Goal: Transaction & Acquisition: Purchase product/service

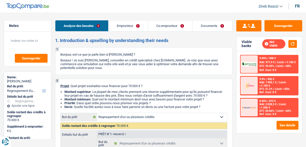
select select "refinancing"
select select "120"
select select "refinancing"
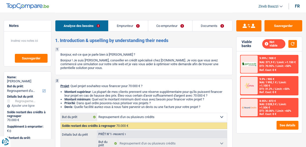
select select "120"
select select "retired"
select select "pension"
select select "disabilityPension"
select select "handicapAllowance"
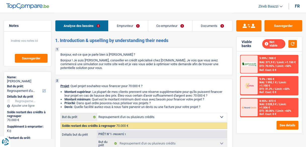
select select "socialSecurity"
select select "rents"
select select "refinancing"
select select "120"
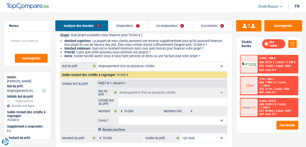
scroll to position [60, 0]
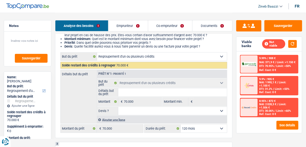
click at [121, 92] on input "Détails but du prêt" at bounding box center [172, 92] width 109 height 8
type input "r"
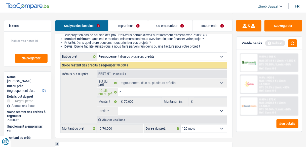
type input "re"
type input "reg"
type input "regr"
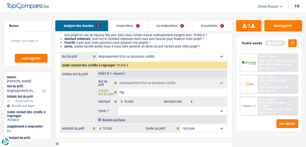
type input "regr"
type input "regro"
type input "regrou"
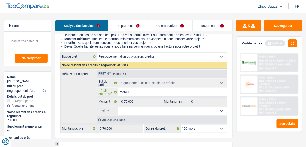
type input "regroup"
type input "regroupe"
type input "regroupem"
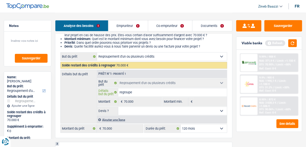
type input "regroupem"
type input "regroupeme"
type input "regroupemen"
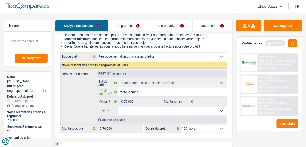
type input "regroupement"
type input "regroupements"
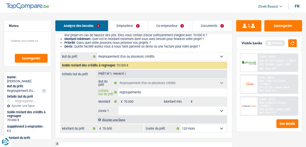
type input "regroupements"
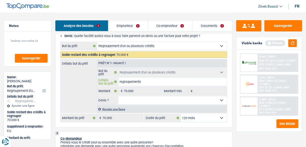
scroll to position [80, 0]
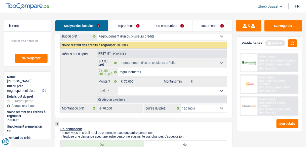
type input "regroupements"
click at [132, 21] on link "Emprunteur" at bounding box center [127, 25] width 39 height 11
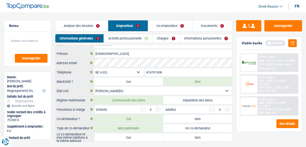
scroll to position [0, 0]
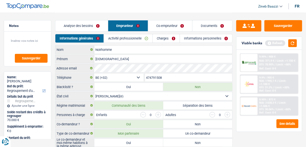
click at [89, 25] on link "Analyse des besoins" at bounding box center [81, 25] width 53 height 11
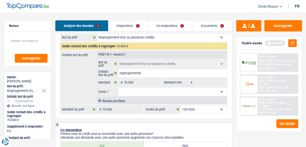
scroll to position [80, 0]
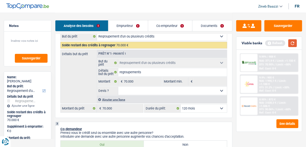
click at [294, 45] on button "button" at bounding box center [292, 43] width 9 height 8
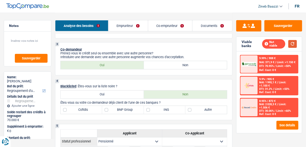
scroll to position [181, 0]
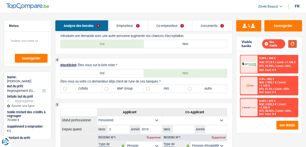
click at [290, 41] on button "button" at bounding box center [292, 44] width 9 height 8
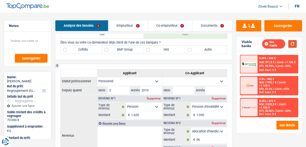
scroll to position [221, 0]
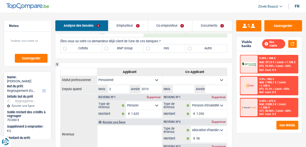
click at [122, 48] on label "BNP Group" at bounding box center [122, 49] width 41 height 8
click at [122, 48] on input "BNP Group" at bounding box center [122, 49] width 41 height 8
checkbox input "true"
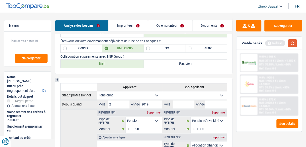
click at [295, 43] on button "button" at bounding box center [292, 43] width 9 height 8
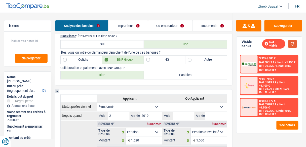
scroll to position [201, 0]
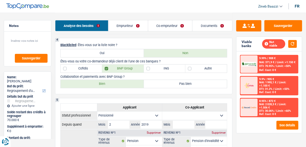
drag, startPoint x: 89, startPoint y: 67, endPoint x: 117, endPoint y: 70, distance: 28.3
click at [89, 67] on label "Cofidis" at bounding box center [81, 69] width 41 height 8
click at [89, 67] on input "Cofidis" at bounding box center [81, 69] width 41 height 8
checkbox input "true"
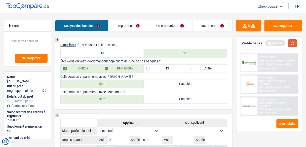
click at [290, 44] on button "button" at bounding box center [292, 43] width 9 height 8
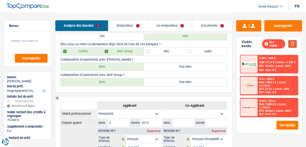
scroll to position [241, 0]
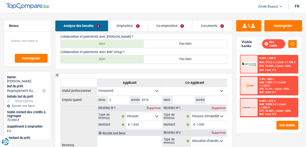
click at [123, 57] on label "Bien" at bounding box center [102, 59] width 83 height 8
click at [123, 57] on input "Bien" at bounding box center [102, 59] width 83 height 8
radio input "true"
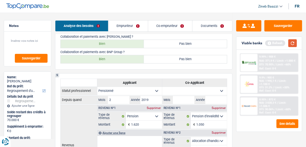
click at [295, 41] on button "button" at bounding box center [292, 43] width 9 height 8
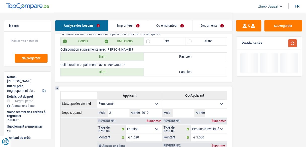
scroll to position [221, 0]
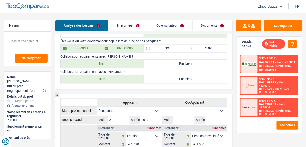
click at [115, 63] on label "Bien" at bounding box center [102, 64] width 83 height 8
click at [115, 63] on input "Bien" at bounding box center [102, 64] width 83 height 8
radio input "true"
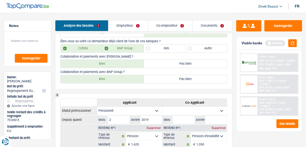
click at [287, 42] on div "Refresh" at bounding box center [281, 43] width 32 height 8
click at [290, 44] on button "button" at bounding box center [292, 43] width 9 height 8
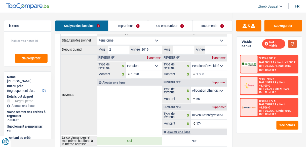
scroll to position [282, 0]
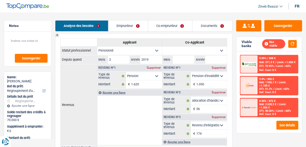
click at [156, 74] on select "Allocation d'handicap Allocations chômage Allocations familiales Chèques repas …" at bounding box center [144, 76] width 36 height 8
click at [141, 81] on input "1.620" at bounding box center [146, 84] width 31 height 8
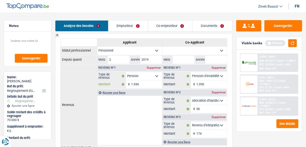
type input "1.936"
click at [89, 87] on th "Revenus" at bounding box center [78, 104] width 37 height 80
click at [296, 44] on button "button" at bounding box center [292, 43] width 9 height 8
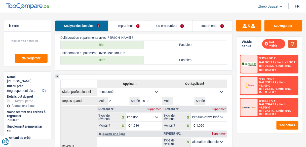
scroll to position [261, 0]
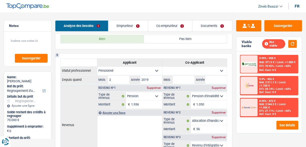
click at [184, 71] on select "Ouvrier Employé privé Employé public Invalide Indépendant Pensionné Chômeur Mut…" at bounding box center [194, 71] width 65 height 8
select select "invalid"
click at [162, 67] on select "Ouvrier Employé privé Employé public Invalide Indépendant Pensionné Chômeur Mut…" at bounding box center [194, 71] width 65 height 8
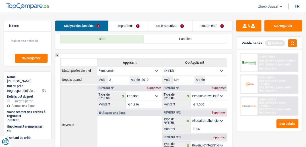
click at [190, 79] on input "Mois" at bounding box center [184, 80] width 22 height 8
click at [290, 46] on button "button" at bounding box center [292, 43] width 9 height 8
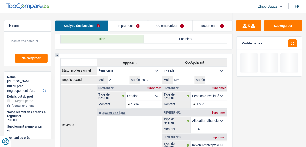
click at [188, 79] on input "Mois" at bounding box center [184, 80] width 22 height 8
type input "01"
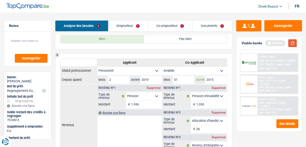
type input "2015"
click at [292, 44] on button "button" at bounding box center [292, 43] width 9 height 8
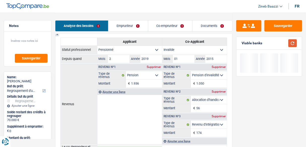
scroll to position [302, 0]
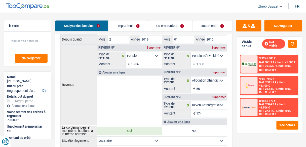
click at [204, 55] on select "Allocation d'handicap Allocations chômage Allocations familiales Chèques repas …" at bounding box center [209, 56] width 36 height 8
select select "mutualityIndemnity"
click at [191, 52] on select "Allocation d'handicap Allocations chômage Allocations familiales Chèques repas …" at bounding box center [209, 56] width 36 height 8
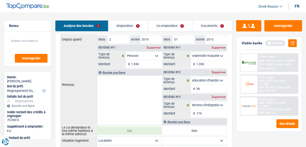
click at [205, 64] on input "1.050" at bounding box center [211, 64] width 31 height 8
type input "1.350"
click at [293, 42] on button "button" at bounding box center [292, 43] width 9 height 8
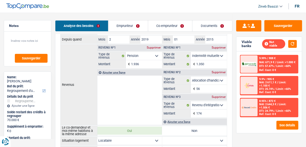
click at [202, 111] on input "174" at bounding box center [211, 113] width 31 height 8
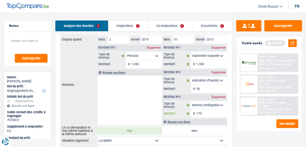
type input "173"
click at [168, 13] on div "Analyse des besoins Emprunteur Co-emprunteur Documents" at bounding box center [143, 23] width 177 height 21
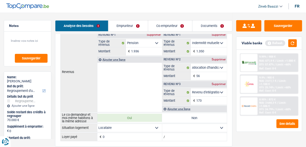
scroll to position [322, 0]
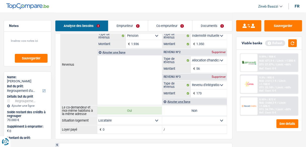
click at [214, 59] on select "Allocation d'handicap Allocations chômage Allocations familiales Chèques repas …" at bounding box center [209, 60] width 36 height 8
select select "other"
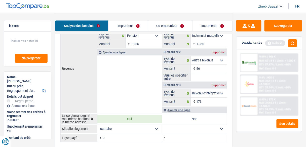
click at [200, 66] on input "56" at bounding box center [211, 69] width 31 height 8
type input "62"
click at [198, 73] on input "Veuillez spécifier autre" at bounding box center [209, 77] width 36 height 8
type input "assurance du travail"
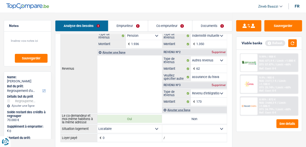
click at [286, 47] on div "Refresh" at bounding box center [281, 43] width 32 height 8
click at [292, 44] on button "button" at bounding box center [292, 43] width 9 height 8
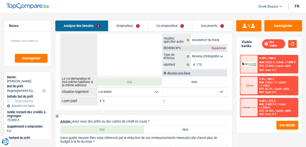
scroll to position [362, 0]
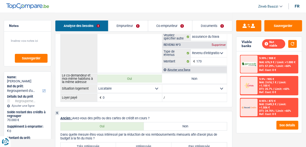
click at [221, 49] on select "Allocation d'handicap Allocations chômage Allocations familiales Chèques repas …" at bounding box center [209, 53] width 36 height 8
click at [233, 55] on div "Sauvegarder Viable banks Not viable 9.99% | 908 € NAI: 676,9 € / Limit: >1.000 …" at bounding box center [268, 79] width 73 height 119
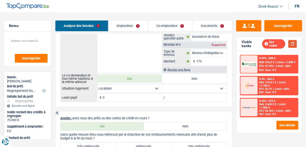
click at [295, 44] on button "button" at bounding box center [292, 44] width 9 height 8
click at [23, 41] on textarea at bounding box center [28, 42] width 40 height 15
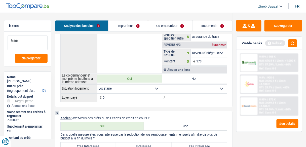
type textarea "fedris"
click at [235, 60] on div "Sauvegarder Viable banks Refresh 9.99% | 908 € NAI: 676,9 € / Limit: >1.000 € D…" at bounding box center [268, 79] width 73 height 119
click at [211, 49] on select "Allocation d'handicap Allocations chômage Allocations familiales Chèques repas …" at bounding box center [209, 53] width 36 height 8
select select "other"
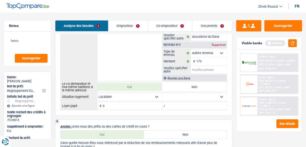
click at [215, 66] on input "Veuillez spécifier autre" at bounding box center [209, 70] width 36 height 8
type input "revenus de fredris alloc handicap"
click at [142, 83] on label "Oui" at bounding box center [129, 87] width 65 height 8
click at [142, 83] on input "Oui" at bounding box center [129, 87] width 65 height 8
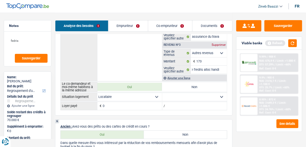
radio input "true"
select select "disabilityPension"
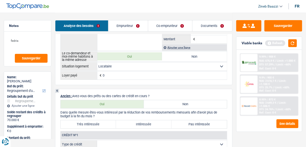
scroll to position [422, 0]
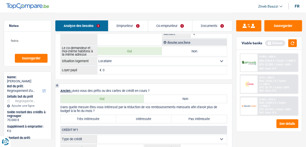
click at [297, 43] on div "Viable banks Refresh" at bounding box center [268, 43] width 65 height 13
click at [294, 43] on button "button" at bounding box center [292, 43] width 9 height 8
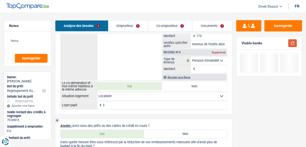
scroll to position [382, 0]
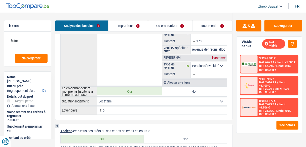
click at [117, 100] on select "Locataire Propriétaire avec prêt hypothécaire Propriétaire sans prêt hypothécai…" at bounding box center [162, 101] width 130 height 8
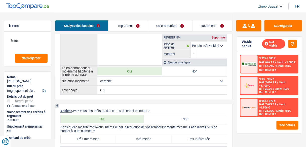
click at [116, 79] on select "Locataire Propriétaire avec prêt hypothécaire Propriétaire sans prêt hypothécai…" at bounding box center [162, 81] width 130 height 8
click at [120, 90] on input "0" at bounding box center [165, 90] width 124 height 8
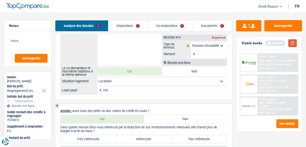
type input "700"
click at [294, 43] on button "button" at bounding box center [292, 43] width 9 height 8
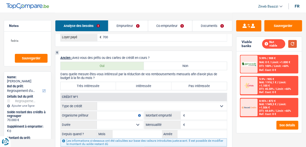
scroll to position [463, 0]
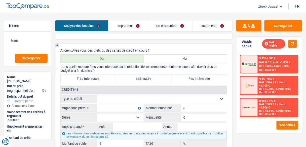
drag, startPoint x: 104, startPoint y: 94, endPoint x: 98, endPoint y: 95, distance: 5.8
click at [104, 95] on select "Carte ou ouverture de crédit Prêt hypothécaire Vente à tempérament Prêt à tempé…" at bounding box center [162, 99] width 130 height 8
click at [106, 86] on div "Crédit nº1" at bounding box center [144, 90] width 166 height 8
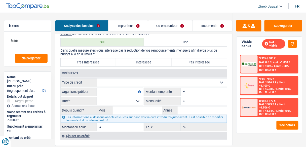
scroll to position [503, 0]
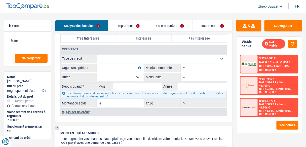
click at [114, 58] on select "Carte ou ouverture de crédit Prêt hypothécaire Vente à tempérament Prêt à tempé…" at bounding box center [162, 59] width 130 height 8
select select "creditConsolidation"
type input "0"
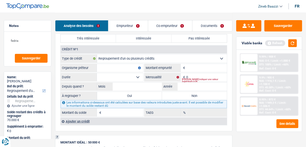
click at [116, 67] on input "Organisme prêteur" at bounding box center [120, 68] width 46 height 8
type input "cofiidis"
click at [205, 67] on input "Montant" at bounding box center [206, 68] width 41 height 8
type input "65.000"
click at [195, 73] on input "0" at bounding box center [206, 77] width 41 height 8
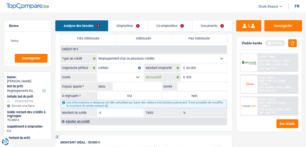
type input "932"
click at [139, 74] on select "12 mois 18 mois 24 mois 30 mois 36 mois 42 mois 48 mois 60 mois 72 mois 84 mois…" at bounding box center [120, 77] width 46 height 8
select select "120"
click at [97, 73] on select "12 mois 18 mois 24 mois 30 mois 36 mois 42 mois 48 mois 60 mois 72 mois 84 mois…" at bounding box center [120, 77] width 46 height 8
click at [130, 85] on input "Mois" at bounding box center [137, 86] width 49 height 8
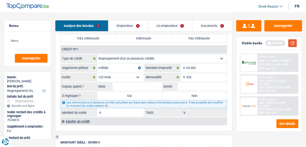
click at [288, 45] on button "button" at bounding box center [292, 43] width 9 height 8
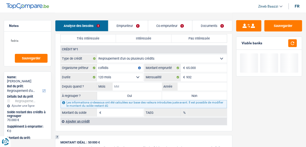
click at [141, 84] on input "Mois" at bounding box center [137, 86] width 49 height 8
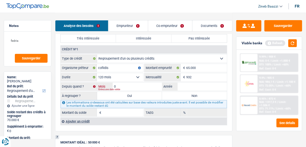
type input "06"
type input "2024"
type input "60.449"
type input "12,67"
click at [291, 45] on button "button" at bounding box center [292, 43] width 9 height 8
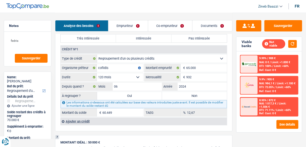
click at [143, 93] on label "Oui" at bounding box center [129, 96] width 65 height 8
click at [143, 93] on input "Oui" at bounding box center [129, 96] width 65 height 8
radio input "true"
type input "60.449"
select select "144"
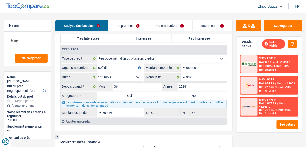
type input "60.449"
select select "144"
type input "60.449"
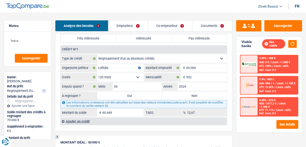
select select "144"
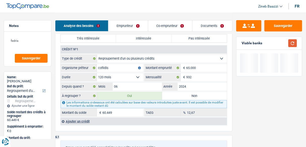
click at [291, 46] on button "button" at bounding box center [292, 43] width 9 height 8
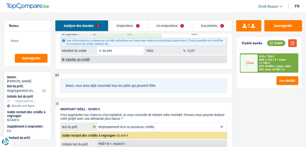
scroll to position [563, 0]
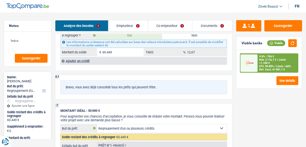
click at [77, 57] on div "Ajouter un crédit" at bounding box center [143, 61] width 166 height 8
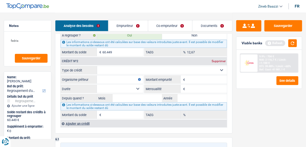
click at [112, 66] on select "Carte ou ouverture de crédit Prêt hypothécaire Vente à tempérament Prêt à tempé…" at bounding box center [162, 70] width 130 height 8
select select "cardOrCredit"
type input "0"
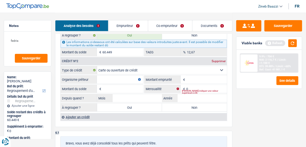
click at [115, 75] on input "Organisme prêteur" at bounding box center [120, 79] width 46 height 8
click at [114, 75] on input "Organisme prêteur" at bounding box center [120, 79] width 46 height 8
click at [214, 60] on div "Supprimer" at bounding box center [218, 61] width 17 height 3
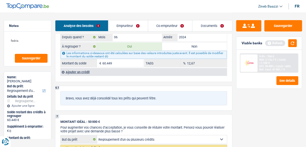
scroll to position [543, 0]
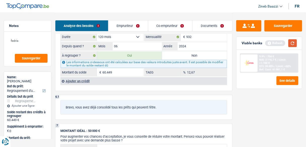
click at [293, 42] on button "button" at bounding box center [292, 43] width 9 height 8
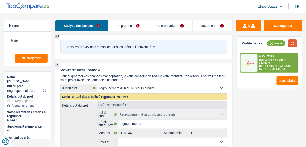
scroll to position [644, 0]
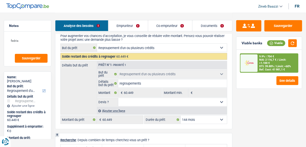
click at [162, 98] on select "Oui Non Non répondu Sélectionner une option" at bounding box center [172, 102] width 109 height 8
click at [93, 94] on div "Détails but du prêt Prêt n°1 - Priorité 1 Confort maison: meubles, textile, pei…" at bounding box center [143, 88] width 167 height 54
click at [128, 98] on select "Oui Non Non répondu Sélectionner une option" at bounding box center [172, 102] width 109 height 8
select select "false"
click at [118, 98] on select "Oui Non Non répondu Sélectionner une option" at bounding box center [172, 102] width 109 height 8
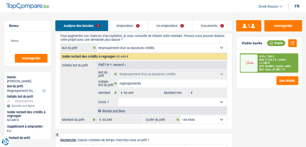
select select "false"
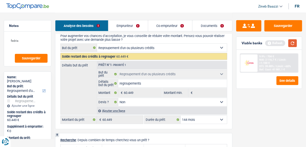
drag, startPoint x: 298, startPoint y: 43, endPoint x: 295, endPoint y: 42, distance: 2.9
click at [298, 43] on div "Viable banks Refresh" at bounding box center [268, 43] width 65 height 13
drag, startPoint x: 295, startPoint y: 42, endPoint x: 288, endPoint y: 47, distance: 8.4
click at [295, 42] on button "button" at bounding box center [292, 43] width 9 height 8
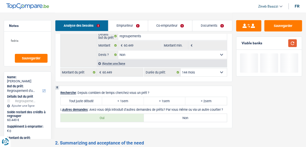
scroll to position [684, 0]
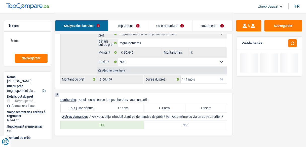
click at [194, 75] on select "12 mois 18 mois 24 mois 30 mois 36 mois 42 mois 48 mois 60 mois 72 mois 84 mois…" at bounding box center [204, 79] width 46 height 8
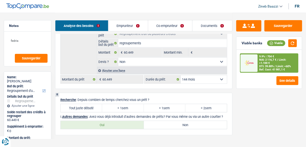
select select "120"
click at [181, 75] on select "12 mois 18 mois 24 mois 30 mois 36 mois 42 mois 48 mois 60 mois 72 mois 84 mois…" at bounding box center [204, 79] width 46 height 8
select select "120"
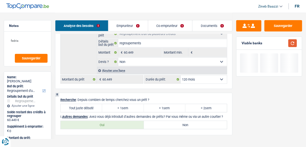
click at [293, 43] on button "button" at bounding box center [292, 43] width 9 height 8
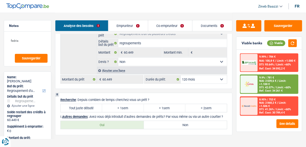
click at [191, 75] on select "12 mois 18 mois 24 mois 30 mois 36 mois 42 mois 48 mois 60 mois 72 mois 84 mois…" at bounding box center [204, 79] width 46 height 8
select select "84"
click at [181, 75] on select "12 mois 18 mois 24 mois 30 mois 36 mois 42 mois 48 mois 60 mois 72 mois 84 mois…" at bounding box center [204, 79] width 46 height 8
select select "84"
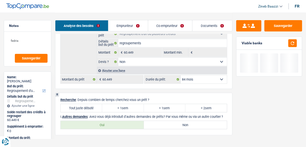
click at [287, 44] on div at bounding box center [291, 43] width 12 height 8
click at [288, 45] on div at bounding box center [291, 43] width 12 height 8
click at [294, 47] on div "Viable banks" at bounding box center [268, 43] width 65 height 13
click at [291, 44] on button "button" at bounding box center [292, 43] width 9 height 8
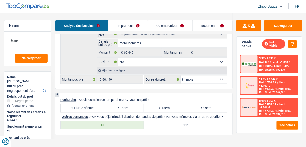
drag, startPoint x: 208, startPoint y: 73, endPoint x: 204, endPoint y: 87, distance: 14.2
click at [208, 75] on select "12 mois 18 mois 24 mois 30 mois 36 mois 42 mois 48 mois 60 mois 72 mois 84 mois…" at bounding box center [204, 79] width 46 height 8
select select "120"
click at [181, 75] on select "12 mois 18 mois 24 mois 30 mois 36 mois 42 mois 48 mois 60 mois 72 mois 84 mois…" at bounding box center [204, 79] width 46 height 8
select select "120"
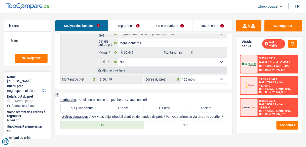
select select "120"
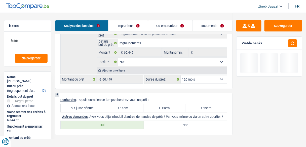
click at [93, 104] on label "Tout juste débuté" at bounding box center [81, 108] width 41 height 8
click at [93, 104] on input "Tout juste débuté" at bounding box center [81, 108] width 41 height 8
radio input "true"
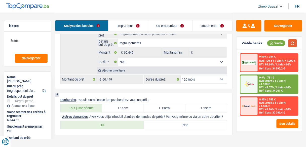
click at [290, 40] on button "button" at bounding box center [292, 43] width 9 height 8
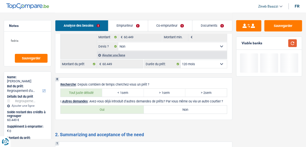
scroll to position [724, 0]
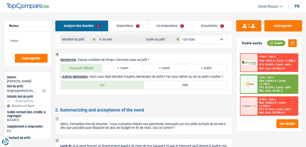
click at [148, 82] on label "Non" at bounding box center [185, 85] width 83 height 8
click at [148, 82] on input "Non" at bounding box center [185, 85] width 83 height 8
radio input "true"
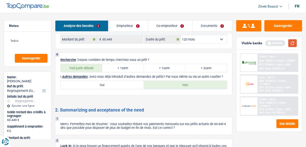
click at [295, 43] on button "button" at bounding box center [292, 43] width 9 height 8
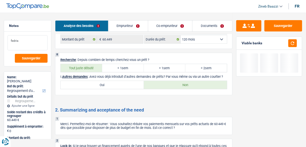
click at [19, 42] on textarea "fedris" at bounding box center [28, 42] width 40 height 15
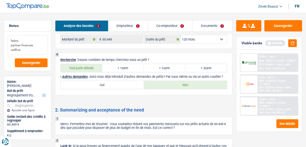
type textarea "fedris partner finances welfine"
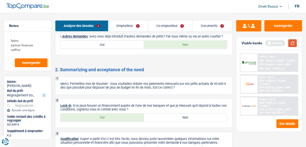
click at [296, 42] on div "Viable banks Refresh" at bounding box center [268, 43] width 65 height 13
click at [292, 44] on button "button" at bounding box center [292, 43] width 9 height 8
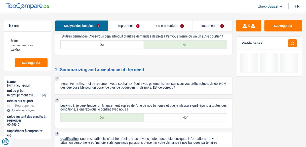
click at [123, 24] on link "Emprunteur" at bounding box center [127, 25] width 39 height 11
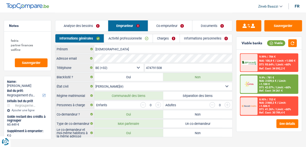
scroll to position [15, 0]
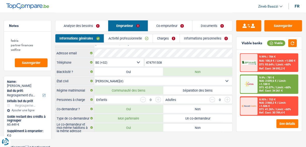
click at [122, 41] on link "Activité professionnelle" at bounding box center [128, 38] width 48 height 8
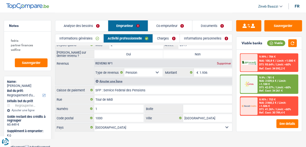
scroll to position [0, 0]
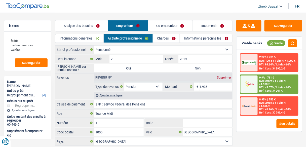
click at [298, 44] on div "Viable banks Viable" at bounding box center [268, 43] width 65 height 13
click at [296, 43] on button "button" at bounding box center [292, 43] width 9 height 8
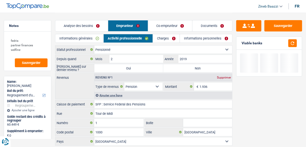
click at [178, 67] on label "Non" at bounding box center [197, 68] width 69 height 8
click at [178, 67] on input "Non" at bounding box center [197, 68] width 69 height 8
radio input "true"
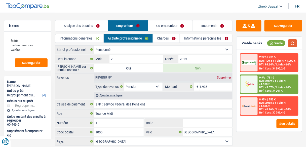
click at [295, 44] on button "button" at bounding box center [292, 43] width 9 height 8
click at [161, 40] on link "Charges" at bounding box center [166, 38] width 27 height 8
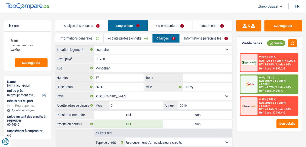
click at [197, 78] on input "Boite" at bounding box center [207, 77] width 49 height 8
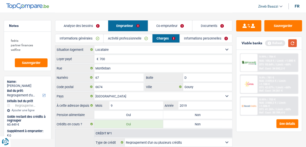
type input "D"
click at [292, 42] on button "button" at bounding box center [292, 43] width 9 height 8
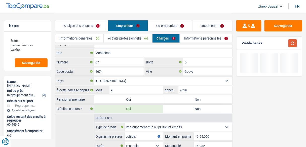
scroll to position [40, 0]
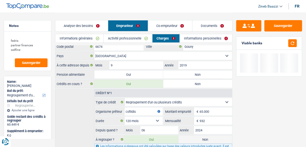
click at [181, 72] on label "Non" at bounding box center [197, 74] width 69 height 8
click at [181, 72] on input "Non" at bounding box center [197, 74] width 69 height 8
radio input "true"
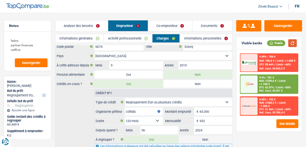
click at [290, 42] on button "button" at bounding box center [292, 43] width 9 height 8
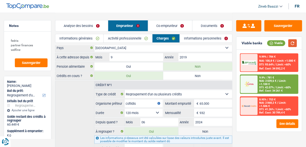
scroll to position [76, 0]
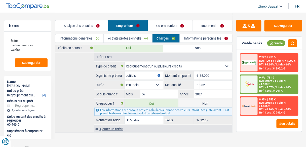
click at [132, 72] on input "cofiidis" at bounding box center [143, 75] width 38 height 8
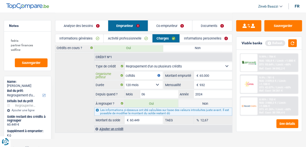
type input "cofidis"
click at [76, 89] on div "Crédit nº1 Carte ou ouverture de crédit Prêt hypothécaire Vente à tempérament P…" at bounding box center [143, 93] width 177 height 80
click at [152, 118] on input "60.449" at bounding box center [146, 120] width 33 height 8
click at [159, 25] on link "Co-emprunteur" at bounding box center [170, 25] width 44 height 11
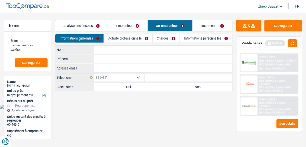
scroll to position [0, 0]
click at [136, 25] on link "Emprunteur" at bounding box center [129, 25] width 40 height 11
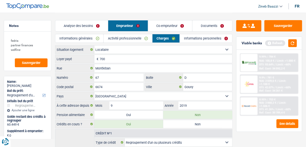
click at [167, 23] on link "Co-emprunteur" at bounding box center [170, 25] width 44 height 11
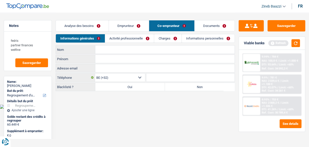
click at [103, 51] on input "Nom" at bounding box center [164, 50] width 139 height 8
type input "Swinnen"
click at [102, 58] on input "Prénom" at bounding box center [164, 59] width 139 height 8
type input "Martine"
click at [144, 71] on input "Adresse email" at bounding box center [164, 68] width 139 height 8
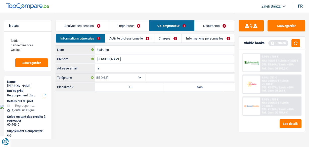
type input "l"
type input "martine_swinnen@hotmail.com"
click at [180, 86] on label "Non" at bounding box center [200, 87] width 70 height 8
click at [180, 86] on input "Non" at bounding box center [200, 87] width 70 height 8
radio input "true"
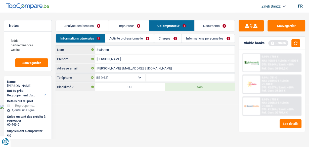
click at [115, 38] on link "Activité professionnelle" at bounding box center [129, 38] width 49 height 8
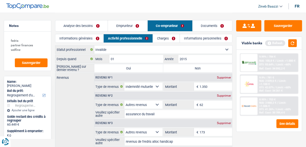
click at [118, 59] on input "01" at bounding box center [136, 59] width 54 height 8
type input "0"
type input "07"
click at [294, 43] on button "button" at bounding box center [292, 43] width 9 height 8
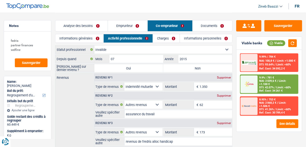
click at [196, 67] on label "Non" at bounding box center [197, 68] width 69 height 8
click at [196, 67] on input "Non" at bounding box center [197, 68] width 69 height 8
radio input "true"
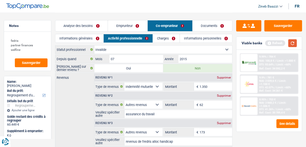
click at [294, 45] on button "button" at bounding box center [292, 43] width 9 height 8
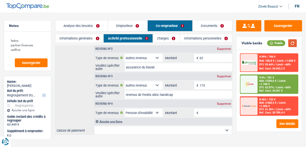
scroll to position [50, 0]
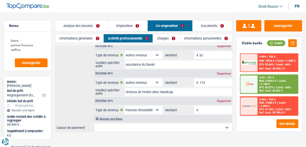
click at [226, 99] on div "Supprimer" at bounding box center [223, 100] width 17 height 3
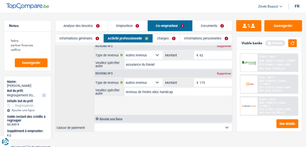
scroll to position [32, 0]
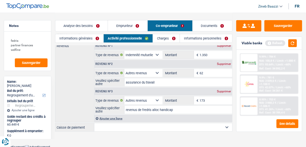
click at [119, 124] on select "Mutualité Chrétienne Mutualité Socialiste (Solidaris) SPF Sécurité Sociale Unio…" at bounding box center [163, 127] width 138 height 8
select select "solidaris"
click at [94, 123] on select "Mutualité Chrétienne Mutualité Socialiste (Solidaris) SPF Sécurité Sociale Unio…" at bounding box center [163, 127] width 138 height 8
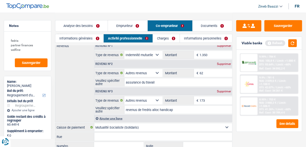
click at [167, 39] on link "Charges" at bounding box center [166, 38] width 27 height 8
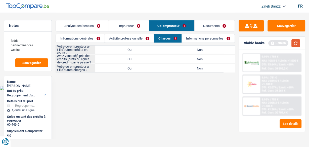
click at [298, 40] on button "button" at bounding box center [295, 43] width 9 height 8
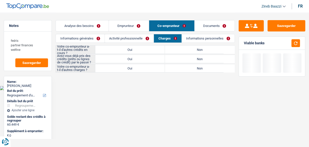
click at [182, 51] on label "Non" at bounding box center [200, 50] width 70 height 8
click at [182, 51] on input "Non" at bounding box center [200, 50] width 70 height 8
radio input "true"
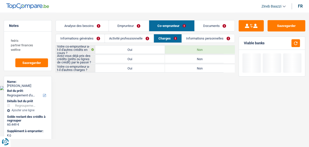
click at [149, 59] on label "Oui" at bounding box center [130, 59] width 70 height 8
click at [149, 59] on input "Oui" at bounding box center [130, 59] width 70 height 8
radio input "true"
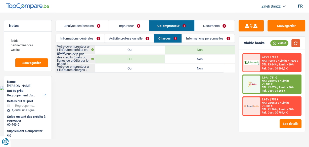
click at [300, 42] on button "button" at bounding box center [295, 43] width 9 height 8
click at [172, 69] on label "Non" at bounding box center [200, 68] width 70 height 8
click at [172, 69] on input "Non" at bounding box center [200, 68] width 70 height 8
radio input "true"
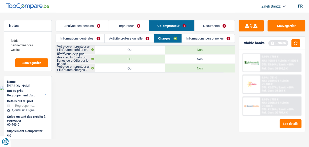
click at [199, 40] on link "Informations personnelles" at bounding box center [208, 38] width 53 height 8
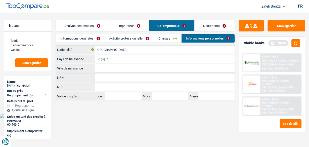
click at [109, 56] on input "Pays de naissance" at bounding box center [164, 59] width 139 height 8
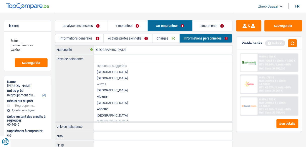
click at [106, 72] on li "[GEOGRAPHIC_DATA]" at bounding box center [163, 72] width 138 height 6
type input "[GEOGRAPHIC_DATA]"
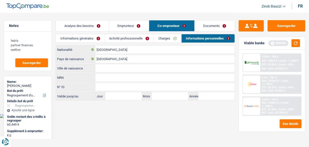
click at [107, 70] on input "Ville de naissance" at bounding box center [164, 68] width 139 height 8
type input "Saint Tronc"
click at [133, 25] on link "Emprunteur" at bounding box center [129, 25] width 40 height 11
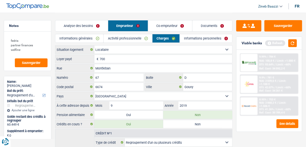
click at [205, 37] on link "Informations personnelles" at bounding box center [206, 38] width 52 height 8
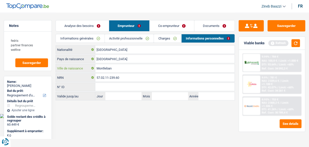
click at [114, 67] on input "Montleban" at bounding box center [164, 68] width 139 height 8
type input "Ougré"
click at [171, 28] on link "Co-emprunteur" at bounding box center [172, 25] width 45 height 11
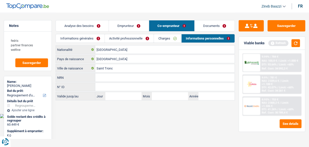
click at [205, 26] on link "Documents" at bounding box center [215, 25] width 40 height 11
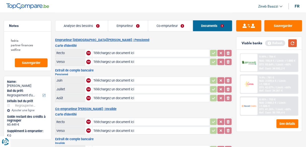
click at [293, 47] on button "button" at bounding box center [292, 43] width 9 height 8
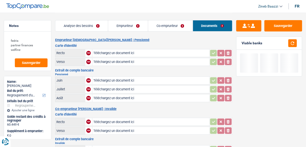
click at [90, 28] on link "Analyse des besoins" at bounding box center [81, 25] width 53 height 11
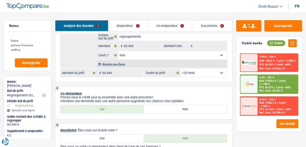
scroll to position [101, 0]
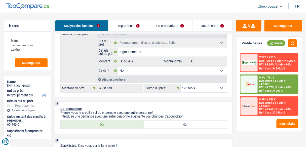
click at [196, 91] on select "12 mois 18 mois 24 mois 30 mois 36 mois 42 mois 48 mois 60 mois 72 mois 84 mois…" at bounding box center [204, 88] width 46 height 8
click at [256, 83] on img at bounding box center [249, 83] width 15 height 7
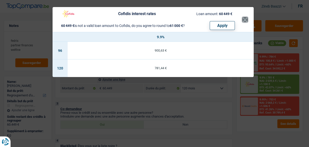
click at [244, 20] on button "×" at bounding box center [244, 19] width 5 height 5
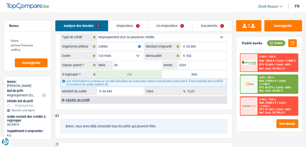
scroll to position [523, 0]
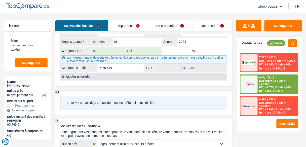
click at [251, 84] on img at bounding box center [249, 83] width 15 height 7
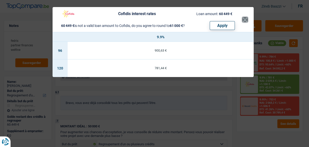
click at [245, 18] on button "×" at bounding box center [244, 19] width 5 height 5
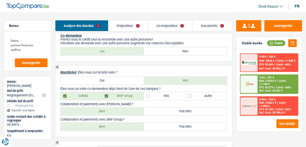
scroll to position [141, 0]
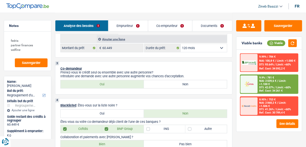
click at [127, 27] on link "Emprunteur" at bounding box center [127, 25] width 39 height 11
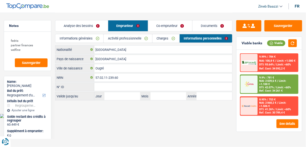
scroll to position [0, 0]
click at [162, 25] on link "Co-emprunteur" at bounding box center [172, 25] width 45 height 11
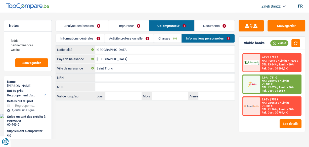
click at [159, 41] on link "Charges" at bounding box center [167, 38] width 27 height 8
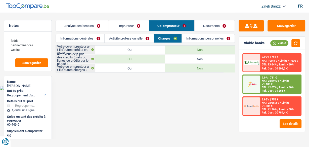
click at [135, 38] on link "Activité professionnelle" at bounding box center [129, 38] width 49 height 8
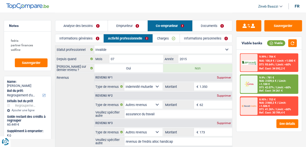
click at [98, 27] on link "Analyse des besoins" at bounding box center [81, 25] width 52 height 11
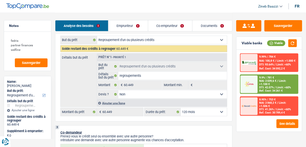
scroll to position [101, 0]
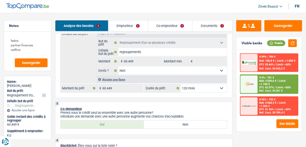
click at [119, 78] on div "Ajouter une ligne" at bounding box center [162, 79] width 130 height 7
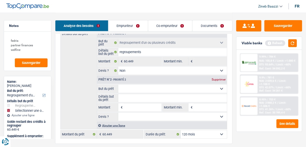
click at [125, 90] on select "Confort maison: meubles, textile, peinture, électroménager, outillage non-profe…" at bounding box center [172, 89] width 109 height 8
select select "other"
click at [118, 85] on select "Confort maison: meubles, textile, peinture, électroménager, outillage non-profe…" at bounding box center [172, 89] width 109 height 8
select select "other"
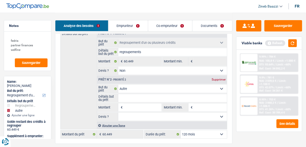
click at [136, 94] on input "Détails but du prêt" at bounding box center [172, 98] width 109 height 8
type input "a"
type input "av"
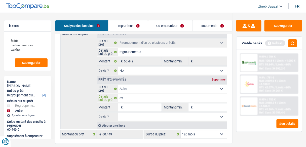
type input "avo"
type input "avoi"
type input "avoir"
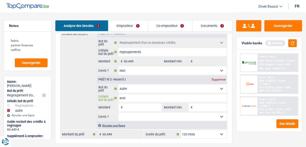
type input "avoir"
type input "avoir d"
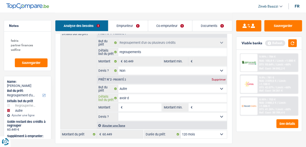
type input "avoir de"
type input "avoir des"
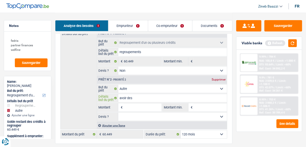
type input "avoir des"
type input "avoir des l"
type input "avoir des li"
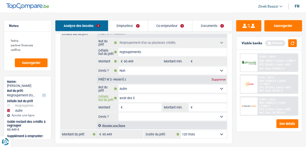
type input "avoir des liq"
type input "avoir des liqu"
type input "avoir des liqui"
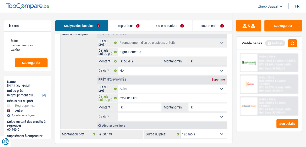
type input "avoir des liqui"
type input "avoir des liquid"
type input "avoir des liquidi"
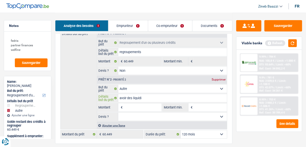
type input "avoir des liquidit"
type input "avoir des liquidit""
type input "avoir des liquidit"
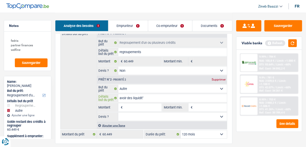
type input "avoir des liquidit"
type input "avoir des liquidité"
type input "avoir des liquidités"
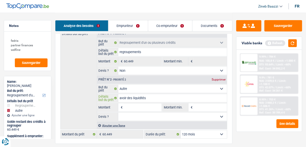
type input "avoir des liquidités"
click at [137, 107] on input "Montant" at bounding box center [142, 107] width 37 height 8
type input "7"
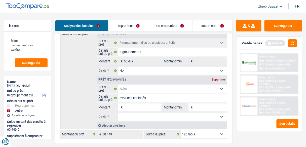
type input "7"
type input "70"
type input "700"
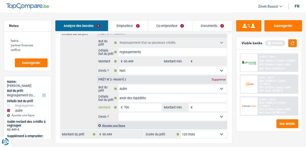
type input "7.000"
type input "67.449"
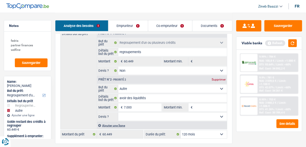
select select "144"
type input "67.449"
select select "144"
type input "67.449"
select select "144"
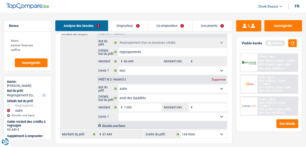
click at [208, 106] on input "Montant min." at bounding box center [210, 107] width 33 height 8
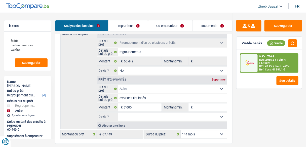
type input "5"
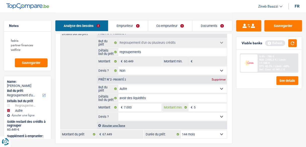
type input "50"
type input "5"
type input "6"
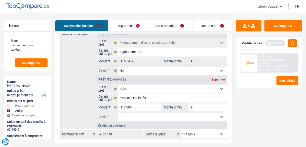
type input "6"
type input "60"
type input "600"
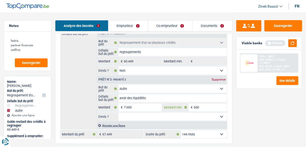
type input "6.000"
click at [189, 118] on select "Oui Non Non répondu Sélectionner une option" at bounding box center [172, 117] width 109 height 8
click at [118, 113] on select "Oui Non Non répondu Sélectionner une option" at bounding box center [172, 117] width 109 height 8
click at [197, 133] on select "12 mois 18 mois 24 mois 30 mois 36 mois 42 mois 48 mois 60 mois 72 mois 84 mois…" at bounding box center [204, 134] width 46 height 8
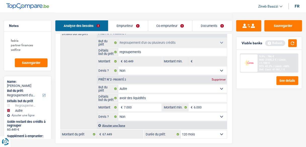
click at [181, 130] on select "12 mois 18 mois 24 mois 30 mois 36 mois 42 mois 48 mois 60 mois 72 mois 84 mois…" at bounding box center [204, 134] width 46 height 8
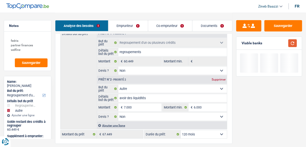
click at [294, 45] on button "button" at bounding box center [292, 43] width 9 height 8
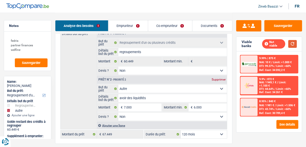
scroll to position [141, 0]
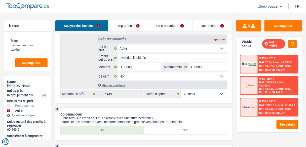
drag, startPoint x: 213, startPoint y: 95, endPoint x: 208, endPoint y: 97, distance: 5.5
click at [213, 95] on select "12 mois 18 mois 24 mois 30 mois 36 mois 42 mois 48 mois 60 mois 72 mois 84 mois…" at bounding box center [204, 94] width 46 height 8
click at [181, 90] on select "12 mois 18 mois 24 mois 30 mois 36 mois 42 mois 48 mois 60 mois 72 mois 84 mois…" at bounding box center [204, 94] width 46 height 8
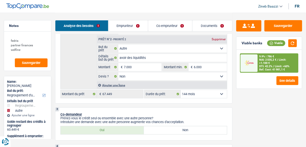
click at [208, 94] on select "12 mois 18 mois 24 mois 30 mois 36 mois 42 mois 48 mois 60 mois 72 mois 84 mois…" at bounding box center [204, 94] width 46 height 8
click at [181, 90] on select "12 mois 18 mois 24 mois 30 mois 36 mois 42 mois 48 mois 60 mois 72 mois 84 mois…" at bounding box center [204, 94] width 46 height 8
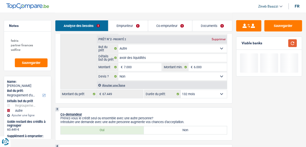
click at [292, 45] on button "button" at bounding box center [292, 43] width 9 height 8
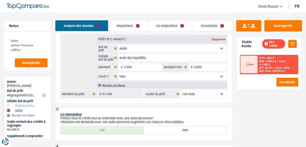
click at [216, 92] on select "12 mois 18 mois 24 mois 30 mois 36 mois 42 mois 48 mois 60 mois 72 mois 84 mois…" at bounding box center [204, 94] width 46 height 8
click at [181, 90] on select "12 mois 18 mois 24 mois 30 mois 36 mois 42 mois 48 mois 60 mois 72 mois 84 mois…" at bounding box center [204, 94] width 46 height 8
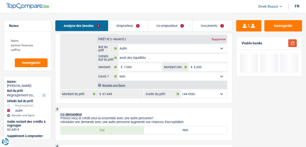
click at [290, 45] on button "button" at bounding box center [292, 43] width 9 height 8
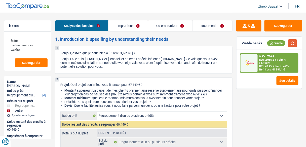
scroll to position [0, 0]
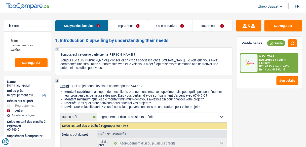
click at [251, 64] on img at bounding box center [249, 62] width 15 height 7
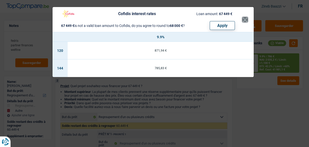
click at [245, 21] on button "×" at bounding box center [244, 19] width 5 height 5
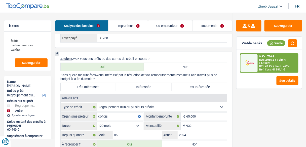
scroll to position [483, 0]
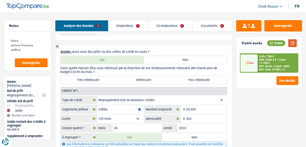
click at [294, 42] on button "button" at bounding box center [292, 43] width 9 height 8
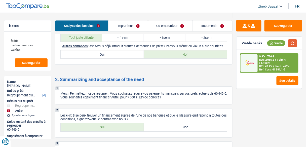
scroll to position [825, 0]
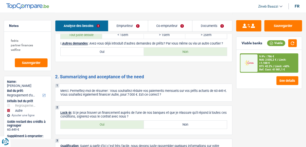
click at [132, 11] on header "Zineb Baazzi Se déconnecter fr" at bounding box center [153, 6] width 306 height 13
click at [139, 9] on header "Zineb Baazzi Se déconnecter fr" at bounding box center [153, 6] width 306 height 13
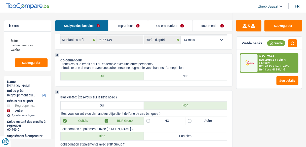
scroll to position [171, 0]
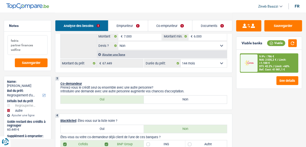
click at [32, 49] on textarea "fedris partner finances welfine" at bounding box center [28, 45] width 40 height 20
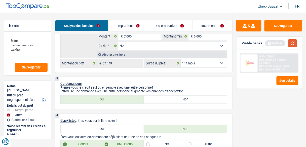
click at [296, 42] on button "button" at bounding box center [292, 43] width 9 height 8
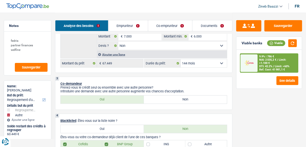
click at [194, 63] on select "12 mois 18 mois 24 mois 30 mois 36 mois 42 mois 48 mois 60 mois 72 mois 84 mois…" at bounding box center [204, 63] width 46 height 8
click at [254, 122] on div "Sauvegarder Viable banks Viable 9.9% | 786 € NAI: 2 035,2 € / Limit: >1.100 € D…" at bounding box center [268, 79] width 73 height 119
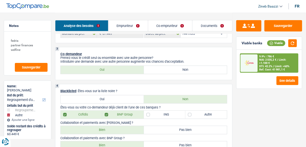
scroll to position [192, 0]
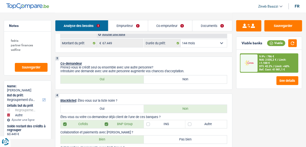
click at [213, 45] on select "12 mois 18 mois 24 mois 30 mois 36 mois 42 mois 48 mois 60 mois 72 mois 84 mois…" at bounding box center [204, 43] width 46 height 8
click at [181, 39] on select "12 mois 18 mois 24 mois 30 mois 36 mois 42 mois 48 mois 60 mois 72 mois 84 mois…" at bounding box center [204, 43] width 46 height 8
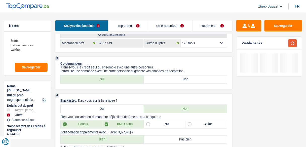
click at [289, 43] on button "button" at bounding box center [292, 43] width 9 height 8
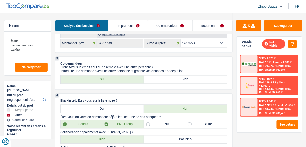
click at [215, 45] on select "12 mois 18 mois 24 mois 30 mois 36 mois 42 mois 48 mois 60 mois 72 mois 84 mois…" at bounding box center [204, 43] width 46 height 8
click at [181, 39] on select "12 mois 18 mois 24 mois 30 mois 36 mois 42 mois 48 mois 60 mois 72 mois 84 mois…" at bounding box center [204, 43] width 46 height 8
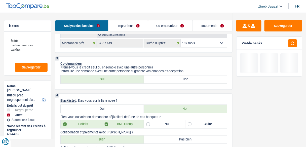
click at [211, 42] on select "12 mois 18 mois 24 mois 30 mois 36 mois 42 mois 48 mois 60 mois 72 mois 84 mois…" at bounding box center [204, 43] width 46 height 8
click at [181, 39] on select "12 mois 18 mois 24 mois 30 mois 36 mois 42 mois 48 mois 60 mois 72 mois 84 mois…" at bounding box center [204, 43] width 46 height 8
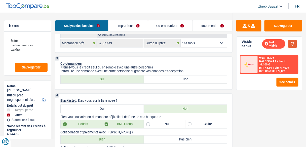
click at [292, 43] on button "button" at bounding box center [292, 44] width 9 height 8
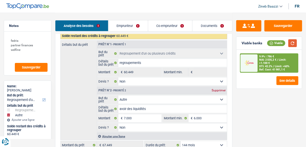
scroll to position [131, 0]
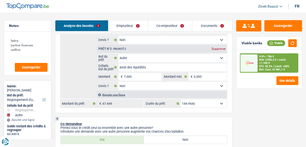
click at [272, 60] on span "NAI: 2 035,2 €" at bounding box center [267, 59] width 17 height 3
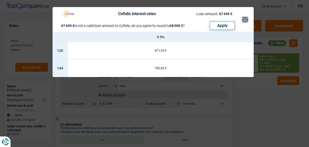
click at [244, 20] on button "×" at bounding box center [244, 19] width 5 height 5
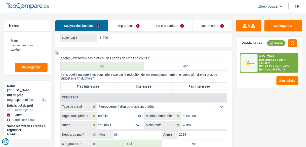
scroll to position [473, 0]
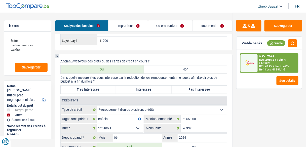
click at [94, 85] on label "Très Intéressée" at bounding box center [88, 89] width 55 height 8
click at [94, 85] on input "Très Intéressée" at bounding box center [88, 89] width 55 height 8
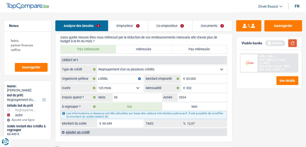
click at [293, 43] on button "button" at bounding box center [292, 43] width 9 height 8
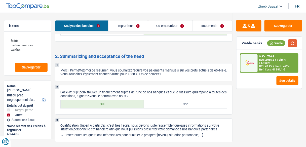
scroll to position [835, 0]
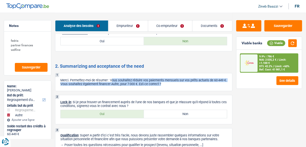
drag, startPoint x: 113, startPoint y: 74, endPoint x: 201, endPoint y: 78, distance: 87.3
click at [201, 78] on p "Merci. Permettez-moi de résumer : Vous souhaitez réduire vos paiements mensuels…" at bounding box center [143, 82] width 167 height 8
click at [76, 79] on p "Merci. Permettez-moi de résumer : Vous souhaitez réduire vos paiements mensuels…" at bounding box center [143, 82] width 167 height 8
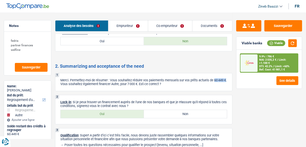
drag, startPoint x: 72, startPoint y: 79, endPoint x: 58, endPoint y: 79, distance: 14.3
click at [58, 79] on div "1 Merci. Permettez-moi de résumer : Vous souhaitez réduire vos paiements mensue…" at bounding box center [143, 82] width 177 height 18
drag, startPoint x: 76, startPoint y: 78, endPoint x: 135, endPoint y: 80, distance: 58.9
click at [135, 80] on p "Merci. Permettez-moi de résumer : Vous souhaitez réduire vos paiements mensuels…" at bounding box center [143, 82] width 167 height 8
drag, startPoint x: 135, startPoint y: 79, endPoint x: 152, endPoint y: 81, distance: 17.1
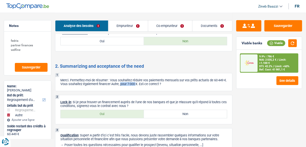
click at [152, 81] on div "1 Merci. Permettez-moi de résumer : Vous souhaitez réduire vos paiements mensue…" at bounding box center [143, 82] width 177 height 18
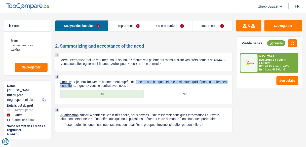
drag, startPoint x: 76, startPoint y: 79, endPoint x: 138, endPoint y: 76, distance: 61.6
click at [138, 80] on p "Lock-in : Si je peux trouver un financement auprès de l'une de nos banques et q…" at bounding box center [143, 84] width 167 height 8
drag, startPoint x: 75, startPoint y: 76, endPoint x: 157, endPoint y: 80, distance: 82.1
click at [157, 80] on p "Lock-in : Si je peux trouver un financement auprès de l'une de nos banques et q…" at bounding box center [143, 84] width 167 height 8
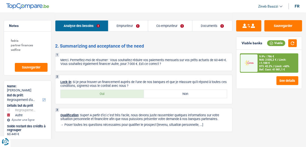
click at [157, 80] on p "Lock-in : Si je peux trouver un financement auprès de l'une de nos banques et q…" at bounding box center [143, 84] width 167 height 8
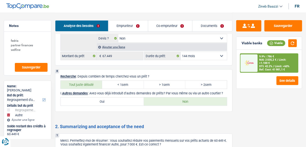
scroll to position [674, 0]
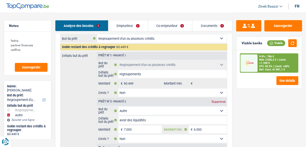
click at [196, 125] on input "6.000" at bounding box center [210, 129] width 33 height 8
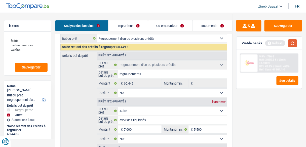
click at [295, 42] on button "button" at bounding box center [292, 43] width 9 height 8
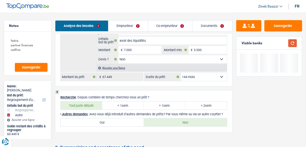
scroll to position [755, 0]
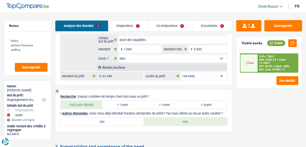
click at [275, 62] on div "NAI: 2 035,2 € / Limit: >1.100 €" at bounding box center [277, 61] width 37 height 7
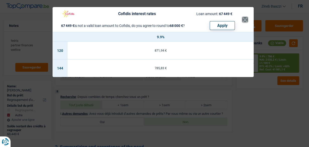
click at [245, 22] on button "×" at bounding box center [244, 19] width 5 height 5
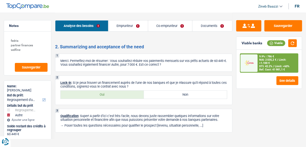
scroll to position [855, 0]
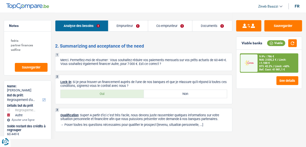
click at [77, 80] on p "Lock-in : Si je peux trouver un financement auprès de l'une de nos banques et q…" at bounding box center [143, 84] width 167 height 8
click at [95, 90] on label "Oui" at bounding box center [102, 94] width 83 height 8
click at [95, 90] on input "Oui" at bounding box center [102, 94] width 83 height 8
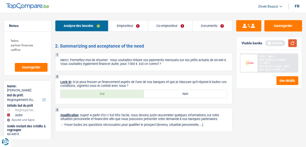
click at [295, 42] on button "button" at bounding box center [292, 43] width 9 height 8
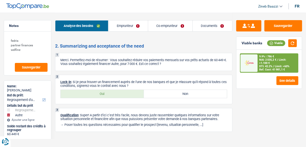
click at [207, 29] on link "Documents" at bounding box center [213, 25] width 40 height 11
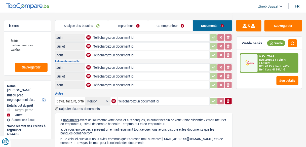
scroll to position [121, 0]
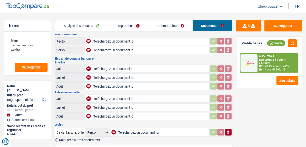
click at [157, 24] on link "Co-emprunteur" at bounding box center [170, 25] width 45 height 11
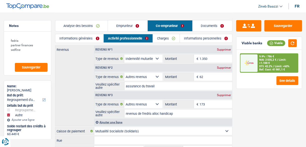
scroll to position [8, 0]
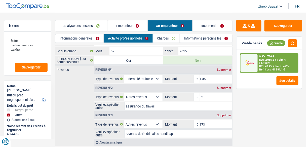
click at [216, 25] on link "Documents" at bounding box center [212, 25] width 39 height 11
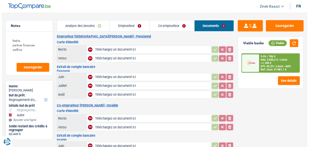
scroll to position [0, 0]
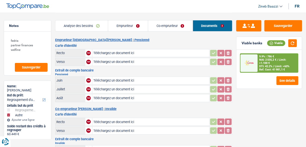
click at [167, 30] on link "Co-emprunteur" at bounding box center [170, 25] width 45 height 11
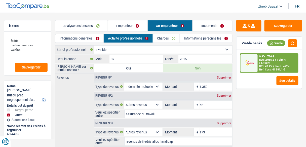
click at [190, 39] on link "Informations personnelles" at bounding box center [206, 38] width 52 height 8
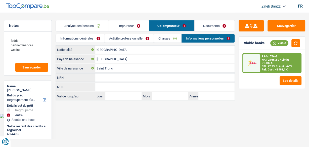
click at [165, 36] on link "Charges" at bounding box center [167, 38] width 27 height 8
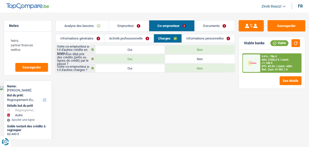
click at [128, 36] on link "Activité professionnelle" at bounding box center [129, 38] width 49 height 8
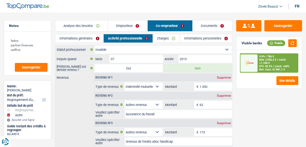
click at [85, 38] on link "Informations générales" at bounding box center [79, 38] width 48 height 8
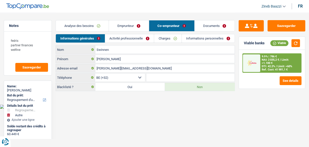
click at [148, 10] on header "Zineb Baazzi Se déconnecter fr" at bounding box center [154, 6] width 309 height 13
click at [181, 10] on header "Zineb Baazzi Se déconnecter fr" at bounding box center [154, 6] width 309 height 13
click at [129, 11] on header "Zineb Baazzi Se déconnecter fr" at bounding box center [154, 6] width 309 height 13
click at [185, 6] on header "Zineb Baazzi Se déconnecter fr" at bounding box center [154, 6] width 309 height 13
click at [148, 5] on header "Zineb Baazzi Se déconnecter fr" at bounding box center [154, 6] width 309 height 13
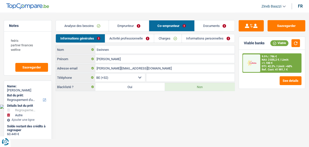
click at [155, 5] on header "Zineb Baazzi Se déconnecter fr" at bounding box center [154, 6] width 309 height 13
click at [276, 25] on button "Sauvegarder" at bounding box center [287, 25] width 38 height 11
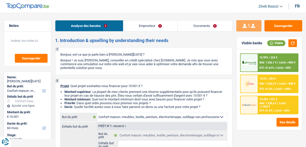
select select "household"
select select "60"
select select "household"
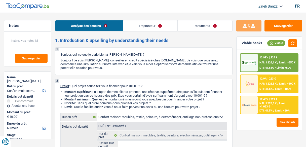
select select "60"
select select "retired"
select select "pension"
select select "rents"
select select "household"
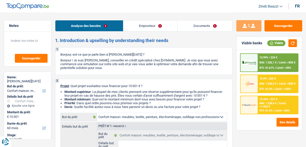
select select "household"
select select "60"
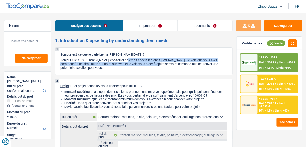
drag, startPoint x: 107, startPoint y: 60, endPoint x: 145, endPoint y: 63, distance: 38.4
click at [145, 63] on p "Bonjour ! Je suis [PERSON_NAME], conseiller en crédit spécialisé chez [DOMAIN_N…" at bounding box center [143, 63] width 167 height 11
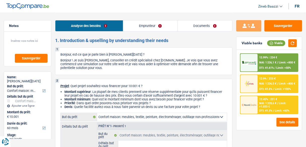
click at [153, 67] on p "Bonjour ! Je suis [PERSON_NAME], conseiller en crédit spécialisé chez [DOMAIN_N…" at bounding box center [143, 63] width 167 height 11
drag, startPoint x: 206, startPoint y: 66, endPoint x: 101, endPoint y: 62, distance: 105.2
click at [102, 63] on p "Bonjour ! Je suis [PERSON_NAME], conseiller en crédit spécialisé chez [DOMAIN_N…" at bounding box center [143, 63] width 167 height 11
drag, startPoint x: 148, startPoint y: 63, endPoint x: 130, endPoint y: 69, distance: 19.0
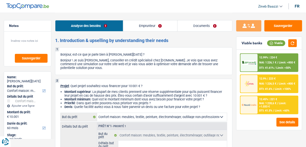
click at [132, 70] on div "1 Bonjour, est-ce que je parle bien à Annie Noël ? Bonjour ! Je suis Zineb Baaz…" at bounding box center [143, 61] width 177 height 28
click at [123, 68] on p "Bonjour ! Je suis [PERSON_NAME], conseiller en crédit spécialisé chez [DOMAIN_N…" at bounding box center [143, 63] width 167 height 11
click at [292, 42] on button "button" at bounding box center [292, 43] width 9 height 8
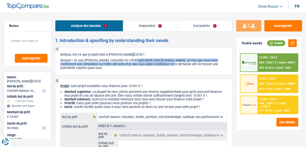
drag, startPoint x: 118, startPoint y: 62, endPoint x: 158, endPoint y: 65, distance: 39.6
click at [158, 65] on p "Bonjour ! Je suis [PERSON_NAME], conseiller en crédit spécialisé chez [DOMAIN_N…" at bounding box center [143, 63] width 167 height 11
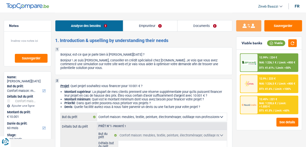
click at [158, 67] on p "Bonjour ! Je suis [PERSON_NAME], conseiller en crédit spécialisé chez [DOMAIN_N…" at bounding box center [143, 63] width 167 height 11
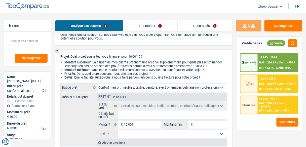
scroll to position [20, 0]
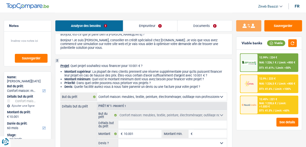
drag, startPoint x: 111, startPoint y: 66, endPoint x: 154, endPoint y: 65, distance: 43.2
click at [154, 65] on p "Projet : Quel projet souhaitez-vous financer pour 10 001 € ?" at bounding box center [143, 66] width 167 height 4
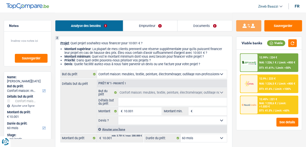
scroll to position [60, 0]
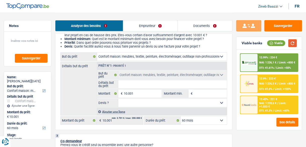
click at [289, 43] on button "button" at bounding box center [292, 43] width 9 height 8
click at [132, 87] on input "Détails but du prêt" at bounding box center [172, 84] width 109 height 8
type input "a"
type input "ac"
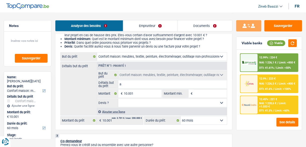
type input "ac"
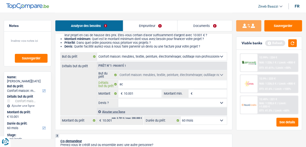
type input "ach"
type input "acha"
type input "achat"
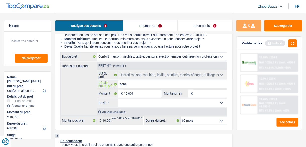
type input "achat"
type input "achat d"
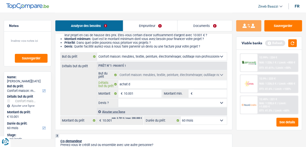
type input "achat de"
type input "achat de m"
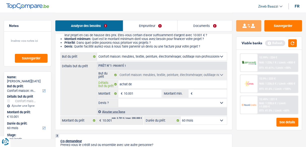
type input "achat de m"
type input "achat de mo"
type input "achat de mob"
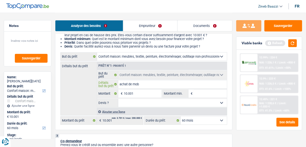
type input "achat de mobi"
type input "achat de mobil"
type input "achat de mobili"
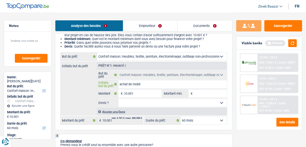
type input "achat de mobili"
type input "achat de mobilie"
type input "achat de mobilier"
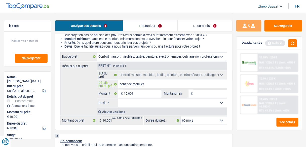
type input "achat de mobilier"
type input "achat de mobilier e"
type input "achat de mobilier et"
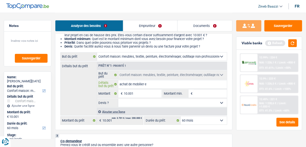
type input "achat de mobilier et"
type input "achat de mobilier et d"
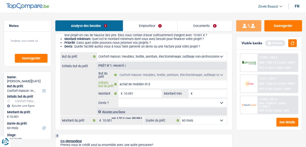
type input "achat de mobilier et d'"
type input "achat de mobilier et d'e"
type input "achat de mobilier et d'el"
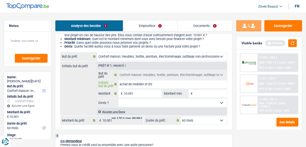
type input "achat de mobilier et d'el"
type input "achat de mobilier et d'ele"
type input "achat de mobilier et d'elec"
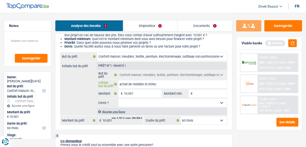
type input "achat de mobilier et d'elect"
type input "achat de mobilier et d'electr"
type input "achat de mobilier et d'electro"
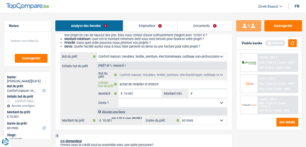
type input "achat de mobilier et d'electro"
click at [132, 92] on input "10.001" at bounding box center [142, 94] width 37 height 8
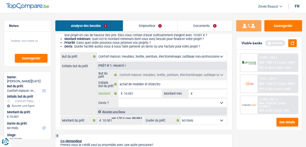
click at [134, 90] on input "10.001" at bounding box center [142, 94] width 37 height 8
type input "1.000"
type input "100"
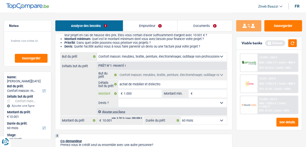
type input "100"
type input "1.005"
type input "10.050"
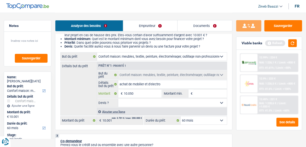
type input "10.050"
click at [203, 96] on input "Montant min." at bounding box center [210, 94] width 33 height 8
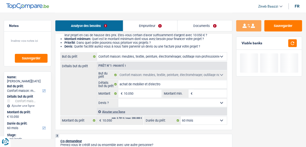
type input "1"
type input "10"
type input "106"
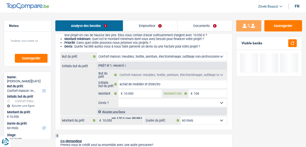
type input "106"
type input "10"
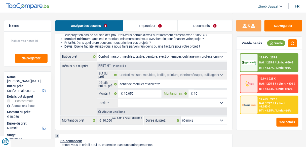
type input "100"
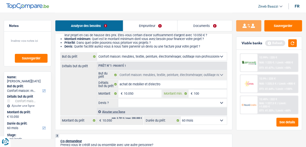
type input "1.005"
type input "10.050"
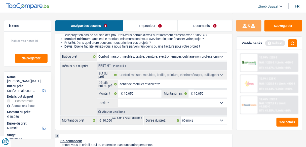
click at [190, 105] on select "Oui Non Non répondu Sélectionner une option" at bounding box center [172, 103] width 109 height 8
select select "false"
click at [118, 99] on select "Oui Non Non répondu Sélectionner une option" at bounding box center [172, 103] width 109 height 8
select select "false"
click at [197, 121] on select "12 mois 18 mois 24 mois 30 mois 36 mois 42 mois 48 mois 60 mois Sélectionner un…" at bounding box center [204, 120] width 46 height 8
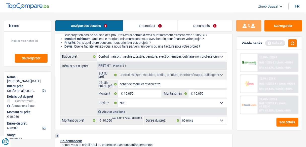
click at [197, 121] on select "12 mois 18 mois 24 mois 30 mois 36 mois 42 mois 48 mois 60 mois Sélectionner un…" at bounding box center [204, 120] width 46 height 8
click at [295, 42] on button "button" at bounding box center [292, 43] width 9 height 8
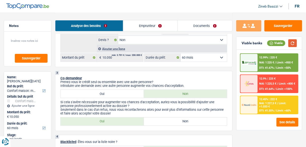
scroll to position [141, 0]
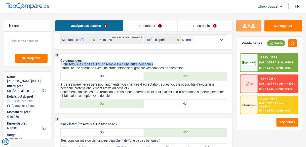
drag, startPoint x: 66, startPoint y: 65, endPoint x: 188, endPoint y: 63, distance: 121.7
click at [188, 63] on p "Prenez-vous le crédit seul ou ensemble avec une autre personne?" at bounding box center [143, 64] width 167 height 4
click at [298, 41] on div "Viable banks Viable" at bounding box center [268, 43] width 65 height 13
click at [290, 45] on button "button" at bounding box center [292, 43] width 9 height 8
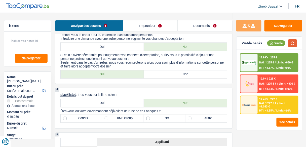
scroll to position [181, 0]
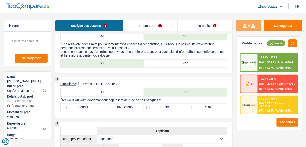
click at [166, 67] on div "3 Co-demandeur Prenez-vous le crédit seul ou ensemble avec une autre personne? …" at bounding box center [143, 43] width 177 height 60
click at [167, 65] on label "Non" at bounding box center [185, 64] width 83 height 8
click at [167, 65] on input "Non" at bounding box center [185, 64] width 83 height 8
radio input "true"
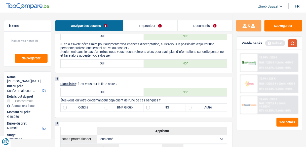
click at [294, 42] on button "button" at bounding box center [292, 43] width 9 height 8
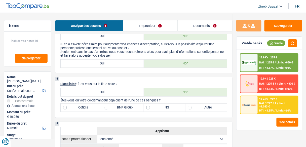
click at [207, 106] on label "Autre" at bounding box center [205, 108] width 41 height 8
click at [207, 106] on input "Autre" at bounding box center [205, 108] width 41 height 8
checkbox input "true"
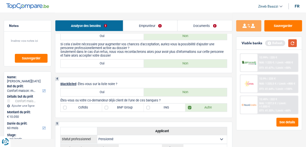
click at [293, 41] on button "button" at bounding box center [292, 43] width 9 height 8
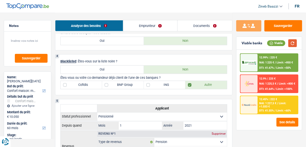
scroll to position [201, 0]
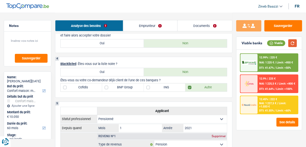
click at [295, 40] on button "button" at bounding box center [292, 43] width 9 height 8
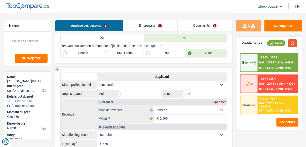
scroll to position [261, 0]
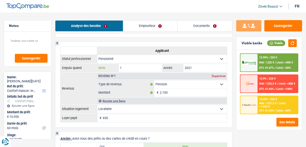
click at [132, 68] on input "1" at bounding box center [140, 68] width 43 height 8
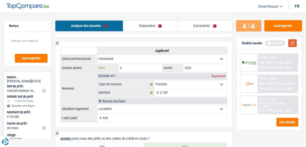
type input "5"
click at [294, 44] on button "button" at bounding box center [292, 43] width 9 height 8
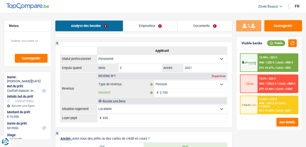
click at [168, 91] on input "2.100" at bounding box center [193, 92] width 67 height 8
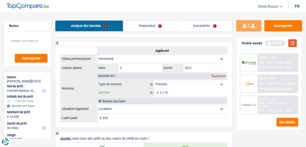
type input "2.110"
click at [290, 46] on button "button" at bounding box center [292, 43] width 9 height 8
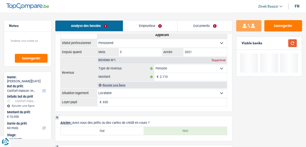
scroll to position [302, 0]
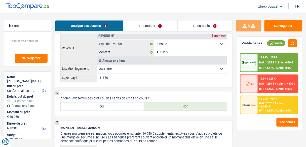
click at [108, 77] on input "650" at bounding box center [165, 78] width 124 height 8
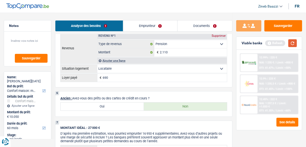
type input "690"
click at [290, 41] on button "button" at bounding box center [292, 43] width 9 height 8
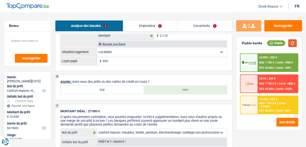
scroll to position [342, 0]
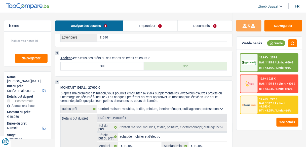
click at [122, 65] on label "Oui" at bounding box center [102, 66] width 83 height 8
click at [122, 65] on input "Oui" at bounding box center [102, 66] width 83 height 8
radio input "true"
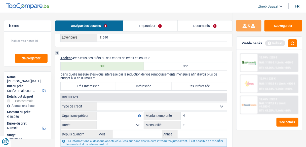
click at [104, 104] on select "Carte ou ouverture de crédit Prêt hypothécaire Vente à tempérament Prêt à tempé…" at bounding box center [162, 106] width 130 height 8
select select "cardOrCredit"
type input "0"
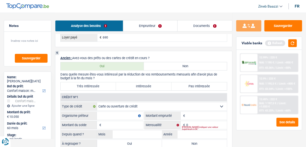
click at [109, 113] on input "Organisme prêteur" at bounding box center [120, 116] width 46 height 8
click at [206, 113] on input "Montant" at bounding box center [206, 116] width 41 height 8
type input "1.250"
click at [121, 116] on input "Organisme prêteur" at bounding box center [120, 116] width 46 height 8
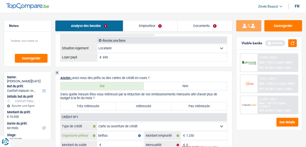
scroll to position [322, 0]
type input "belfius"
click at [187, 86] on label "Non" at bounding box center [185, 86] width 83 height 8
click at [187, 86] on input "Non" at bounding box center [185, 86] width 83 height 8
radio input "true"
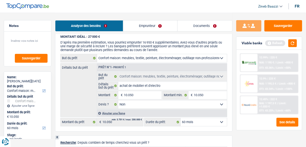
scroll to position [442, 0]
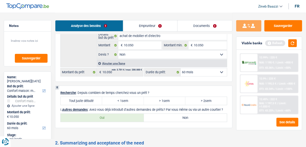
click at [200, 97] on label "> 2sem" at bounding box center [205, 101] width 41 height 8
click at [200, 97] on input "> 2sem" at bounding box center [205, 101] width 41 height 8
radio input "true"
click at [151, 119] on label "Non" at bounding box center [185, 118] width 83 height 8
click at [151, 119] on input "Non" at bounding box center [185, 118] width 83 height 8
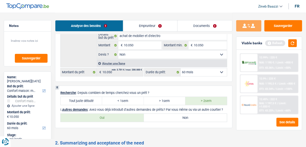
radio input "true"
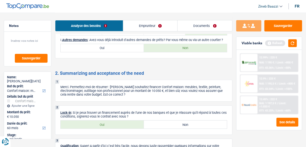
scroll to position [503, 0]
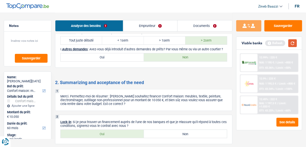
click at [292, 40] on button "button" at bounding box center [292, 43] width 9 height 8
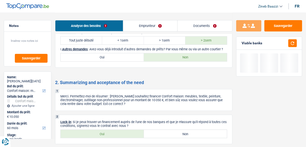
click at [135, 27] on link "Emprunteur" at bounding box center [150, 25] width 54 height 11
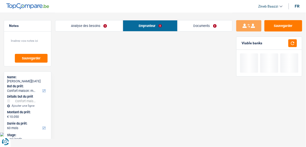
scroll to position [0, 0]
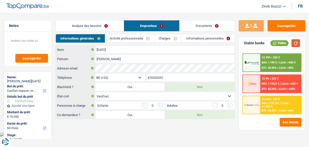
click at [293, 45] on button "button" at bounding box center [295, 43] width 9 height 8
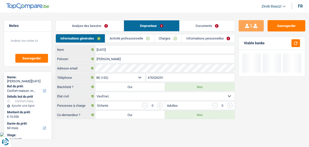
click at [111, 38] on link "Activité professionnelle" at bounding box center [129, 38] width 49 height 8
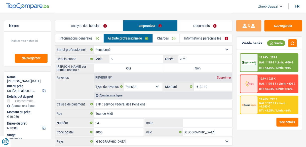
click at [186, 67] on label "Non" at bounding box center [197, 68] width 69 height 8
click at [186, 67] on input "Non" at bounding box center [197, 68] width 69 height 8
radio input "true"
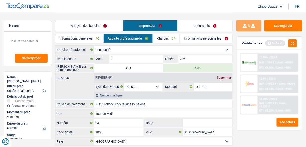
click at [290, 39] on div "Viable banks Refresh" at bounding box center [268, 43] width 65 height 13
click at [291, 42] on button "button" at bounding box center [292, 43] width 9 height 8
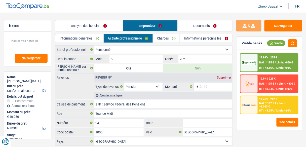
click at [160, 37] on link "Charges" at bounding box center [166, 38] width 27 height 8
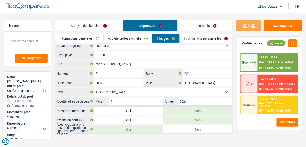
scroll to position [6, 0]
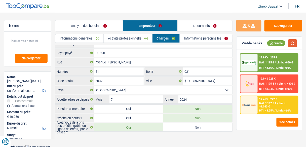
click at [294, 42] on button "button" at bounding box center [292, 43] width 9 height 8
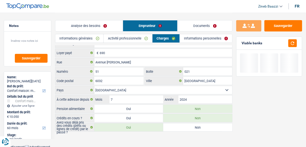
click at [145, 136] on main "Notes Sauvegarder Name: Annie Noël But du prêt: Confort maison: meubles, textil…" at bounding box center [153, 69] width 306 height 151
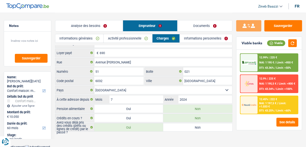
click at [191, 39] on link "Informations personnelles" at bounding box center [206, 38] width 52 height 8
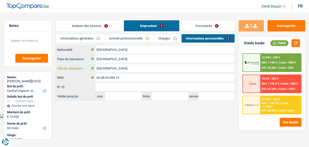
click at [113, 69] on input "Charleroi" at bounding box center [164, 68] width 139 height 8
click at [103, 118] on html "Vous avez le contrôle de vos données Nous utilisons des cookies, tout comme nos…" at bounding box center [154, 59] width 309 height 118
click at [116, 68] on input "Charleroi" at bounding box center [164, 68] width 139 height 8
click at [121, 118] on html "Vous avez le contrôle de vos données Nous utilisons des cookies, tout comme nos…" at bounding box center [154, 59] width 309 height 118
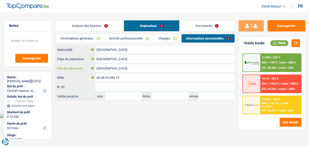
click at [122, 68] on input "Charleroi" at bounding box center [164, 68] width 139 height 8
click at [91, 116] on body "Vous avez le contrôle de vos données Nous utilisons des cookies, tout comme nos…" at bounding box center [154, 59] width 309 height 118
click at [297, 46] on button "button" at bounding box center [295, 43] width 9 height 8
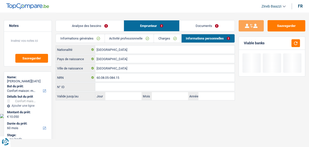
drag, startPoint x: 165, startPoint y: 37, endPoint x: 172, endPoint y: 35, distance: 7.6
click at [165, 37] on link "Charges" at bounding box center [167, 38] width 27 height 8
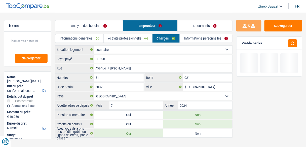
click at [199, 20] on div "Analyse des besoins Emprunteur Documents" at bounding box center [143, 23] width 177 height 21
click at [193, 26] on link "Documents" at bounding box center [205, 25] width 55 height 11
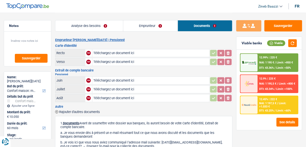
click at [99, 25] on link "Analyse des besoins" at bounding box center [89, 25] width 68 height 11
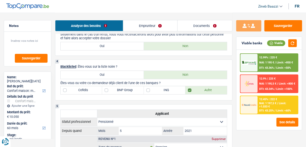
scroll to position [201, 0]
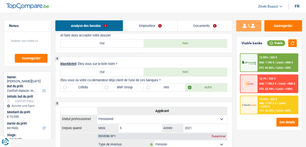
click at [257, 104] on div at bounding box center [248, 105] width 17 height 18
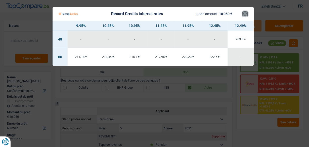
click at [243, 14] on button "×" at bounding box center [244, 13] width 5 height 5
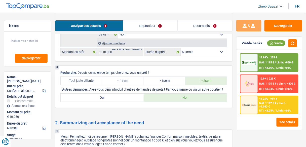
scroll to position [548, 0]
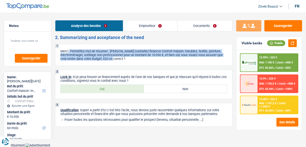
drag, startPoint x: 116, startPoint y: 60, endPoint x: 70, endPoint y: 50, distance: 47.4
click at [70, 50] on div "1 Merci. Permettez-moi de résumer : Vous souhaitez financer Confort maison: meu…" at bounding box center [143, 55] width 177 height 22
click at [70, 50] on p "Merci. Permettez-moi de résumer : Vous souhaitez financer Confort maison: meubl…" at bounding box center [143, 54] width 167 height 11
drag, startPoint x: 70, startPoint y: 50, endPoint x: 138, endPoint y: 59, distance: 68.5
click at [138, 59] on p "Merci. Permettez-moi de résumer : Vous souhaitez financer Confort maison: meubl…" at bounding box center [143, 54] width 167 height 11
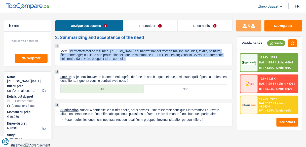
click at [138, 59] on p "Merci. Permettez-moi de résumer : Vous souhaitez financer Confort maison: meubl…" at bounding box center [143, 54] width 167 height 11
drag, startPoint x: 138, startPoint y: 59, endPoint x: 70, endPoint y: 49, distance: 67.9
click at [70, 49] on div "1 Merci. Permettez-moi de résumer : Vous souhaitez financer Confort maison: meu…" at bounding box center [143, 55] width 177 height 22
drag, startPoint x: 70, startPoint y: 49, endPoint x: 128, endPoint y: 61, distance: 59.0
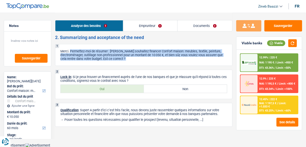
click at [128, 61] on div "1 Merci. Permettez-moi de résumer : Vous souhaitez financer Confort maison: meu…" at bounding box center [143, 55] width 177 height 22
click at [128, 60] on p "Merci. Permettez-moi de résumer : Vous souhaitez financer Confort maison: meubl…" at bounding box center [143, 54] width 167 height 11
drag, startPoint x: 127, startPoint y: 59, endPoint x: 70, endPoint y: 51, distance: 57.9
click at [70, 51] on p "Merci. Permettez-moi de résumer : Vous souhaitez financer Confort maison: meubl…" at bounding box center [143, 54] width 167 height 11
click at [77, 53] on p "Merci. Permettez-moi de résumer : Vous souhaitez financer Confort maison: meubl…" at bounding box center [143, 54] width 167 height 11
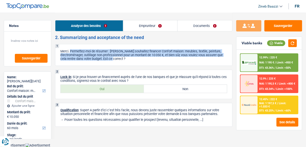
drag, startPoint x: 70, startPoint y: 50, endPoint x: 132, endPoint y: 59, distance: 62.9
click at [132, 59] on p "Merci. Permettez-moi de résumer : Vous souhaitez financer Confort maison: meubl…" at bounding box center [143, 54] width 167 height 11
drag, startPoint x: 129, startPoint y: 60, endPoint x: 71, endPoint y: 51, distance: 59.4
click at [71, 51] on p "Merci. Permettez-moi de résumer : Vous souhaitez financer Confort maison: meubl…" at bounding box center [143, 54] width 167 height 11
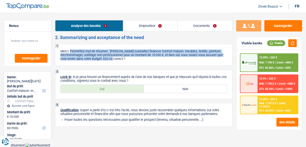
click at [70, 51] on p "Merci. Permettez-moi de résumer : Vous souhaitez financer Confort maison: meubl…" at bounding box center [143, 54] width 167 height 11
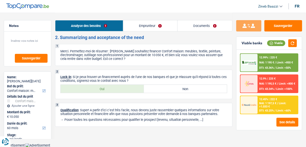
click at [123, 8] on header "Zineb Baazzi Se déconnecter fr" at bounding box center [153, 6] width 306 height 13
click at [150, 8] on header "Zineb Baazzi Se déconnecter fr" at bounding box center [153, 6] width 306 height 13
click at [160, 9] on header "Zineb Baazzi Se déconnecter fr" at bounding box center [153, 6] width 306 height 13
click at [148, 7] on header "Zineb Baazzi Se déconnecter fr" at bounding box center [153, 6] width 306 height 13
click at [193, 6] on header "Zineb Baazzi Se déconnecter fr" at bounding box center [153, 6] width 306 height 13
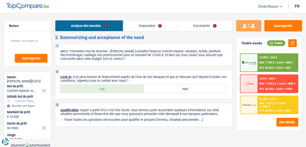
click at [194, 24] on link "Documents" at bounding box center [205, 25] width 55 height 11
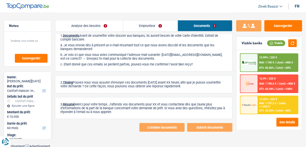
scroll to position [0, 0]
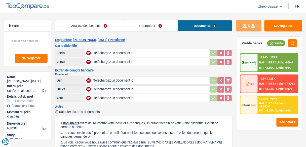
click at [93, 31] on link "Analyse des besoins" at bounding box center [89, 25] width 68 height 11
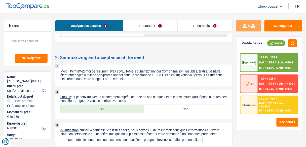
scroll to position [528, 0]
click at [114, 106] on label "Oui" at bounding box center [102, 109] width 83 height 8
click at [114, 106] on input "Oui" at bounding box center [102, 109] width 83 height 8
radio input "true"
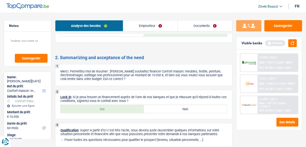
click at [197, 23] on link "Documents" at bounding box center [205, 25] width 54 height 11
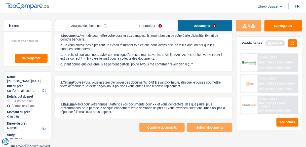
scroll to position [7, 0]
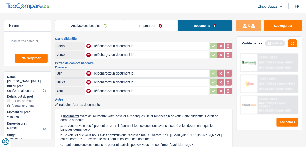
click at [148, 66] on h2 "Pensionné" at bounding box center [143, 67] width 177 height 3
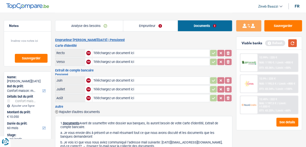
click at [290, 42] on button "button" at bounding box center [292, 43] width 9 height 8
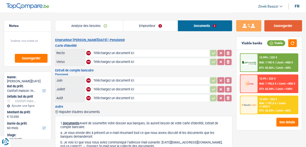
drag, startPoint x: 289, startPoint y: 20, endPoint x: 286, endPoint y: 25, distance: 6.0
click at [286, 25] on div "Sauvegarder Viable banks Viable 12.99% | 225 € NAI: 1 195 € / Limit: >850 € DTI…" at bounding box center [268, 116] width 73 height 207
click at [279, 24] on button "Sauvegarder" at bounding box center [283, 25] width 38 height 11
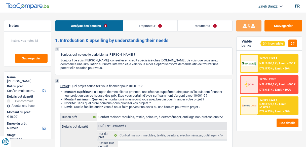
select select "household"
select select "60"
select select "household"
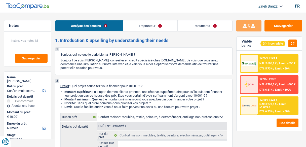
select select "60"
select select "independent"
select select "previousEmployerCompensation"
select select "netSalary"
select select "familyAllowances"
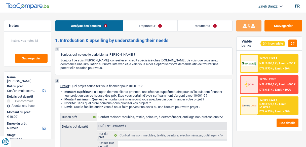
select select "liveWithParents"
select select "household"
select select "60"
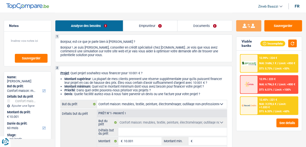
scroll to position [40, 0]
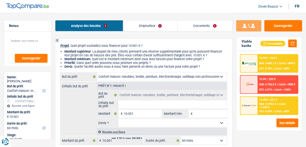
click at [131, 101] on input "Détails but du prêt" at bounding box center [172, 104] width 109 height 8
click at [292, 43] on button "button" at bounding box center [292, 43] width 9 height 8
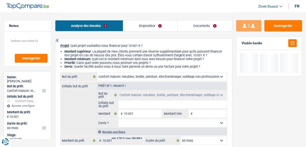
click at [145, 104] on input "Détails but du prêt" at bounding box center [172, 104] width 109 height 8
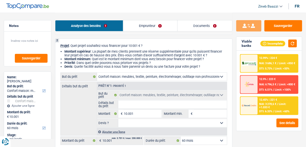
type input "a"
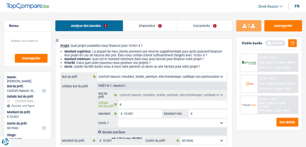
type input "ac"
type input "ach"
type input "acha"
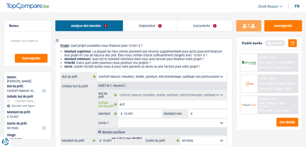
type input "acha"
type input "achat"
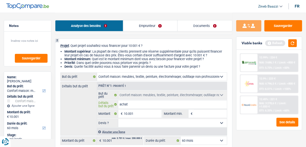
type input "achat d"
type input "achat de"
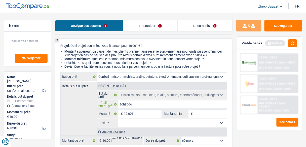
type input "achat de"
type input "achat de m"
type input "achat de me"
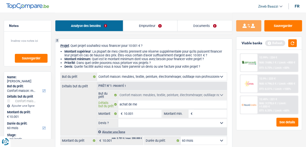
type input "achat de meu"
type input "achat de meub"
type input "achat de meubl"
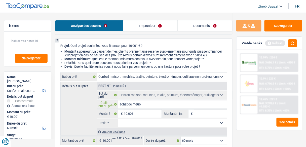
type input "achat de meubl"
type input "achat de meuble"
type input "achat de meubles"
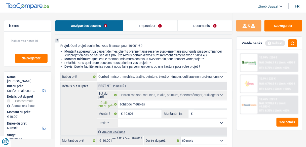
type input "achat de meubles"
click at [291, 42] on button "button" at bounding box center [292, 43] width 9 height 8
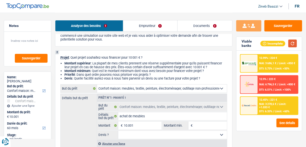
scroll to position [0, 0]
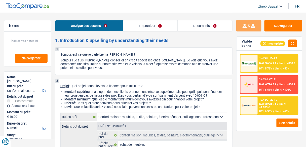
click at [201, 25] on link "Documents" at bounding box center [205, 25] width 55 height 11
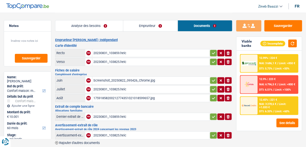
click at [112, 50] on div "20230831_103859.heic" at bounding box center [150, 53] width 115 height 8
click at [77, 21] on link "Analyse des besoins" at bounding box center [89, 25] width 68 height 11
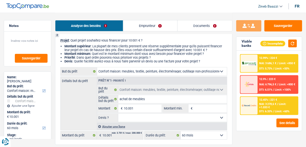
scroll to position [40, 0]
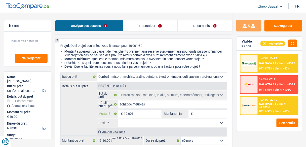
click at [139, 115] on input "10.001" at bounding box center [142, 114] width 37 height 8
type input "1.000"
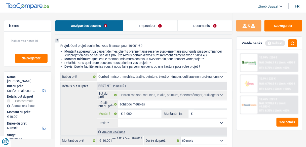
type input "100"
type input "10"
type input "101"
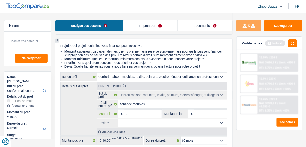
type input "101"
type input "1.010"
type input "10.100"
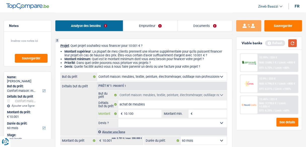
type input "10.100"
click at [293, 45] on button "button" at bounding box center [292, 43] width 9 height 8
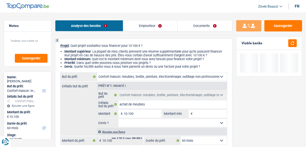
click at [74, 105] on div "Détails but du prêt Prêt n°1 - Priorité 1 Confort maison: meubles, textile, pei…" at bounding box center [143, 109] width 167 height 54
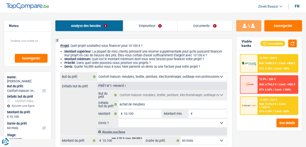
click at [205, 112] on input "Montant min." at bounding box center [210, 114] width 33 height 8
type input "6"
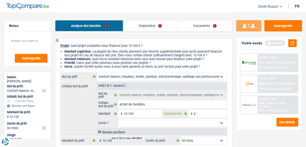
type input "60"
type input "600"
type input "6.001"
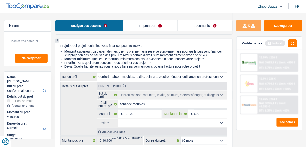
type input "6.001"
click at [294, 44] on button "button" at bounding box center [292, 43] width 9 height 8
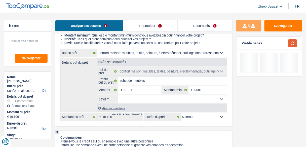
scroll to position [101, 0]
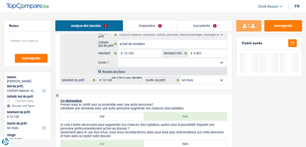
click at [130, 64] on select "Oui Non Non répondu Sélectionner une option" at bounding box center [172, 63] width 109 height 8
select select "false"
click at [118, 59] on select "Oui Non Non répondu Sélectionner une option" at bounding box center [172, 63] width 109 height 8
select select "false"
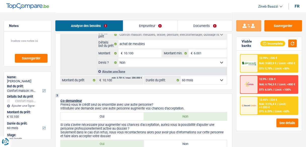
scroll to position [161, 0]
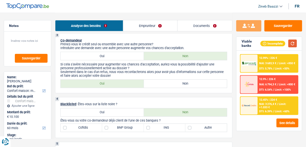
click at [293, 44] on button "button" at bounding box center [292, 43] width 9 height 8
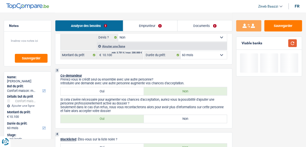
scroll to position [121, 0]
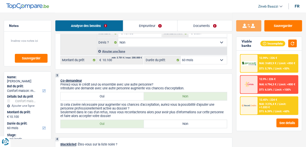
click at [172, 122] on label "Non" at bounding box center [185, 124] width 83 height 8
click at [172, 122] on input "Non" at bounding box center [185, 124] width 83 height 8
radio input "true"
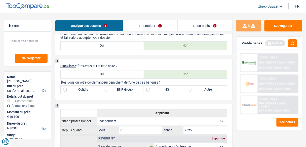
scroll to position [201, 0]
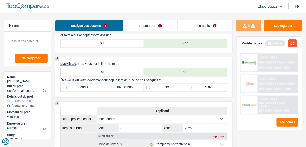
click at [293, 39] on button "button" at bounding box center [292, 43] width 9 height 8
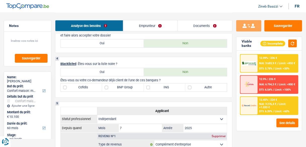
click at [206, 88] on label "Autre" at bounding box center [205, 87] width 41 height 8
click at [206, 88] on input "Autre" at bounding box center [205, 87] width 41 height 8
checkbox input "true"
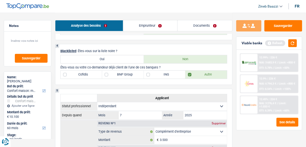
scroll to position [221, 0]
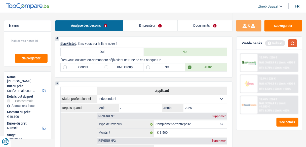
click at [293, 45] on button "button" at bounding box center [292, 43] width 9 height 8
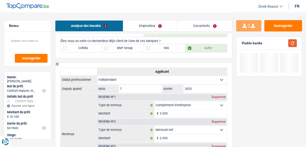
scroll to position [261, 0]
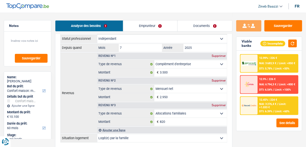
click at [153, 21] on link "Emprunteur" at bounding box center [150, 25] width 54 height 11
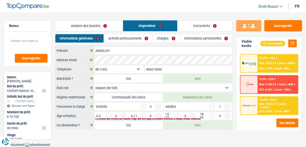
scroll to position [6, 0]
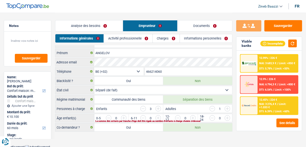
click at [120, 35] on link "Activité professionnelle" at bounding box center [128, 38] width 49 height 8
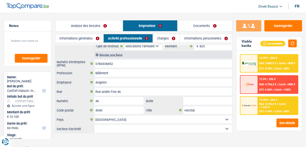
scroll to position [77, 0]
drag, startPoint x: 118, startPoint y: 60, endPoint x: 94, endPoint y: 63, distance: 24.4
click at [94, 63] on input "0784336852" at bounding box center [163, 63] width 138 height 8
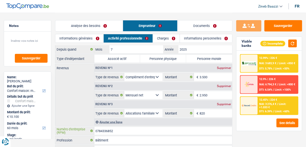
scroll to position [0, 0]
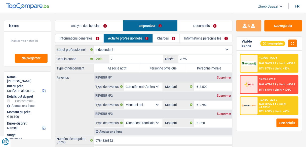
click at [140, 55] on input "7" at bounding box center [136, 59] width 54 height 8
click at [195, 59] on input "2025" at bounding box center [205, 59] width 54 height 8
click at [133, 63] on div "Depuis quand 7 Mois / 2025 Année" at bounding box center [143, 59] width 177 height 9
click at [134, 60] on input "7" at bounding box center [136, 59] width 54 height 8
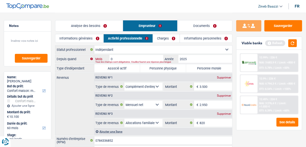
type input "04"
type input "2022"
click at [205, 68] on label "Personne morale" at bounding box center [209, 68] width 46 height 8
click at [205, 68] on input "Personne morale" at bounding box center [209, 68] width 46 height 8
radio input "true"
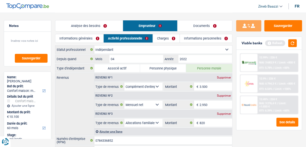
click at [69, 102] on div "Revenus Revenu nº1 Supprimer Allocation d'handicap Allocations chômage Allocati…" at bounding box center [143, 104] width 177 height 62
click at [289, 42] on button "button" at bounding box center [292, 43] width 9 height 8
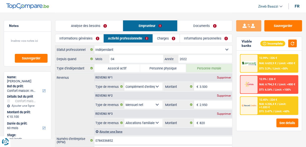
click at [182, 7] on header "Zineb Baazzi Se déconnecter fr" at bounding box center [153, 6] width 306 height 13
click at [86, 27] on link "Analyse des besoins" at bounding box center [88, 25] width 67 height 11
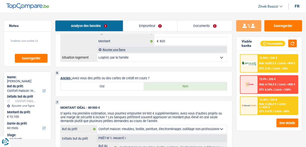
scroll to position [342, 0]
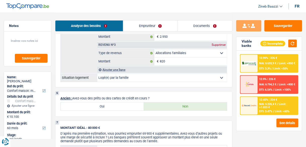
click at [126, 78] on select "Locataire Propriétaire avec prêt hypothécaire Propriétaire sans prêt hypothécai…" at bounding box center [162, 78] width 130 height 8
click at [132, 75] on select "Locataire Propriétaire avec prêt hypothécaire Propriétaire sans prêt hypothécai…" at bounding box center [162, 78] width 130 height 8
drag, startPoint x: 87, startPoint y: 63, endPoint x: 92, endPoint y: 65, distance: 5.6
click at [87, 63] on th "Revenus" at bounding box center [78, 32] width 37 height 80
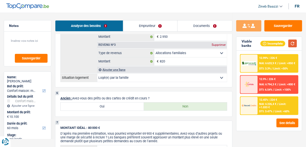
click at [294, 44] on button "button" at bounding box center [292, 43] width 9 height 8
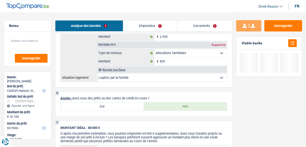
click at [132, 77] on select "Locataire Propriétaire avec prêt hypothécaire Propriétaire sans prêt hypothécai…" at bounding box center [162, 78] width 130 height 8
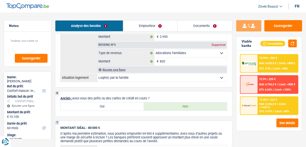
click at [97, 74] on select "Locataire Propriétaire avec prêt hypothécaire Propriétaire sans prêt hypothécai…" at bounding box center [162, 78] width 130 height 8
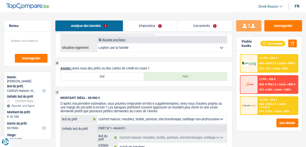
scroll to position [382, 0]
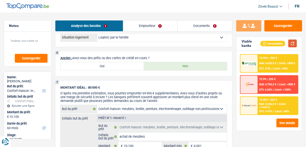
click at [294, 46] on button "button" at bounding box center [292, 43] width 9 height 8
click at [301, 47] on div "Viable banks Incomplete" at bounding box center [268, 44] width 65 height 14
click at [295, 44] on button "button" at bounding box center [292, 43] width 9 height 8
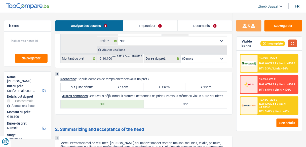
scroll to position [523, 0]
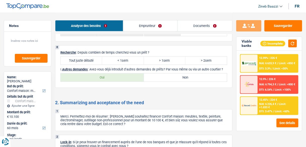
click at [81, 57] on label "Tout juste débuté" at bounding box center [81, 61] width 41 height 8
click at [81, 57] on input "Tout juste débuté" at bounding box center [81, 61] width 41 height 8
radio input "true"
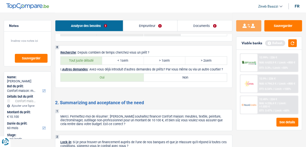
drag, startPoint x: 163, startPoint y: 70, endPoint x: 164, endPoint y: 77, distance: 7.3
click at [163, 71] on div "8 Recherche : Depuis combien de temps cherchez-vous un prêt ? Tout juste débuté…" at bounding box center [143, 66] width 177 height 42
click at [164, 78] on label "Non" at bounding box center [185, 77] width 83 height 8
click at [164, 78] on input "Non" at bounding box center [185, 77] width 83 height 8
radio input "true"
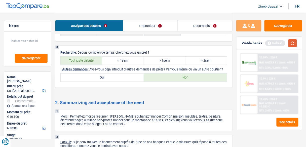
click at [291, 42] on button "button" at bounding box center [292, 43] width 9 height 8
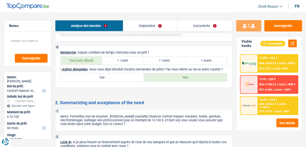
click at [113, 76] on label "Oui" at bounding box center [102, 77] width 83 height 8
click at [113, 76] on input "Oui" at bounding box center [102, 77] width 83 height 8
radio input "true"
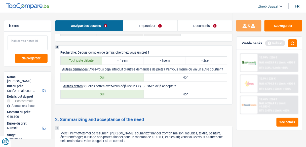
click at [12, 43] on textarea at bounding box center [28, 42] width 40 height 15
type textarea "Fortis refus"
click at [290, 41] on button "button" at bounding box center [292, 43] width 9 height 8
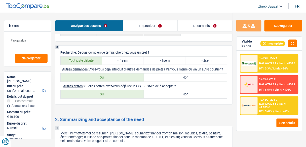
click at [171, 95] on label "Non" at bounding box center [185, 94] width 83 height 8
click at [171, 95] on input "Non" at bounding box center [185, 94] width 83 height 8
radio input "true"
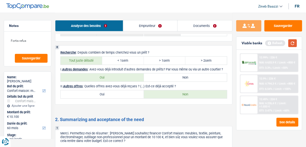
drag, startPoint x: 290, startPoint y: 46, endPoint x: 281, endPoint y: 51, distance: 11.1
click at [290, 46] on button "button" at bounding box center [292, 43] width 9 height 8
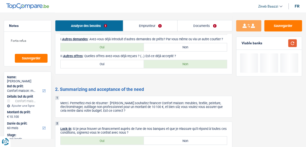
scroll to position [583, 0]
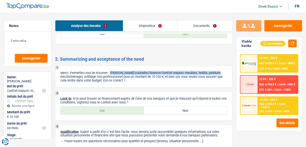
drag, startPoint x: 70, startPoint y: 76, endPoint x: 113, endPoint y: 72, distance: 43.2
click at [113, 72] on p "Merci. Permettez-moi de résumer : Vous souhaitez financer Confort maison: meubl…" at bounding box center [143, 76] width 167 height 11
click at [112, 72] on p "Merci. Permettez-moi de résumer : Vous souhaitez financer Confort maison: meubl…" at bounding box center [143, 76] width 167 height 11
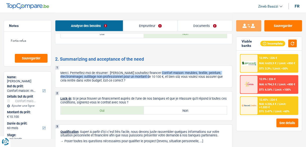
drag, startPoint x: 160, startPoint y: 70, endPoint x: 164, endPoint y: 76, distance: 7.7
click at [164, 76] on div "1 Merci. Permettez-moi de résumer : Vous souhaitez financer Confort maison: meu…" at bounding box center [143, 77] width 177 height 22
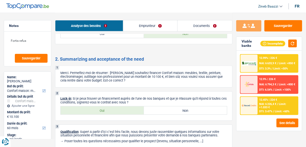
click at [158, 79] on p "Merci. Permettez-moi de résumer : Vous souhaitez financer Confort maison: meubl…" at bounding box center [143, 76] width 167 height 11
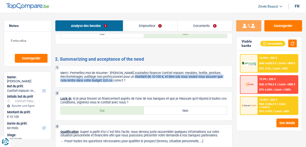
drag, startPoint x: 151, startPoint y: 76, endPoint x: 161, endPoint y: 85, distance: 13.4
click at [161, 85] on div "1 Merci. Permettez-moi de résumer : Vous souhaitez financer Confort maison: meu…" at bounding box center [143, 77] width 177 height 22
click at [146, 80] on p "Merci. Permettez-moi de résumer : Vous souhaitez financer Confort maison: meubl…" at bounding box center [143, 76] width 167 height 11
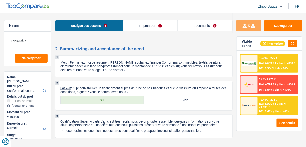
scroll to position [604, 0]
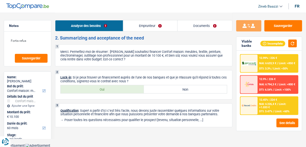
click at [147, 24] on link "Emprunteur" at bounding box center [150, 25] width 54 height 11
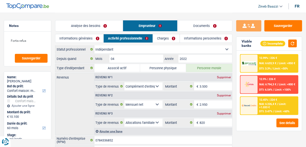
scroll to position [0, 0]
click at [166, 35] on link "Charges" at bounding box center [166, 38] width 27 height 8
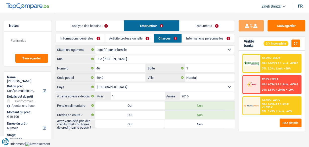
click at [87, 40] on link "Informations générales" at bounding box center [80, 38] width 49 height 8
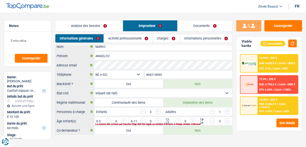
scroll to position [6, 0]
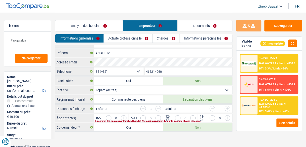
click at [158, 116] on input "button" at bounding box center [243, 119] width 177 height 8
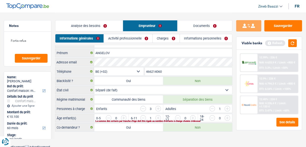
click at [192, 117] on input "button" at bounding box center [278, 119] width 177 height 8
click at [195, 116] on input "button" at bounding box center [278, 119] width 177 height 8
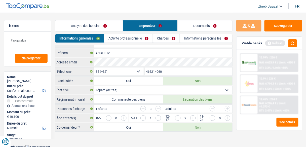
click at [121, 42] on link "Activité professionnelle" at bounding box center [128, 38] width 48 height 8
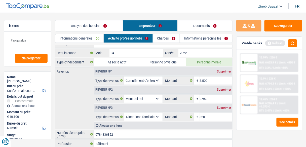
click at [167, 41] on link "Charges" at bounding box center [166, 38] width 27 height 8
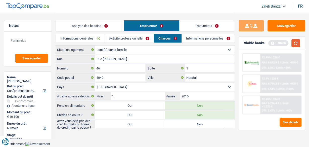
click at [292, 43] on button "button" at bounding box center [295, 43] width 9 height 8
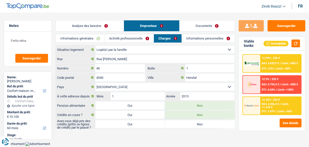
click at [183, 124] on label "Non" at bounding box center [200, 124] width 70 height 8
click at [183, 124] on input "Non" at bounding box center [200, 124] width 70 height 8
radio input "true"
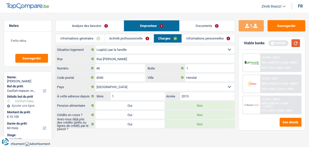
click at [292, 44] on button "button" at bounding box center [295, 43] width 9 height 8
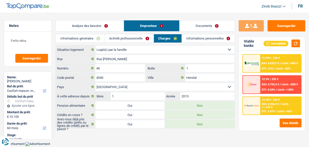
click at [125, 124] on label "Oui" at bounding box center [130, 124] width 70 height 8
click at [125, 124] on input "Oui" at bounding box center [130, 124] width 70 height 8
radio input "true"
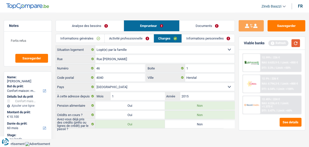
click at [296, 44] on button "button" at bounding box center [295, 43] width 9 height 8
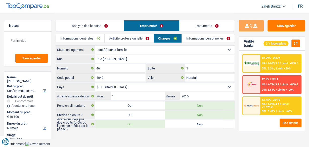
click at [195, 39] on link "Informations personnelles" at bounding box center [208, 38] width 53 height 8
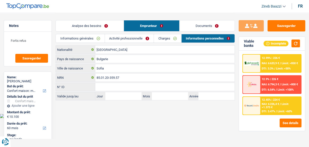
click at [164, 40] on link "Charges" at bounding box center [167, 38] width 27 height 8
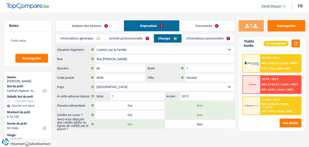
click at [186, 120] on label "Non" at bounding box center [200, 124] width 70 height 8
click at [186, 120] on input "Non" at bounding box center [200, 124] width 70 height 8
radio input "true"
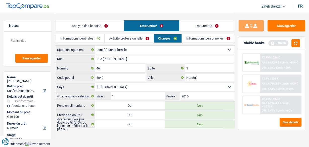
click at [295, 38] on div "Viable banks Refresh" at bounding box center [272, 43] width 66 height 13
click at [218, 39] on link "Informations personnelles" at bounding box center [208, 38] width 53 height 8
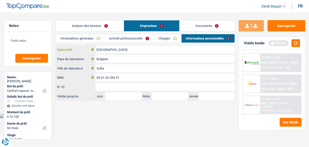
click at [113, 53] on input "[GEOGRAPHIC_DATA]" at bounding box center [164, 50] width 139 height 8
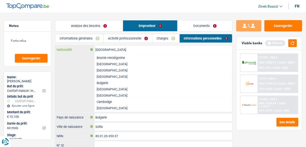
scroll to position [161, 0]
click at [108, 85] on li "Bulgarie" at bounding box center [163, 83] width 138 height 6
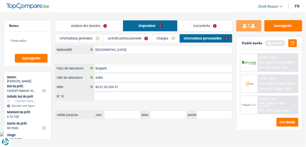
type input "Bulgarie"
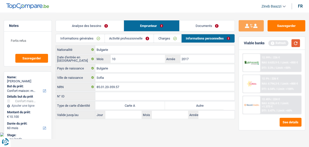
click at [297, 43] on button "button" at bounding box center [295, 43] width 9 height 8
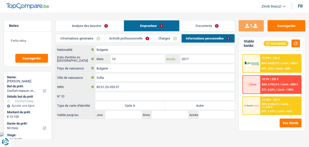
click at [195, 56] on input "2017" at bounding box center [207, 59] width 54 height 8
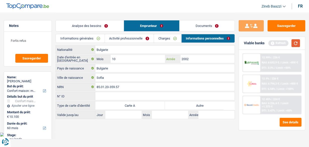
type input "2002"
click at [293, 42] on button "button" at bounding box center [295, 43] width 9 height 8
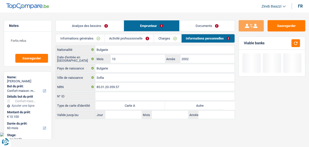
click at [139, 39] on link "Activité professionnelle" at bounding box center [129, 38] width 49 height 8
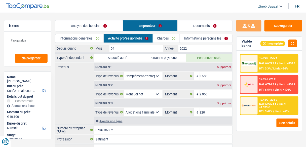
scroll to position [0, 0]
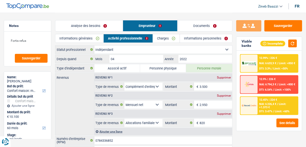
click at [208, 21] on link "Documents" at bounding box center [205, 25] width 55 height 11
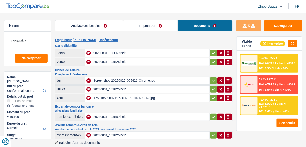
click at [107, 27] on link "Analyse des besoins" at bounding box center [89, 25] width 68 height 11
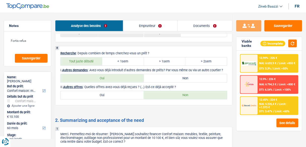
scroll to position [523, 0]
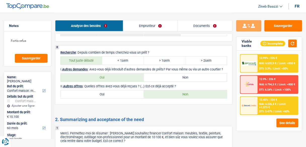
click at [259, 110] on div "12.45% | 224 € NAI: 6 226,4 € / Limit: >1.373 € DTI: 3.47% / Limit: <60%" at bounding box center [278, 106] width 40 height 18
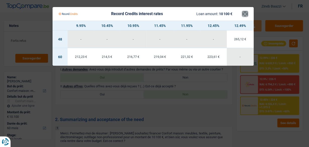
click at [245, 15] on button "×" at bounding box center [244, 13] width 5 height 5
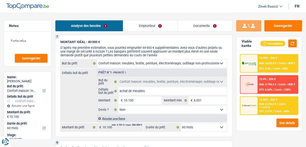
scroll to position [442, 0]
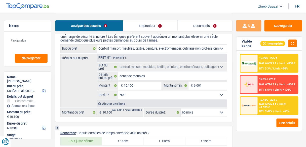
click at [207, 108] on select "12 mois 18 mois 24 mois 30 mois 36 mois 42 mois 48 mois 60 mois Sélectionner un…" at bounding box center [204, 112] width 46 height 8
select select "48"
click at [181, 108] on select "12 mois 18 mois 24 mois 30 mois 36 mois 42 mois 48 mois 60 mois Sélectionner un…" at bounding box center [204, 112] width 46 height 8
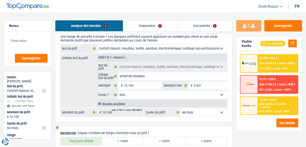
select select "48"
click at [197, 109] on select "12 mois 18 mois 24 mois 30 mois 36 mois 42 mois 48 mois 60 mois Sélectionner un…" at bounding box center [204, 112] width 46 height 8
select select "60"
click at [181, 108] on select "12 mois 18 mois 24 mois 30 mois 36 mois 42 mois 48 mois 60 mois Sélectionner un…" at bounding box center [204, 112] width 46 height 8
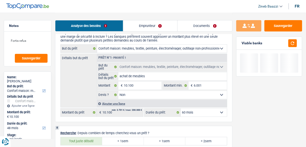
select select "60"
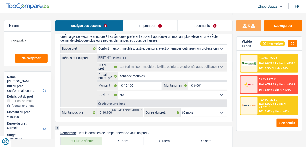
click at [252, 101] on div at bounding box center [248, 106] width 17 height 18
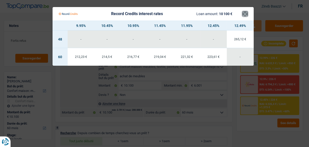
click at [246, 16] on button "×" at bounding box center [244, 13] width 5 height 5
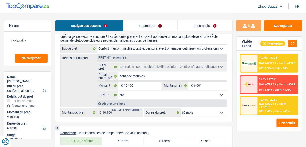
click at [268, 83] on span "NAI: 6 794,3 €" at bounding box center [267, 84] width 17 height 3
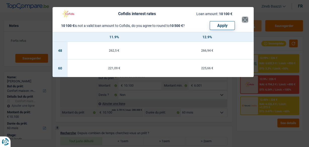
click at [243, 20] on button "×" at bounding box center [244, 19] width 5 height 5
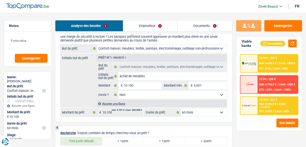
click at [254, 61] on img at bounding box center [249, 63] width 15 height 5
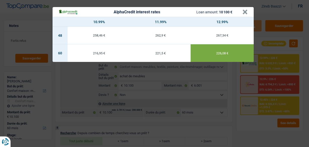
click at [247, 15] on header "AlphaCredit interest rates Loan amount: 10 100 € ×" at bounding box center [153, 12] width 201 height 10
click at [246, 11] on button "×" at bounding box center [244, 12] width 5 height 5
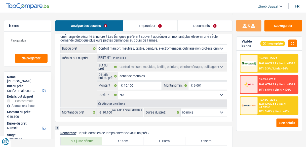
click at [251, 108] on img at bounding box center [249, 105] width 15 height 7
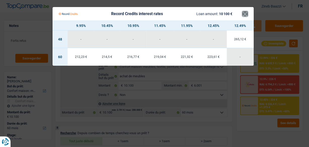
click at [247, 16] on button "×" at bounding box center [244, 13] width 5 height 5
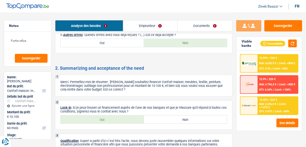
scroll to position [604, 0]
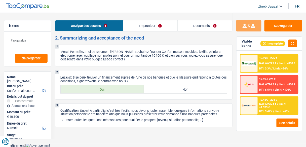
click at [109, 57] on p "Merci. Permettez-moi de résumer : Vous souhaitez financer Confort maison: meubl…" at bounding box center [143, 55] width 167 height 11
click at [96, 87] on label "Oui" at bounding box center [102, 89] width 83 height 8
click at [96, 87] on input "Oui" at bounding box center [102, 89] width 83 height 8
radio input "true"
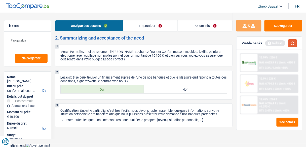
click at [296, 43] on button "button" at bounding box center [292, 43] width 9 height 8
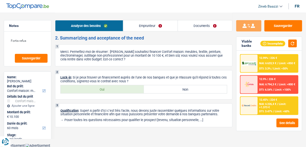
drag, startPoint x: 74, startPoint y: 77, endPoint x: 139, endPoint y: 79, distance: 65.1
click at [139, 79] on p "Lock-in : Si je peux trouver un financement auprès de l'une de nos banques et q…" at bounding box center [143, 79] width 167 height 8
drag, startPoint x: 72, startPoint y: 76, endPoint x: 147, endPoint y: 80, distance: 75.0
click at [147, 80] on p "Lock-in : Si je peux trouver un financement auprès de l'une de nos banques et q…" at bounding box center [143, 79] width 167 height 8
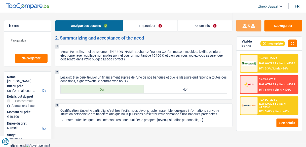
click at [147, 80] on p "Lock-in : Si je peux trouver un financement auprès de l'une de nos banques et q…" at bounding box center [143, 79] width 167 height 8
click at [294, 42] on button "button" at bounding box center [292, 43] width 9 height 8
click at [187, 20] on link "Documents" at bounding box center [205, 25] width 54 height 11
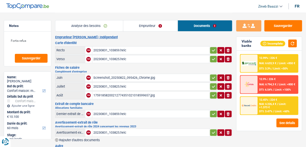
scroll to position [0, 0]
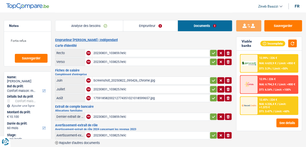
click at [110, 79] on div "Screenshot_20250822_095426_Chrome.jpg" at bounding box center [150, 81] width 115 height 8
click at [114, 87] on div "20230831_103825.heic" at bounding box center [150, 89] width 115 height 8
click at [104, 97] on div "17591858200212774351021018599657.jpg" at bounding box center [150, 98] width 115 height 8
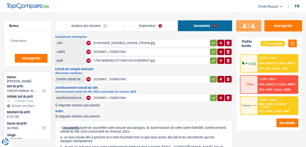
scroll to position [40, 0]
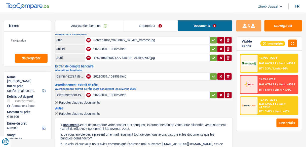
click at [115, 74] on div "20230831_103859.heic" at bounding box center [150, 77] width 115 height 8
click at [111, 96] on div "20230831_103825.heic" at bounding box center [150, 95] width 115 height 8
click at [223, 8] on header "Zineb Baazzi Se déconnecter fr" at bounding box center [153, 6] width 306 height 13
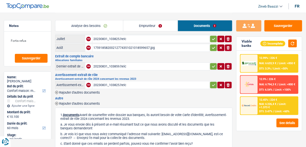
scroll to position [60, 0]
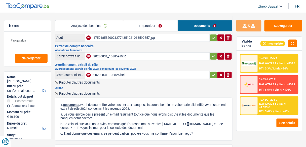
click at [140, 25] on link "Emprunteur" at bounding box center [150, 25] width 55 height 11
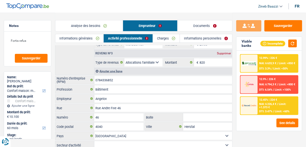
click at [89, 26] on link "Analyse des besoins" at bounding box center [88, 25] width 67 height 11
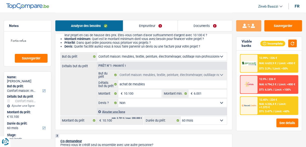
click at [132, 20] on link "Emprunteur" at bounding box center [150, 25] width 54 height 11
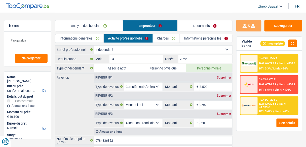
scroll to position [20, 0]
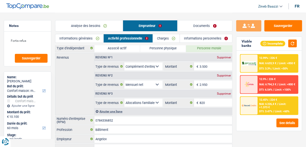
click at [226, 92] on div "Supprimer" at bounding box center [223, 93] width 17 height 3
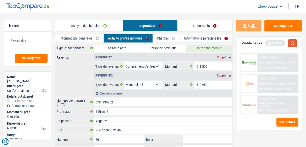
click at [292, 45] on button "button" at bounding box center [292, 43] width 9 height 8
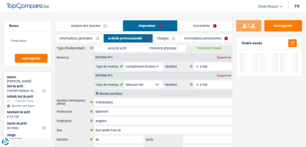
click at [72, 75] on div "Revenus Revenu nº1 Supprimer Allocation d'handicap Allocations chômage Allocati…" at bounding box center [143, 75] width 177 height 44
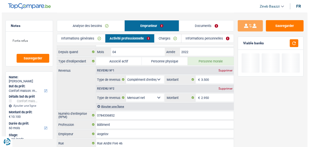
scroll to position [0, 0]
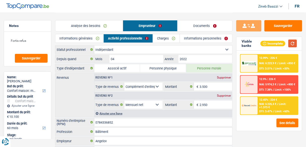
click at [290, 44] on button "button" at bounding box center [292, 43] width 9 height 8
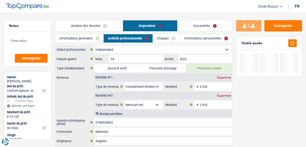
click at [171, 38] on link "Charges" at bounding box center [166, 38] width 27 height 8
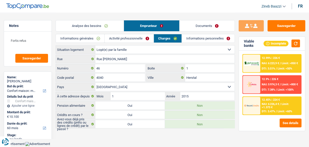
click at [183, 38] on link "Informations personnelles" at bounding box center [208, 38] width 53 height 8
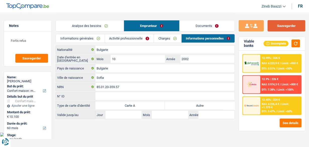
click at [284, 24] on button "Sauvegarder" at bounding box center [287, 25] width 38 height 11
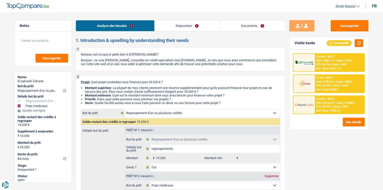
select select "refinancing"
select select "medical"
select select "84"
select select "refinancing"
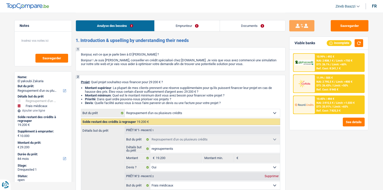
select select "refinancing"
select select "yes"
select select "medical"
select select "false"
select select "84"
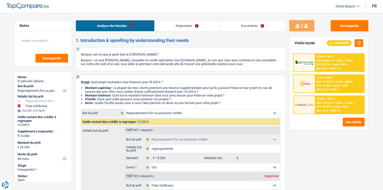
select select "publicEmployee"
select select "netSalary"
select select "mealVouchers"
select select "rents"
select select "carLoan"
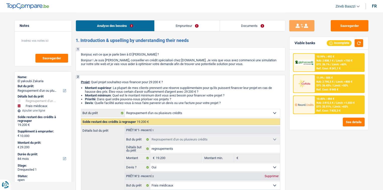
select select "60"
select select "refinancing"
select select "yes"
select select "medical"
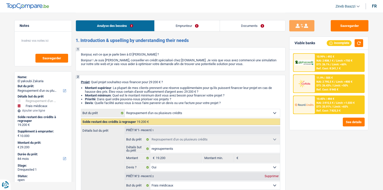
select select "false"
select select "84"
click at [180, 18] on div "Analyse des besoins Emprunteur Documents" at bounding box center [181, 23] width 210 height 21
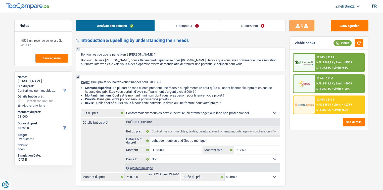
select select "household"
select select "48"
select select "household"
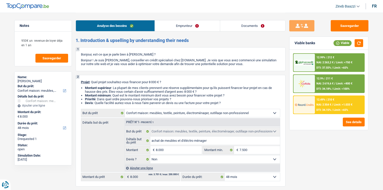
select select "false"
select select "48"
select select "mutuality"
select select "mutualityIndemnity"
select select "rentalIncome"
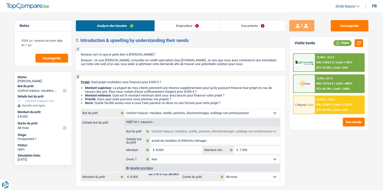
select select "rentalIncome"
select select "ownerWithMortgage"
select select "mortgage"
select select "360"
select select "mortgage"
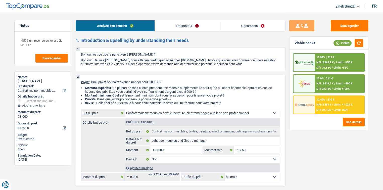
select select "240"
select select "household"
select select "false"
select select "48"
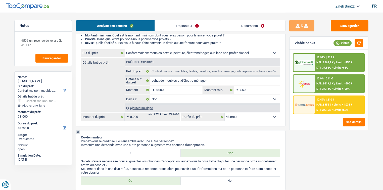
scroll to position [60, 0]
click at [250, 26] on link "Documents" at bounding box center [252, 25] width 65 height 11
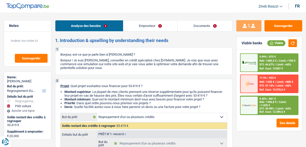
select select "refinancing"
select select "car"
select select "84"
select select "refinancing"
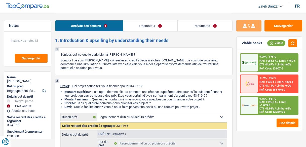
select select "refinancing"
select select "car"
select select "84"
select select "retired"
select select "pension"
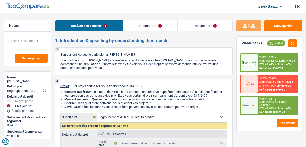
select select "ownerWithoutMortgage"
select select "personalLoan"
select select "homeFurnishingOrRelocation"
select select "84"
select select "refinancing"
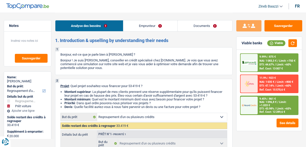
select select "refinancing"
select select "car"
select select "84"
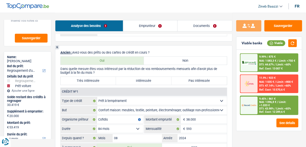
scroll to position [302, 0]
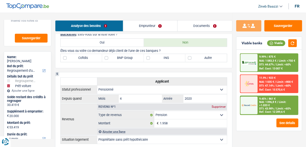
click at [148, 23] on link "Emprunteur" at bounding box center [150, 25] width 54 height 11
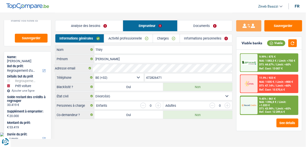
scroll to position [0, 0]
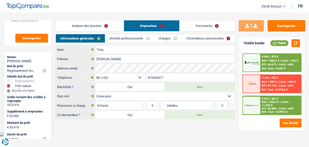
click at [120, 45] on div "Informations générales Activité professionnelle Charges Informations personnell…" at bounding box center [145, 39] width 179 height 11
click at [120, 39] on link "Activité professionnelle" at bounding box center [129, 38] width 49 height 8
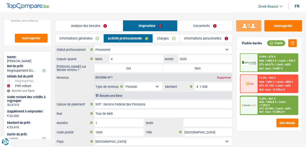
click at [91, 23] on link "Analyse des besoins" at bounding box center [88, 25] width 67 height 11
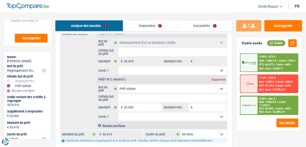
click at [129, 18] on div "Analyse des besoins Emprunteur Documents" at bounding box center [143, 23] width 177 height 21
click at [133, 29] on link "Emprunteur" at bounding box center [150, 25] width 54 height 11
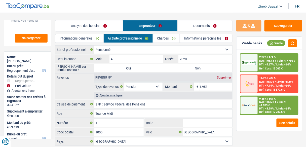
click at [87, 37] on link "Informations générales" at bounding box center [79, 38] width 48 height 8
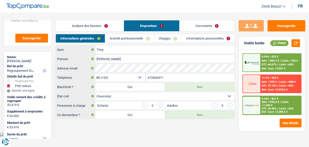
click at [133, 41] on link "Activité professionnelle" at bounding box center [129, 38] width 49 height 8
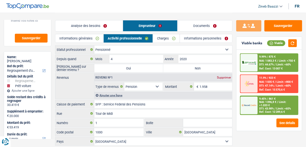
click at [183, 67] on label "Non" at bounding box center [197, 68] width 69 height 8
click at [183, 67] on input "Non" at bounding box center [197, 68] width 69 height 8
radio input "true"
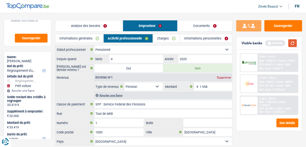
click at [291, 41] on button "button" at bounding box center [292, 43] width 9 height 8
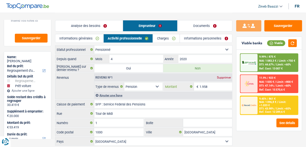
click at [218, 88] on input "1.958" at bounding box center [215, 86] width 33 height 8
click at [218, 89] on input "1.958" at bounding box center [215, 86] width 33 height 8
click at [163, 37] on link "Charges" at bounding box center [166, 38] width 27 height 8
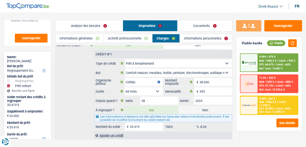
scroll to position [76, 0]
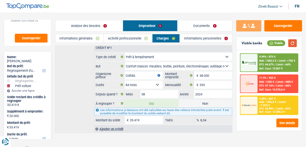
click at [292, 44] on button "button" at bounding box center [292, 43] width 9 height 8
click at [189, 37] on link "Informations personnelles" at bounding box center [206, 38] width 52 height 8
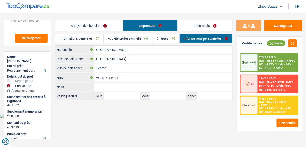
scroll to position [0, 0]
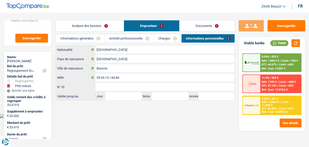
click at [82, 25] on link "Analyse des besoins" at bounding box center [90, 25] width 68 height 11
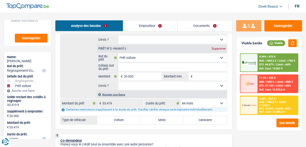
scroll to position [161, 0]
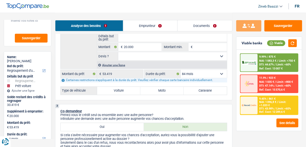
click at [118, 91] on label "Voiture" at bounding box center [118, 91] width 43 height 8
click at [118, 91] on input "Voiture" at bounding box center [118, 91] width 43 height 8
radio input "true"
select select "144"
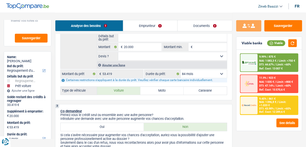
select select "144"
radio input "true"
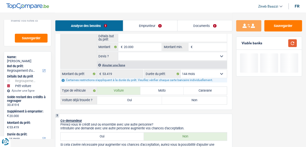
click at [293, 43] on button "button" at bounding box center [292, 43] width 9 height 8
click at [209, 75] on select "12 mois 18 mois 24 mois 30 mois 36 mois 42 mois 48 mois 60 mois 72 mois 84 mois…" at bounding box center [204, 74] width 46 height 8
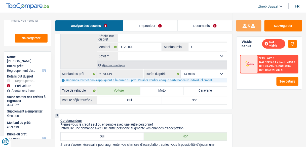
select select "120"
click at [181, 70] on select "12 mois 18 mois 24 mois 30 mois 36 mois 42 mois 48 mois 60 mois 72 mois 84 mois…" at bounding box center [204, 74] width 46 height 8
select select "120"
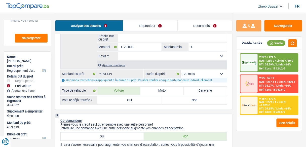
click at [183, 101] on label "Non" at bounding box center [194, 100] width 65 height 8
click at [183, 101] on input "Non" at bounding box center [194, 100] width 65 height 8
radio input "true"
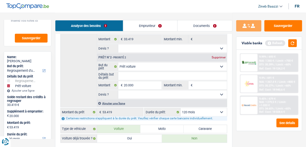
scroll to position [121, 0]
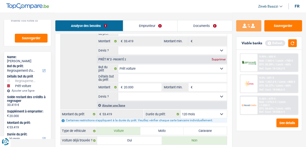
click at [130, 95] on select "Oui Non Non répondu Sélectionner une option" at bounding box center [172, 97] width 109 height 8
select select "false"
click at [118, 93] on select "Oui Non Non répondu Sélectionner une option" at bounding box center [172, 97] width 109 height 8
select select "false"
click at [129, 77] on input "Détails but du prêt" at bounding box center [172, 78] width 109 height 8
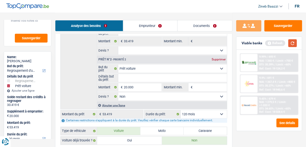
click at [291, 44] on button "button" at bounding box center [292, 43] width 9 height 8
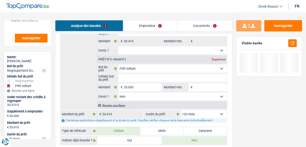
click at [204, 85] on input "Montant min." at bounding box center [210, 87] width 33 height 8
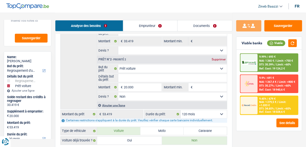
type input "2"
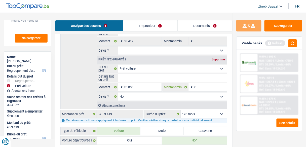
type input "20"
type input "200"
type input "2.000"
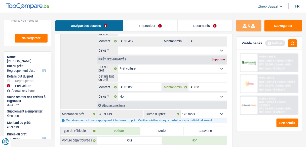
type input "2.000"
type input "20.000"
click at [294, 40] on button "button" at bounding box center [292, 43] width 9 height 8
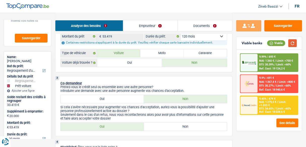
scroll to position [201, 0]
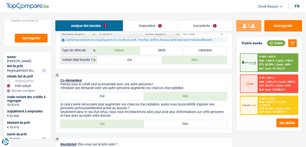
click at [159, 123] on label "Non" at bounding box center [185, 124] width 83 height 8
click at [159, 123] on input "Non" at bounding box center [185, 124] width 83 height 8
radio input "true"
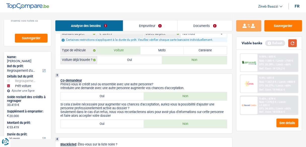
click at [294, 42] on button "button" at bounding box center [292, 43] width 9 height 8
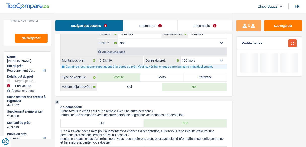
scroll to position [121, 0]
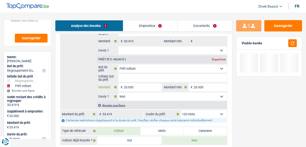
click at [140, 85] on input "20.000" at bounding box center [142, 87] width 37 height 8
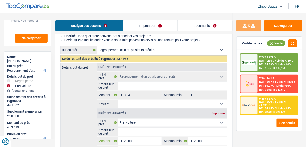
scroll to position [101, 0]
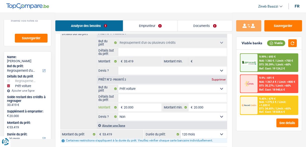
click at [141, 104] on input "20.000" at bounding box center [142, 107] width 37 height 8
click at [292, 44] on button "button" at bounding box center [292, 43] width 9 height 8
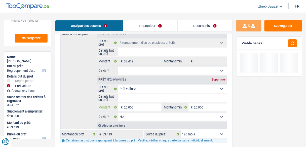
click at [141, 106] on input "20.000" at bounding box center [142, 107] width 37 height 8
type input "1"
type input "10"
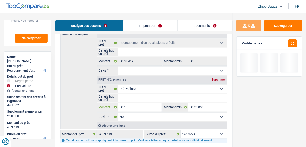
type input "10"
type input "100"
type input "1.000"
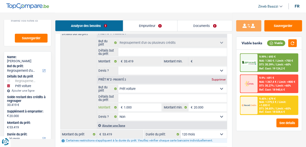
type input "10.000"
type input "43.419"
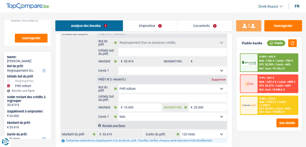
select select "144"
type input "43.419"
select select "144"
type input "43.419"
select select "144"
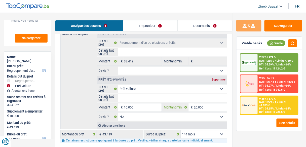
click at [196, 107] on input "20.000" at bounding box center [210, 107] width 33 height 8
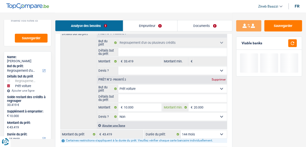
click at [196, 107] on input "20.000" at bounding box center [210, 107] width 33 height 8
type input "1"
type input "10"
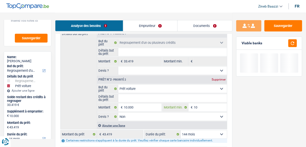
type input "100"
type input "1.000"
type input "10.000"
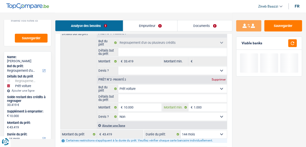
type input "10.000"
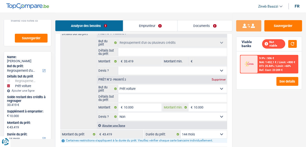
type input "10.000"
click at [299, 43] on div "Viable banks Not viable" at bounding box center [268, 44] width 65 height 15
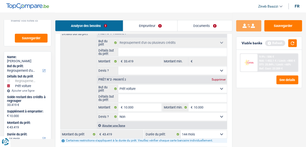
click at [298, 43] on div "Viable banks Refresh" at bounding box center [268, 43] width 65 height 13
click at [294, 42] on button "button" at bounding box center [292, 43] width 9 height 8
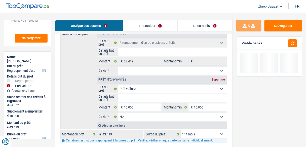
click at [215, 134] on select "12 mois 18 mois 24 mois 30 mois 36 mois 42 mois 48 mois 60 mois 72 mois 84 mois…" at bounding box center [204, 134] width 46 height 8
select select "120"
click at [181, 130] on select "12 mois 18 mois 24 mois 30 mois 36 mois 42 mois 48 mois 60 mois 72 mois 84 mois…" at bounding box center [204, 134] width 46 height 8
select select "120"
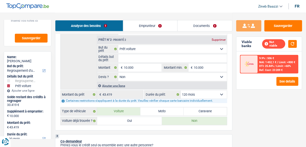
scroll to position [141, 0]
click at [151, 55] on input "Détails but du prêt" at bounding box center [172, 58] width 109 height 8
click at [196, 92] on select "12 mois 18 mois 24 mois 30 mois 36 mois 42 mois 48 mois 60 mois 72 mois 84 mois…" at bounding box center [204, 94] width 46 height 8
select select "84"
click at [181, 90] on select "12 mois 18 mois 24 mois 30 mois 36 mois 42 mois 48 mois 60 mois 72 mois 84 mois…" at bounding box center [204, 94] width 46 height 8
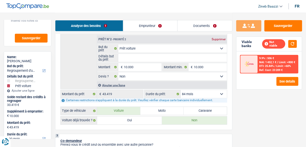
select select "84"
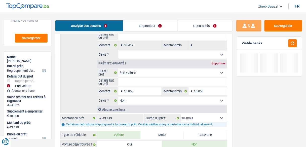
scroll to position [80, 0]
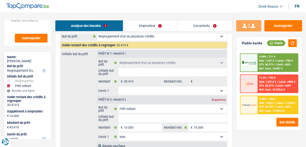
click at [134, 70] on input "Détails but du prêt" at bounding box center [172, 72] width 109 height 8
type input "r"
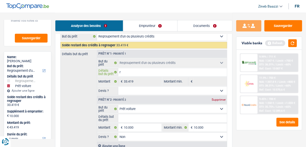
type input "re"
type input "reg"
type input "regr"
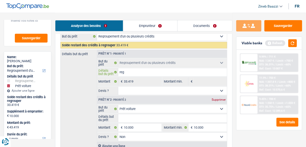
type input "regr"
type input "regro"
type input "regrou"
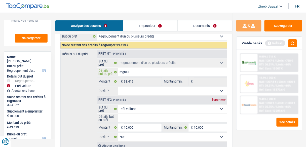
type input "regroup"
type input "regroupr"
type input "regroup"
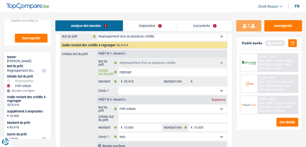
type input "regroup"
type input "regroupe"
type input "regroupem"
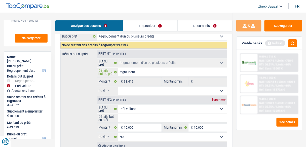
type input "regroupeme"
type input "regroupemen"
type input "regroupement"
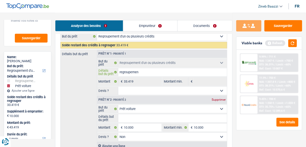
type input "regroupement"
type input "regroupements"
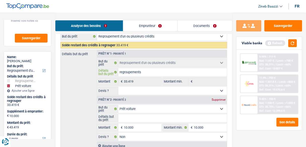
type input "regroupements"
click at [136, 90] on select "Oui Non Non répondu Sélectionner une option" at bounding box center [172, 91] width 109 height 8
select select "yes"
click at [118, 87] on select "Oui Non Non répondu Sélectionner une option" at bounding box center [172, 91] width 109 height 8
select select "yes"
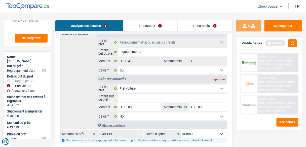
scroll to position [121, 0]
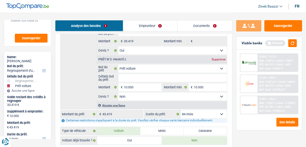
click at [141, 77] on input "Détails but du prêt" at bounding box center [172, 78] width 109 height 8
click at [194, 95] on select "Oui Non Non répondu Sélectionner une option" at bounding box center [172, 97] width 109 height 8
click at [118, 93] on select "Oui Non Non répondu Sélectionner une option" at bounding box center [172, 97] width 109 height 8
click at [215, 112] on select "12 mois 18 mois 24 mois 30 mois 36 mois 42 mois 48 mois 60 mois 72 mois 84 mois…" at bounding box center [204, 114] width 46 height 8
select select "120"
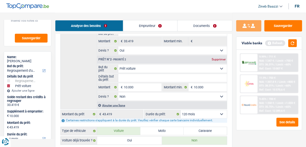
click at [181, 110] on select "12 mois 18 mois 24 mois 30 mois 36 mois 42 mois 48 mois 60 mois 72 mois 84 mois…" at bounding box center [204, 114] width 46 height 8
select select "120"
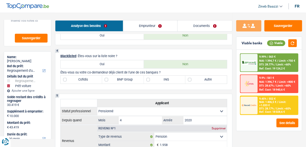
scroll to position [302, 0]
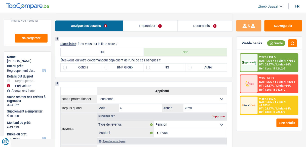
click at [94, 67] on label "Cofidis" at bounding box center [81, 67] width 41 height 8
click at [94, 67] on input "Cofidis" at bounding box center [81, 67] width 41 height 8
checkbox input "true"
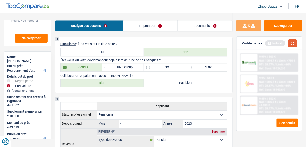
click at [291, 43] on button "button" at bounding box center [292, 43] width 9 height 8
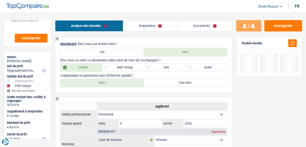
click at [125, 68] on label "BNP Group" at bounding box center [122, 67] width 41 height 8
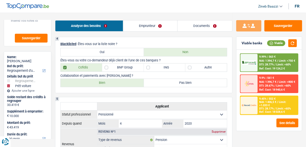
click at [125, 68] on label "BNP Group" at bounding box center [122, 67] width 41 height 8
click at [125, 68] on input "BNP Group" at bounding box center [122, 67] width 41 height 8
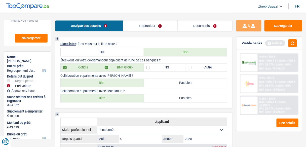
click at [123, 66] on label "BNP Group" at bounding box center [122, 67] width 41 height 8
click at [123, 66] on input "BNP Group" at bounding box center [122, 67] width 41 height 8
checkbox input "false"
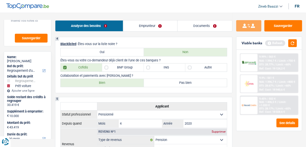
click at [200, 66] on label "Autre" at bounding box center [205, 67] width 41 height 8
click at [200, 66] on input "Autre" at bounding box center [205, 67] width 41 height 8
checkbox input "true"
click at [289, 43] on button "button" at bounding box center [292, 43] width 9 height 8
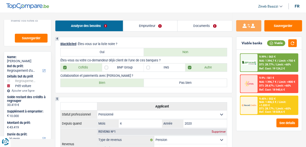
click at [127, 74] on p "Collaboration et paiements avec [PERSON_NAME] ?" at bounding box center [143, 76] width 167 height 4
click at [152, 74] on p "Collaboration et paiements avec [PERSON_NAME] ?" at bounding box center [143, 76] width 167 height 4
click at [165, 75] on p "Collaboration et paiements avec [PERSON_NAME] ?" at bounding box center [143, 76] width 167 height 4
click at [107, 79] on label "Bien" at bounding box center [102, 83] width 83 height 8
click at [107, 79] on input "Bien" at bounding box center [102, 83] width 83 height 8
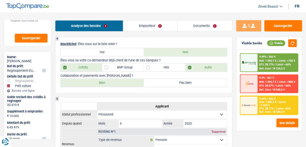
radio input "true"
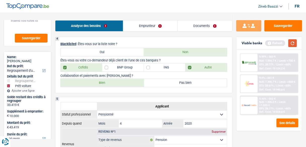
click at [292, 42] on button "button" at bounding box center [292, 43] width 9 height 8
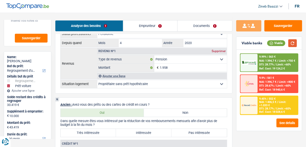
scroll to position [422, 0]
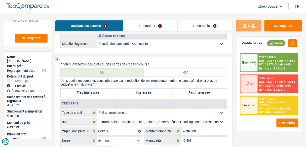
click at [109, 91] on label "Très Intéressée" at bounding box center [88, 92] width 55 height 8
click at [109, 91] on input "Très Intéressée" at bounding box center [88, 92] width 55 height 8
radio input "true"
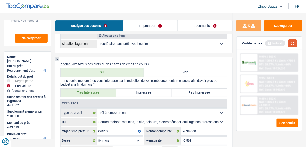
click at [289, 43] on button "button" at bounding box center [292, 43] width 9 height 8
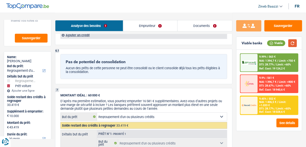
scroll to position [664, 0]
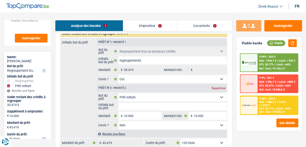
click at [128, 103] on input "Détails but du prêt" at bounding box center [172, 107] width 109 height 8
type input "a"
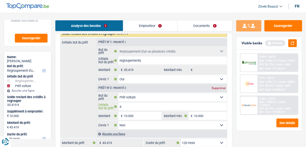
type input "ac"
type input "ach"
type input "acha"
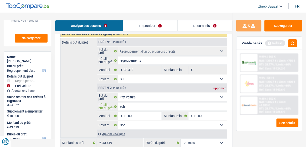
type input "acha"
type input "achat"
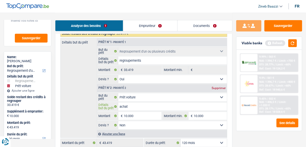
type input "achat d"
type input "achat d'"
type input "achat d'u"
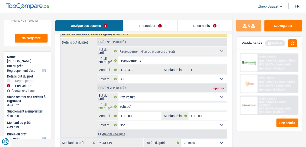
type input "achat d'u"
type input "achat d'un"
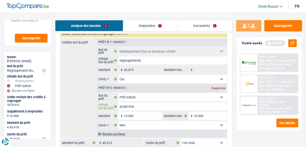
type input "achat d'un v"
type input "achat d'un ve"
type input "achat d'un veh"
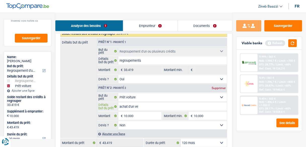
type input "achat d'un veh"
type input "achat d'un vehi"
type input "achat d'un vehic"
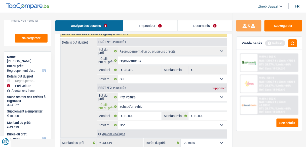
type input "achat d'un vehicu"
type input "achat d'un vehicul"
type input "achat d'un vehicule"
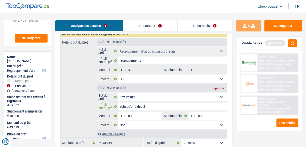
type input "achat d'un vehicule"
type input "achat d'un vehicule o"
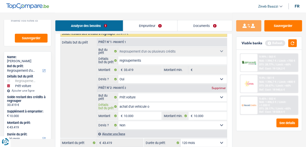
type input "achat d'un vehicule oc"
type input "achat d'un vehicule oca"
type input "achat d'un vehicule ocas"
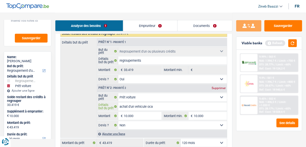
type input "achat d'un vehicule ocas"
type input "achat d'un vehicule ocass"
click at [77, 103] on div "Détails but du prêt Prêt n°1 - Priorité 1 Confort maison: meubles, textile, pei…" at bounding box center [143, 88] width 167 height 100
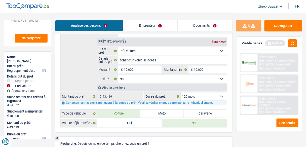
scroll to position [744, 0]
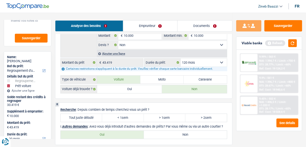
click at [296, 38] on div "Viable banks Refresh" at bounding box center [268, 43] width 65 height 13
click at [295, 39] on button "button" at bounding box center [292, 43] width 9 height 8
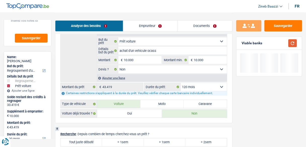
scroll to position [684, 0]
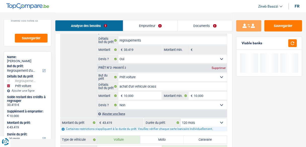
click at [202, 127] on div "Certaines restrictions s'appliquent à la durée du prêt. Veuillez vérifier chaqu…" at bounding box center [143, 129] width 167 height 4
click at [205, 119] on select "12 mois 18 mois 24 mois 30 mois 36 mois 42 mois 48 mois 60 mois 72 mois 84 mois…" at bounding box center [204, 123] width 46 height 8
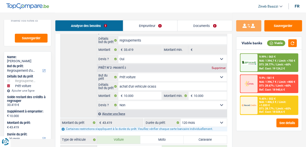
select select "84"
click at [181, 119] on select "12 mois 18 mois 24 mois 30 mois 36 mois 42 mois 48 mois 60 mois 72 mois 84 mois…" at bounding box center [204, 123] width 46 height 8
select select "84"
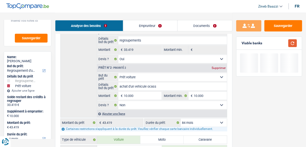
click at [294, 42] on button "button" at bounding box center [292, 43] width 9 height 8
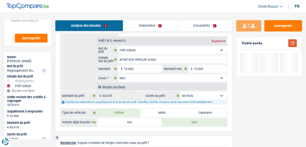
scroll to position [744, 0]
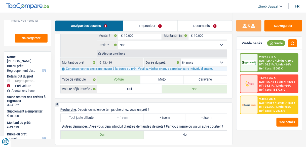
click at [212, 58] on select "12 mois 18 mois 24 mois 30 mois 36 mois 42 mois 48 mois 60 mois 72 mois 84 mois…" at bounding box center [204, 62] width 46 height 8
select select "120"
click at [181, 58] on select "12 mois 18 mois 24 mois 30 mois 36 mois 42 mois 48 mois 60 mois 72 mois 84 mois…" at bounding box center [204, 62] width 46 height 8
select select "120"
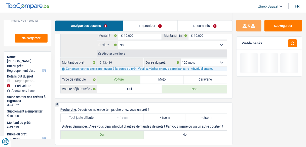
click at [202, 24] on link "Documents" at bounding box center [205, 25] width 55 height 11
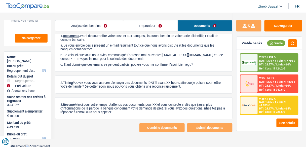
scroll to position [0, 0]
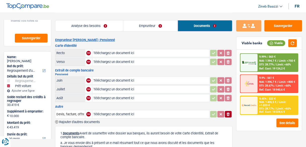
click at [155, 28] on link "Emprunteur" at bounding box center [150, 25] width 55 height 11
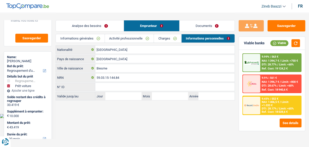
click at [84, 23] on link "Analyse des besoins" at bounding box center [90, 25] width 68 height 11
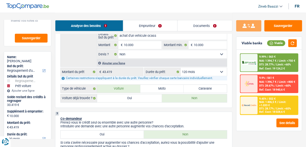
scroll to position [161, 0]
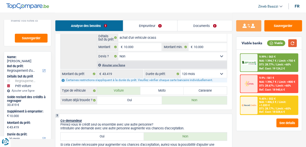
click at [292, 40] on button "button" at bounding box center [292, 43] width 9 height 8
click at [195, 76] on select "12 mois 18 mois 24 mois 30 mois 36 mois 42 mois 48 mois 60 mois 72 mois 84 mois…" at bounding box center [204, 74] width 46 height 8
click at [194, 73] on select "12 mois 18 mois 24 mois 30 mois 36 mois 42 mois 48 mois 60 mois 72 mois 84 mois…" at bounding box center [204, 74] width 46 height 8
click at [265, 102] on span "NAI: 1 406,5 €" at bounding box center [267, 101] width 17 height 3
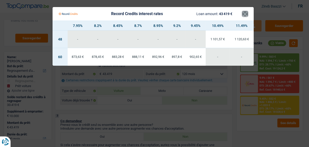
click at [245, 14] on button "×" at bounding box center [244, 13] width 5 height 5
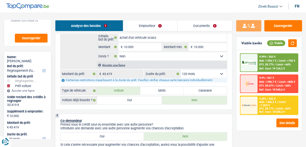
click at [259, 60] on span "NAI: 1 394,7 €" at bounding box center [267, 60] width 17 height 3
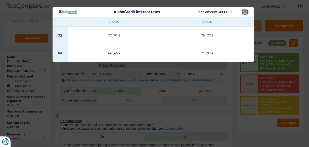
click at [244, 15] on button "×" at bounding box center [244, 12] width 5 height 5
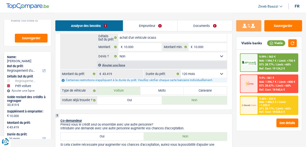
click at [262, 76] on div "9.9% | 561 € NAI: 1 396,7 € / Limit: >800 € DTI: 28.67% / Limit: <60% Ref. Cost…" at bounding box center [278, 84] width 40 height 18
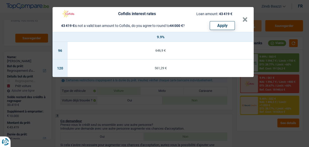
click at [248, 17] on header "Cofidis interest rates Loan amount: 43 419 € 43 419 € is not a valid loan amoun…" at bounding box center [153, 19] width 201 height 25
click at [245, 21] on button "×" at bounding box center [244, 19] width 5 height 5
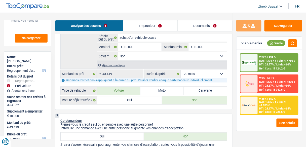
click at [210, 71] on select "12 mois 18 mois 24 mois 30 mois 36 mois 42 mois 48 mois 60 mois 72 mois 84 mois…" at bounding box center [204, 74] width 46 height 8
select select "84"
click at [181, 70] on select "12 mois 18 mois 24 mois 30 mois 36 mois 42 mois 48 mois 60 mois 72 mois 84 mois…" at bounding box center [204, 74] width 46 height 8
select select "84"
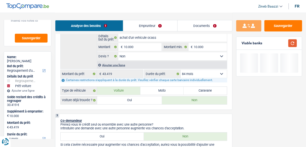
click at [295, 44] on button "button" at bounding box center [292, 43] width 9 height 8
click at [192, 72] on select "12 mois 18 mois 24 mois 30 mois 36 mois 42 mois 48 mois 60 mois 72 mois 84 mois…" at bounding box center [204, 74] width 46 height 8
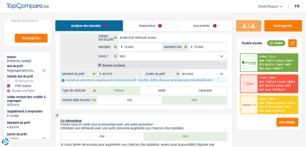
select select "96"
click at [181, 70] on select "12 mois 18 mois 24 mois 30 mois 36 mois 42 mois 48 mois 60 mois 72 mois 84 mois…" at bounding box center [204, 74] width 46 height 8
select select "96"
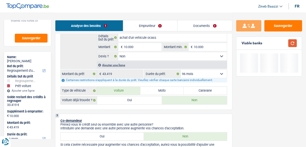
drag, startPoint x: 289, startPoint y: 42, endPoint x: 292, endPoint y: 42, distance: 3.8
click at [291, 42] on button "button" at bounding box center [292, 43] width 9 height 8
click at [292, 42] on button "button" at bounding box center [292, 43] width 9 height 8
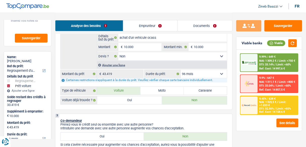
click at [264, 109] on span "DTI: 32.56%" at bounding box center [266, 108] width 15 height 3
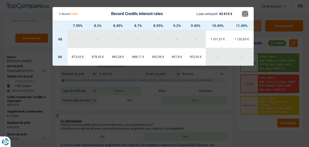
click at [245, 16] on button "×" at bounding box center [244, 13] width 5 height 5
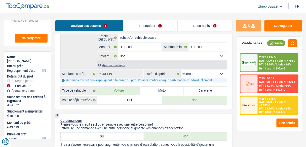
drag, startPoint x: 223, startPoint y: 69, endPoint x: 219, endPoint y: 71, distance: 4.0
click at [223, 70] on select "12 mois 18 mois 24 mois 30 mois 36 mois 42 mois 48 mois 60 mois 72 mois 84 mois…" at bounding box center [204, 74] width 46 height 8
click at [132, 46] on input "10.000" at bounding box center [142, 47] width 37 height 8
click at [137, 45] on input "10.000" at bounding box center [142, 47] width 37 height 8
type input "1.000"
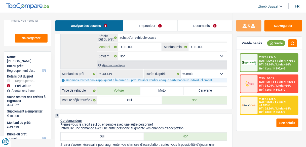
type input "1.000"
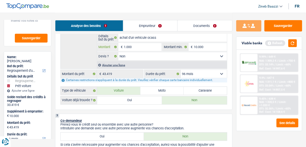
type input "10.001"
type input "43.420"
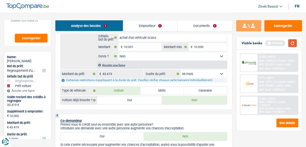
select select "144"
type input "43.420"
select select "144"
type input "43.420"
select select "144"
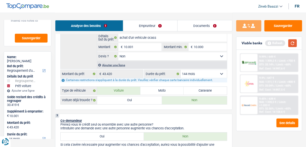
click at [290, 45] on button "button" at bounding box center [292, 43] width 9 height 8
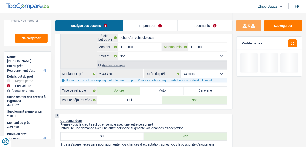
click at [210, 43] on input "10.000" at bounding box center [210, 47] width 33 height 8
type input "1.000"
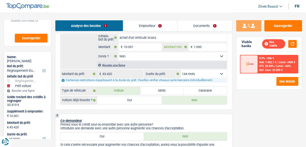
type input "10.001"
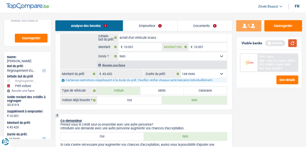
type input "10.001"
click at [290, 42] on button "button" at bounding box center [292, 43] width 9 height 8
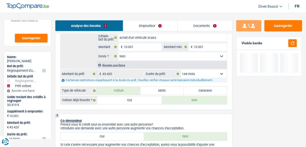
click at [204, 72] on select "12 mois 18 mois 24 mois 30 mois 36 mois 42 mois 48 mois 60 mois 72 mois 84 mois…" at bounding box center [204, 74] width 46 height 8
select select "120"
click at [181, 70] on select "12 mois 18 mois 24 mois 30 mois 36 mois 42 mois 48 mois 60 mois 72 mois 84 mois…" at bounding box center [204, 74] width 46 height 8
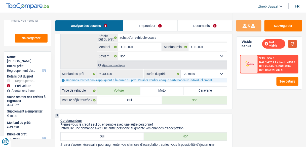
click at [291, 41] on button "button" at bounding box center [292, 44] width 9 height 8
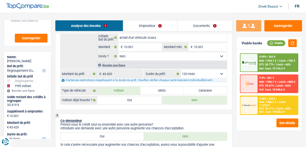
click at [275, 109] on span "/" at bounding box center [275, 108] width 1 height 3
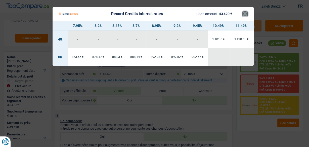
click at [247, 14] on button "×" at bounding box center [244, 13] width 5 height 5
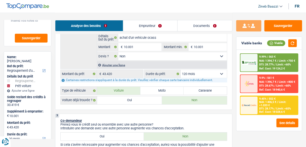
click at [215, 72] on select "12 mois 18 mois 24 mois 30 mois 36 mois 42 mois 48 mois 60 mois 72 mois 84 mois…" at bounding box center [204, 74] width 46 height 8
click at [181, 70] on select "12 mois 18 mois 24 mois 30 mois 36 mois 42 mois 48 mois 60 mois 72 mois 84 mois…" at bounding box center [204, 74] width 46 height 8
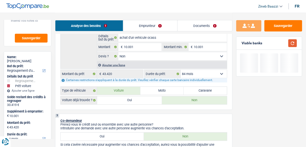
click at [294, 41] on button "button" at bounding box center [292, 43] width 9 height 8
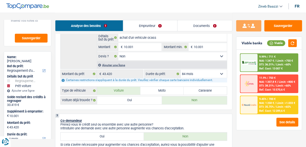
click at [272, 62] on span "NAI: 1 247 €" at bounding box center [266, 60] width 15 height 3
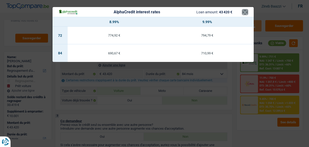
click at [245, 14] on button "×" at bounding box center [244, 12] width 5 height 5
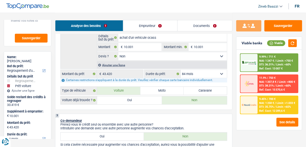
click at [263, 106] on span "DTI: 35.75%" at bounding box center [266, 106] width 15 height 3
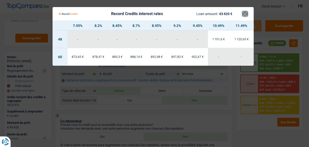
click at [243, 13] on button "×" at bounding box center [244, 13] width 5 height 5
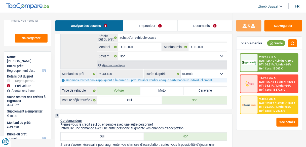
click at [277, 61] on span "Limit: >750 €" at bounding box center [285, 60] width 16 height 3
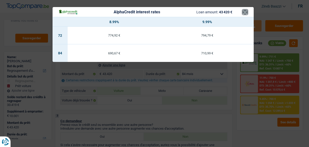
click at [246, 12] on button "×" at bounding box center [244, 12] width 5 height 5
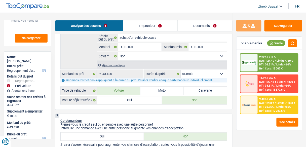
click at [219, 72] on select "12 mois 18 mois 24 mois 30 mois 36 mois 42 mois 48 mois 60 mois 72 mois 84 mois…" at bounding box center [204, 74] width 46 height 8
click at [181, 70] on select "12 mois 18 mois 24 mois 30 mois 36 mois 42 mois 48 mois 60 mois 72 mois 84 mois…" at bounding box center [204, 74] width 46 height 8
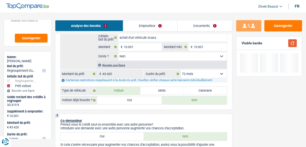
click at [293, 45] on button "button" at bounding box center [292, 43] width 9 height 8
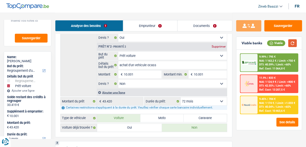
scroll to position [141, 0]
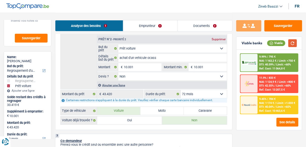
click at [294, 40] on button "button" at bounding box center [292, 43] width 9 height 8
click at [252, 101] on img at bounding box center [249, 104] width 15 height 7
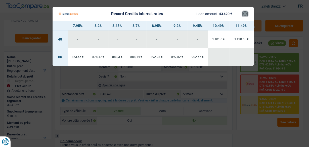
click at [244, 16] on button "×" at bounding box center [244, 13] width 5 height 5
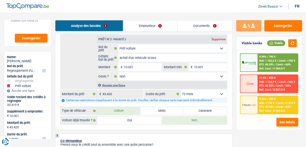
click at [198, 91] on select "12 mois 18 mois 24 mois 30 mois 36 mois 42 mois 48 mois 60 mois 72 mois 84 mois…" at bounding box center [204, 94] width 46 height 8
click at [204, 94] on select "12 mois 18 mois 24 mois 30 mois 36 mois 42 mois 48 mois 60 mois 72 mois 84 mois…" at bounding box center [204, 94] width 46 height 8
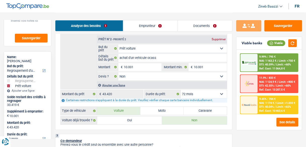
click at [204, 94] on select "12 mois 18 mois 24 mois 30 mois 36 mois 42 mois 48 mois 60 mois 72 mois 84 mois…" at bounding box center [204, 94] width 46 height 8
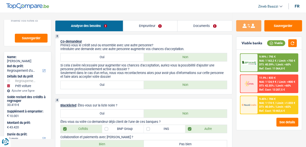
scroll to position [302, 0]
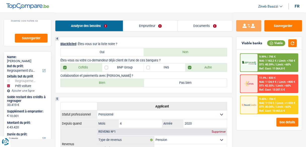
click at [231, 72] on div "4 Blacklisted : Êtes-vous sur la liste noire ? Oui Non Êtes-vous ou votre co-de…" at bounding box center [143, 65] width 177 height 56
click at [296, 42] on button "button" at bounding box center [292, 43] width 9 height 8
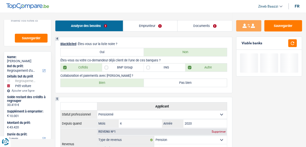
click at [138, 64] on label "BNP Group" at bounding box center [122, 67] width 41 height 8
click at [138, 64] on input "BNP Group" at bounding box center [122, 67] width 41 height 8
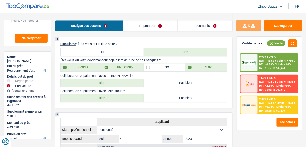
click at [131, 64] on label "BNP Group" at bounding box center [122, 67] width 41 height 8
click at [131, 64] on input "BNP Group" at bounding box center [122, 67] width 41 height 8
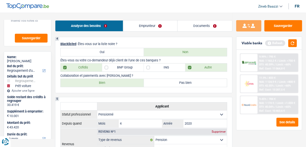
click at [131, 64] on label "BNP Group" at bounding box center [122, 67] width 41 height 8
click at [131, 64] on input "BNP Group" at bounding box center [122, 67] width 41 height 8
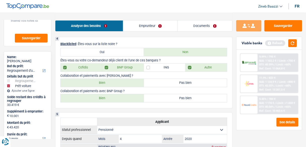
click at [131, 64] on label "BNP Group" at bounding box center [122, 67] width 41 height 8
click at [131, 64] on input "BNP Group" at bounding box center [122, 67] width 41 height 8
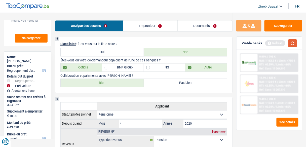
click at [291, 41] on button "button" at bounding box center [292, 43] width 9 height 8
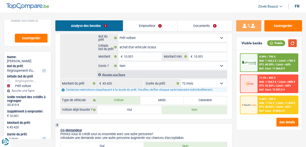
scroll to position [161, 0]
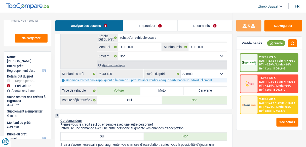
click at [202, 73] on select "12 mois 18 mois 24 mois 30 mois 36 mois 42 mois 48 mois 60 mois 72 mois 84 mois…" at bounding box center [204, 74] width 46 height 8
click at [181, 70] on select "12 mois 18 mois 24 mois 30 mois 36 mois 42 mois 48 mois 60 mois 72 mois 84 mois…" at bounding box center [204, 74] width 46 height 8
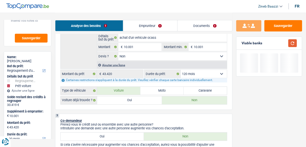
click at [291, 43] on button "button" at bounding box center [292, 43] width 9 height 8
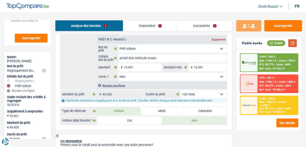
scroll to position [141, 0]
click at [261, 110] on div "Ref. Cost: 18 028,6 €" at bounding box center [272, 111] width 26 height 3
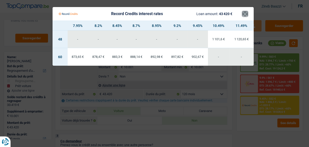
click at [246, 14] on button "×" at bounding box center [244, 13] width 5 height 5
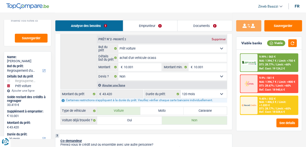
click at [203, 25] on link "Documents" at bounding box center [205, 25] width 55 height 11
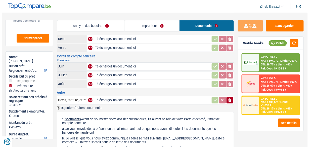
scroll to position [0, 0]
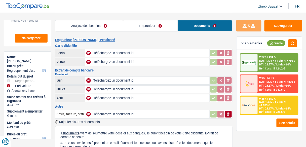
click at [158, 27] on link "Emprunteur" at bounding box center [150, 25] width 55 height 11
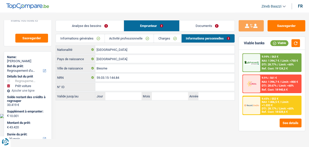
click at [144, 3] on header "Zineb Baazzi Se déconnecter fr" at bounding box center [154, 6] width 309 height 13
drag, startPoint x: 272, startPoint y: 102, endPoint x: 270, endPoint y: 103, distance: 2.6
click at [270, 103] on span "NAI: 1 406,5 €" at bounding box center [270, 101] width 17 height 3
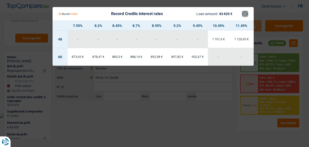
click at [244, 15] on button "×" at bounding box center [244, 13] width 5 height 5
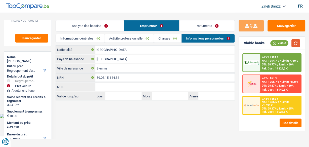
click at [296, 46] on button "button" at bounding box center [295, 43] width 9 height 8
click at [273, 65] on span "DTI: 28.77%" at bounding box center [269, 64] width 15 height 3
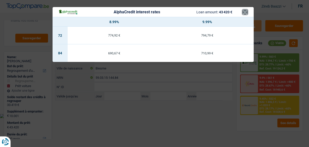
click at [244, 12] on button "×" at bounding box center [244, 12] width 5 height 5
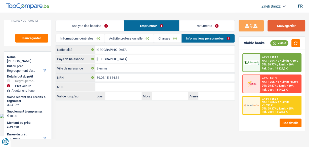
click at [282, 24] on button "Sauvegarder" at bounding box center [287, 25] width 38 height 11
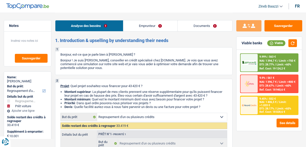
select select "refinancing"
select select "car"
select select "144"
select select "refinancing"
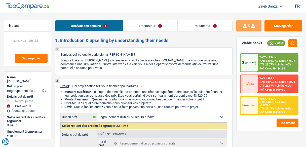
select select "refinancing"
select select "yes"
select select "car"
select select "false"
select select "144"
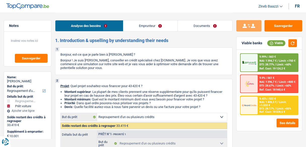
select select "retired"
select select "pension"
select select "ownerWithoutMortgage"
select select "personalLoan"
select select "homeFurnishingOrRelocation"
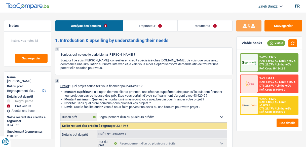
select select "84"
select select "refinancing"
select select "yes"
select select "car"
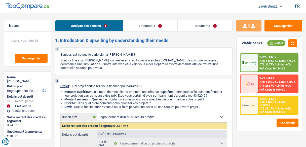
select select "false"
select select "144"
click at [274, 101] on span "NAI: 1 406,5 €" at bounding box center [267, 101] width 17 height 3
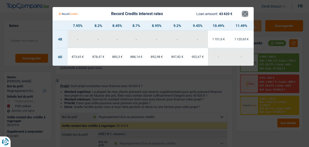
click at [245, 11] on button "×" at bounding box center [244, 13] width 5 height 5
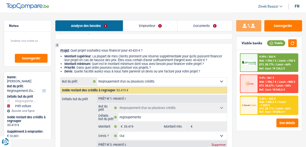
scroll to position [101, 0]
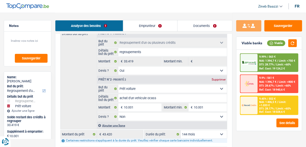
click at [275, 60] on span "NAI: 1 394,7 €" at bounding box center [267, 60] width 17 height 3
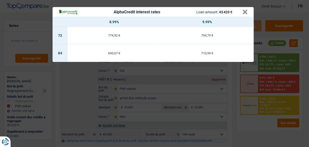
click at [254, 87] on div "AlphaCredit interest rates Loan amount: 43 420 € × 8.99% 9.99% 72 774,92 € 794,…" at bounding box center [154, 73] width 309 height 147
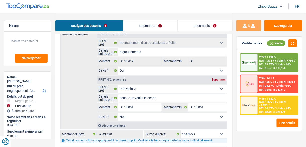
click at [207, 134] on select "12 mois 18 mois 24 mois 30 mois 36 mois 42 mois 48 mois 60 mois 72 mois 84 mois…" at bounding box center [204, 134] width 46 height 8
select select "120"
click at [181, 130] on select "12 mois 18 mois 24 mois 30 mois 36 mois 42 mois 48 mois 60 mois 72 mois 84 mois…" at bounding box center [204, 134] width 46 height 8
select select "120"
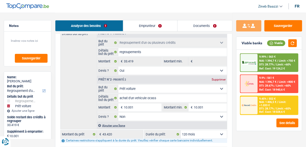
click at [141, 23] on link "Emprunteur" at bounding box center [150, 25] width 54 height 11
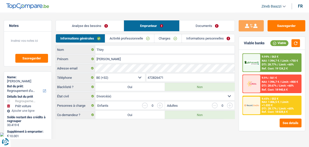
click at [173, 43] on div "Informations générales Activité professionnelle Charges Informations personnell…" at bounding box center [145, 39] width 179 height 11
click at [172, 39] on link "Charges" at bounding box center [167, 38] width 27 height 8
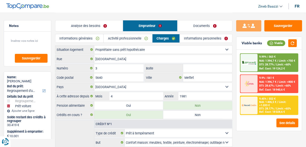
click at [110, 21] on link "Analyse des besoins" at bounding box center [88, 25] width 67 height 11
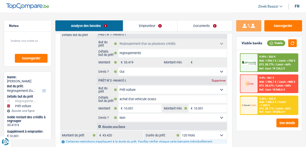
scroll to position [101, 0]
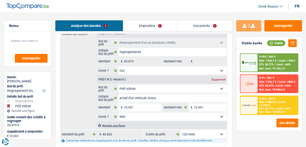
click at [141, 86] on select "Confort maison: meubles, textile, peinture, électroménager, outillage non-profe…" at bounding box center [172, 89] width 109 height 8
select select "household"
click at [118, 85] on select "Confort maison: meubles, textile, peinture, électroménager, outillage non-profe…" at bounding box center [172, 89] width 109 height 8
select select "household"
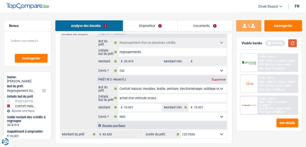
click at [294, 43] on button "button" at bounding box center [292, 43] width 9 height 8
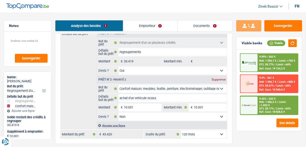
click at [275, 91] on div "9.9% | 561 € NAI: 1 396,7 € / Limit: >800 € DTI: 28.67% / Limit: <60% Ref. Cost…" at bounding box center [278, 84] width 40 height 18
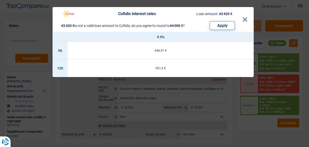
click at [271, 90] on div "Cofidis interest rates Loan amount: 43 420 € 43 420 € is not a valid loan amoun…" at bounding box center [154, 73] width 309 height 147
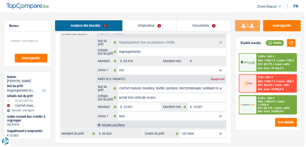
click at [276, 105] on div "NAI: 1 406,5 € / Limit: >1.033 €" at bounding box center [277, 103] width 37 height 7
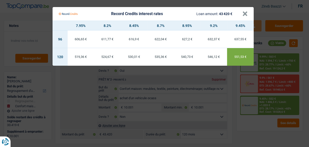
click at [288, 67] on Credits "Record Credits interest rates Loan amount: 43 420 € × 7.95% 8.2% 8.45% 8.7% 8.9…" at bounding box center [154, 73] width 309 height 147
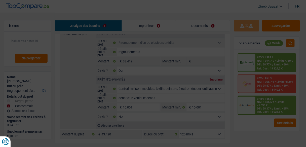
drag, startPoint x: 285, startPoint y: 45, endPoint x: 286, endPoint y: 52, distance: 7.6
click at [285, 46] on div "Viable" at bounding box center [280, 43] width 30 height 8
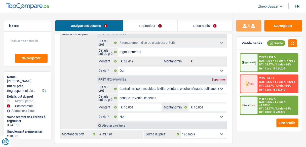
click at [285, 59] on span "Limit: >750 €" at bounding box center [287, 60] width 16 height 3
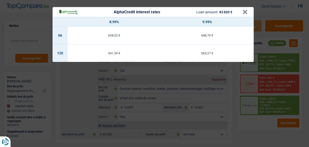
click at [281, 90] on div "AlphaCredit interest rates Loan amount: 43 420 € × 8.99% 9.99% 96 628,02 € 648,…" at bounding box center [154, 73] width 309 height 147
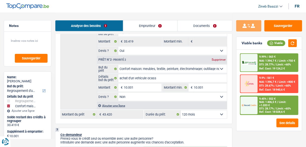
scroll to position [121, 0]
click at [294, 42] on button "button" at bounding box center [292, 43] width 9 height 8
click at [260, 110] on div "Ref. Cost: 18 028,6 €" at bounding box center [272, 111] width 26 height 3
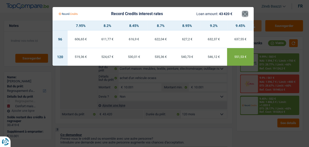
click at [246, 14] on button "×" at bounding box center [244, 13] width 5 height 5
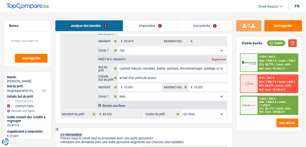
click at [295, 45] on button "button" at bounding box center [292, 43] width 9 height 8
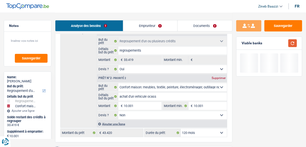
scroll to position [101, 0]
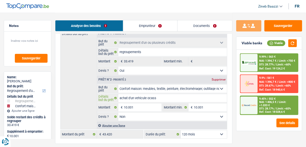
click at [216, 94] on input "achat d'un vehicule ocass" at bounding box center [172, 98] width 109 height 8
type input "a"
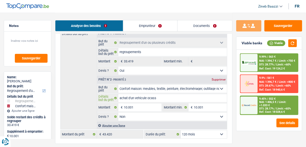
type input "a"
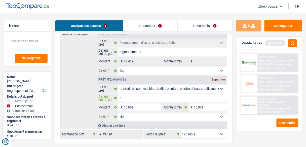
type input "ac"
type input "ach"
type input "acha"
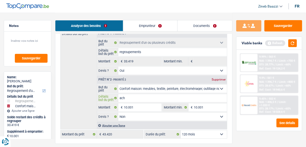
type input "acha"
type input "achat"
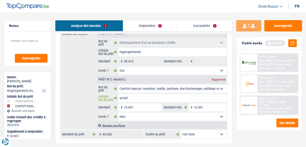
type input "achat s"
type input "achat sd"
type input "achat sde"
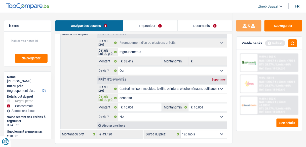
type input "achat sde"
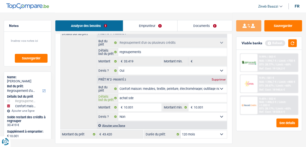
type input "achat sd"
type input "achat s"
type input "achat"
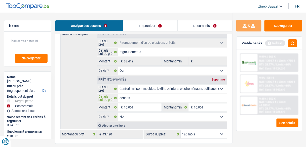
type input "achat"
type input "achat d"
type input "achat de"
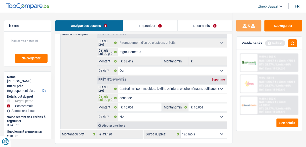
type input "achat de"
type input "achat de m"
type input "achat de mo"
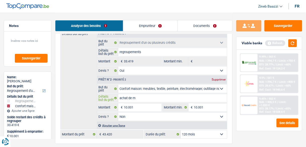
type input "achat de mo"
type input "achat de mob"
type input "achat de mobi"
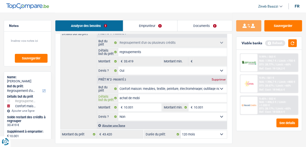
type input "achat de mobil"
type input "achat de mobili"
type input "achat de mobilie"
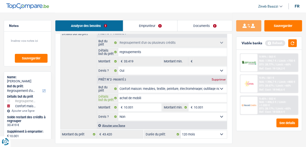
type input "achat de mobilie"
type input "achat de mobilier"
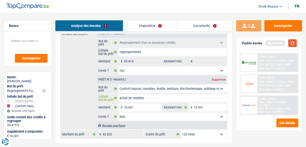
type input "achat de mobilier"
click at [292, 42] on button "button" at bounding box center [292, 43] width 9 height 8
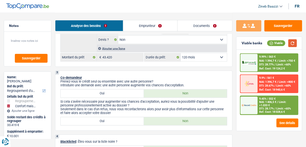
scroll to position [141, 0]
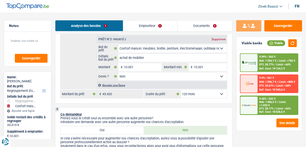
click at [258, 108] on div "9.45% | 552 € NAI: 1 406,5 € / Limit: >1.033 € DTI: 28.17% / Limit: <65% Ref. C…" at bounding box center [278, 105] width 40 height 18
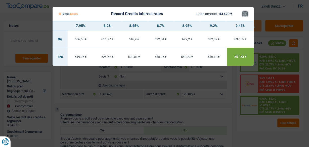
click at [244, 15] on button "×" at bounding box center [244, 13] width 5 height 5
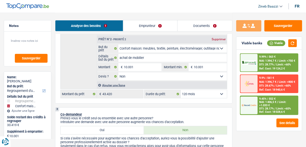
click at [284, 65] on span "Limit: <60%" at bounding box center [283, 64] width 15 height 3
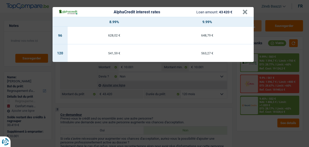
click at [241, 12] on div "AlphaCredit interest rates Loan amount: 43 420 €" at bounding box center [151, 12] width 184 height 6
click at [244, 13] on button "×" at bounding box center [244, 12] width 5 height 5
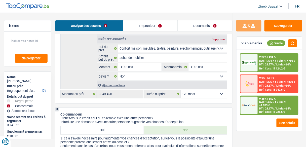
click at [268, 73] on div "9.99% | 563 € NAI: 1 394,7 € / Limit: >750 € DTI: 28.77% / Limit: <60% Ref. Cos…" at bounding box center [269, 84] width 58 height 62
click at [263, 81] on span "NAI: 1 396,7 €" at bounding box center [267, 81] width 17 height 3
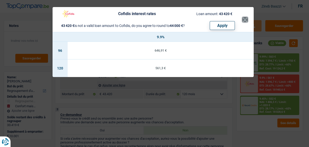
click at [247, 18] on button "×" at bounding box center [244, 19] width 5 height 5
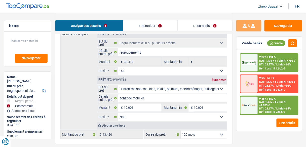
scroll to position [644, 0]
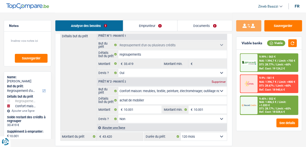
click at [291, 39] on div "Viable banks Viable" at bounding box center [268, 43] width 65 height 13
click at [292, 40] on button "button" at bounding box center [292, 43] width 9 height 8
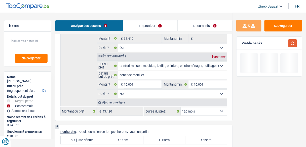
scroll to position [724, 0]
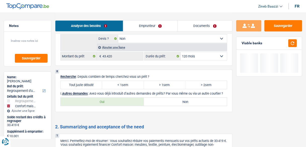
click at [90, 81] on label "Tout juste débuté" at bounding box center [81, 85] width 41 height 8
click at [90, 81] on input "Tout juste débuté" at bounding box center [81, 85] width 41 height 8
radio input "true"
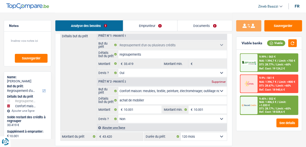
click at [152, 25] on link "Emprunteur" at bounding box center [150, 25] width 54 height 11
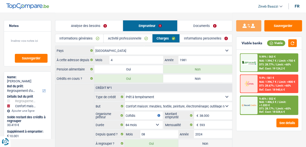
scroll to position [76, 0]
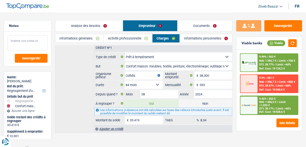
click at [40, 41] on textarea at bounding box center [28, 42] width 40 height 15
click at [142, 37] on link "Activité professionnelle" at bounding box center [128, 38] width 48 height 8
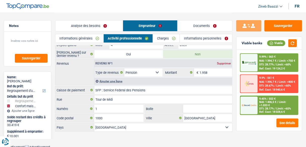
scroll to position [0, 0]
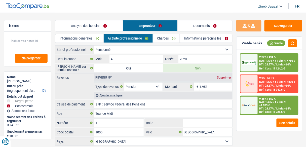
click at [160, 36] on link "Charges" at bounding box center [166, 38] width 27 height 8
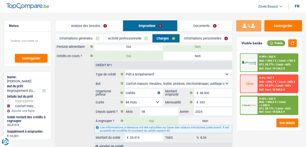
scroll to position [76, 0]
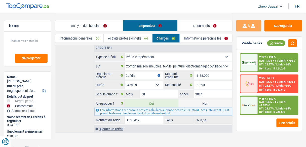
click at [113, 125] on div "Ajouter un crédit" at bounding box center [163, 129] width 138 height 8
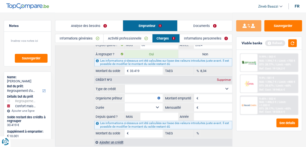
scroll to position [137, 0]
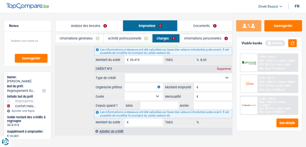
click at [152, 74] on select "Carte ou ouverture de crédit Prêt hypothécaire Vente à tempérament Prêt à tempé…" at bounding box center [179, 78] width 108 height 8
select select "cardOrCredit"
type input "0"
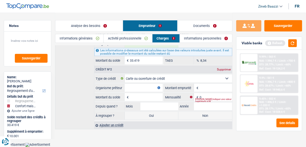
scroll to position [131, 0]
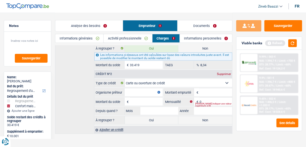
click at [209, 90] on input "Montant" at bounding box center [215, 92] width 33 height 8
type input "10.000"
click at [139, 88] on input "Organisme prêteur" at bounding box center [143, 92] width 38 height 8
type input "cofidis"
click at [147, 98] on input "Montant du solde" at bounding box center [146, 102] width 33 height 8
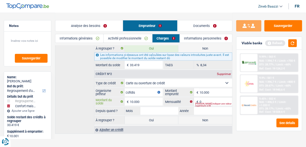
type input "10.000"
click at [205, 98] on input "0" at bounding box center [215, 102] width 33 height 8
type input "370"
click at [292, 43] on button "button" at bounding box center [292, 43] width 9 height 8
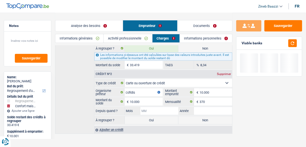
click at [170, 107] on input "Mois" at bounding box center [159, 111] width 38 height 8
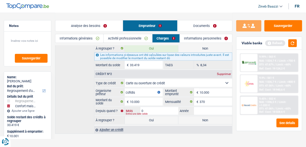
type input "07"
type input "2025"
click at [293, 45] on button "button" at bounding box center [292, 43] width 9 height 8
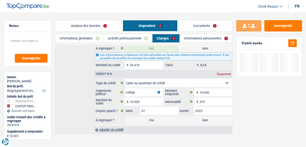
click at [79, 104] on div "Crédit nº1 Supprimer Carte ou ouverture de crédit Prêt hypothécaire Vente à tem…" at bounding box center [143, 60] width 177 height 145
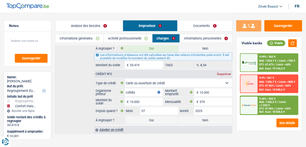
click at [207, 116] on label "Non" at bounding box center [205, 120] width 54 height 8
click at [207, 116] on input "Non" at bounding box center [205, 120] width 54 height 8
radio input "true"
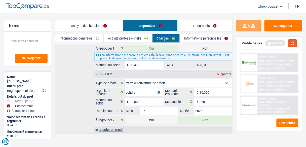
click at [292, 43] on button "button" at bounding box center [292, 43] width 9 height 8
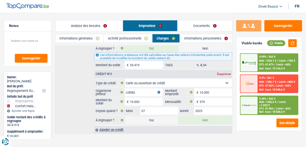
click at [166, 116] on label "Oui" at bounding box center [152, 120] width 54 height 8
click at [166, 116] on input "Oui" at bounding box center [152, 120] width 54 height 8
radio input "true"
type input "53.420"
select select "144"
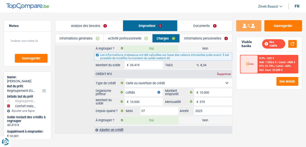
click at [218, 117] on label "Non" at bounding box center [205, 120] width 54 height 8
click at [218, 117] on input "Non" at bounding box center [205, 120] width 54 height 8
radio input "true"
type input "43.420"
radio input "false"
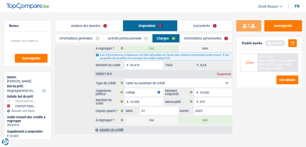
click at [77, 95] on div "Crédit nº1 Supprimer Carte ou ouverture de crédit Prêt hypothécaire Vente à tem…" at bounding box center [143, 60] width 177 height 145
click at [295, 42] on button "button" at bounding box center [292, 43] width 9 height 8
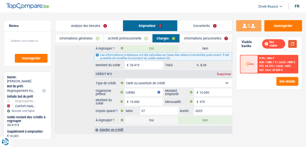
click at [292, 44] on button "button" at bounding box center [292, 44] width 9 height 8
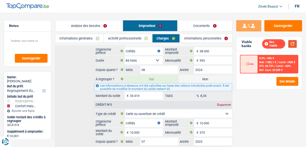
scroll to position [91, 0]
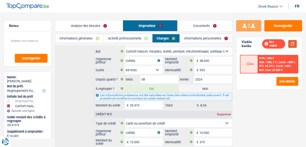
click at [295, 44] on button "button" at bounding box center [292, 44] width 9 height 8
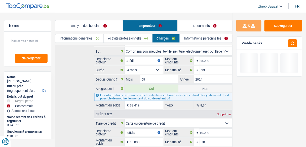
click at [111, 28] on link "Analyse des besoins" at bounding box center [88, 25] width 67 height 11
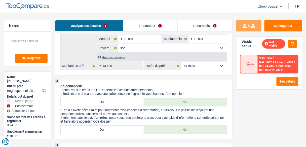
scroll to position [171, 0]
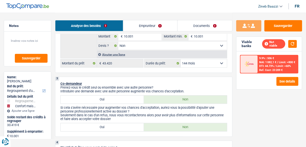
click at [208, 62] on select "12 mois 18 mois 24 mois 30 mois 36 mois 42 mois 48 mois 60 mois 72 mois 84 mois…" at bounding box center [204, 63] width 46 height 8
select select "120"
click at [181, 59] on select "12 mois 18 mois 24 mois 30 mois 36 mois 42 mois 48 mois 60 mois 72 mois 84 mois…" at bounding box center [204, 63] width 46 height 8
select select "120"
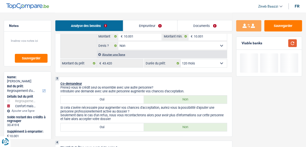
click at [290, 43] on button "button" at bounding box center [292, 43] width 9 height 8
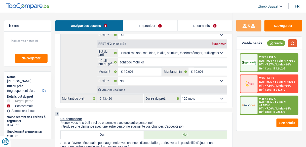
scroll to position [131, 0]
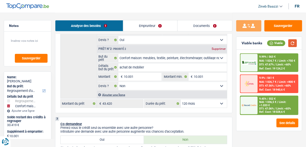
click at [294, 43] on button "button" at bounding box center [292, 43] width 9 height 8
click at [115, 92] on div "Ajouter une ligne" at bounding box center [162, 94] width 130 height 7
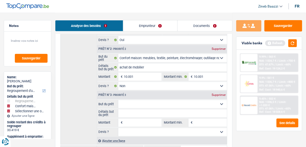
click at [126, 100] on select "Confort maison: meubles, textile, peinture, électroménager, outillage non-profe…" at bounding box center [172, 104] width 109 height 8
select select "other"
click at [118, 100] on select "Confort maison: meubles, textile, peinture, électroménager, outillage non-profe…" at bounding box center [172, 104] width 109 height 8
select select "other"
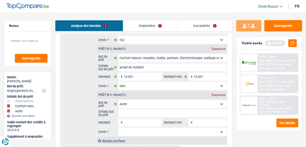
click at [129, 122] on input "Montant" at bounding box center [142, 123] width 37 height 8
type input "1"
type input "10"
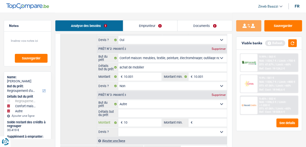
type input "100"
type input "1.000"
type input "10.000"
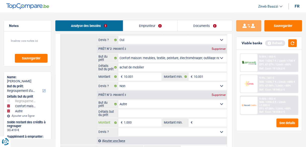
type input "10.000"
type input "100.000"
type input "10.000"
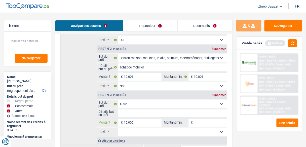
type input "10.000"
click at [191, 119] on span "€" at bounding box center [191, 123] width 6 height 8
type input "20.001"
type input "53.420"
select select "144"
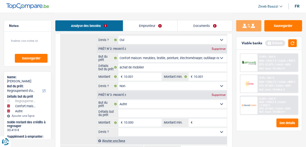
type input "53.420"
select select "144"
type input "53.420"
select select "144"
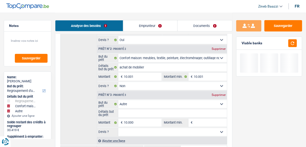
click at [197, 121] on input "Montant min." at bounding box center [210, 123] width 33 height 8
type input "1"
type input "10"
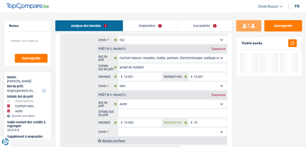
type input "100"
type input "1.000"
type input "10.000"
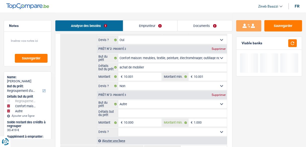
type input "10.000"
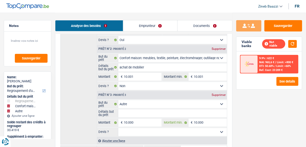
type input "10.000"
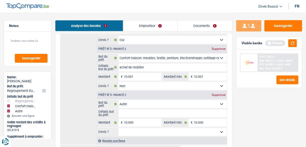
click at [288, 42] on div "Refresh" at bounding box center [281, 43] width 32 height 8
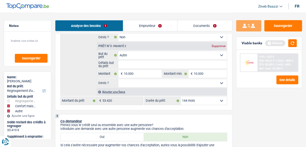
scroll to position [181, 0]
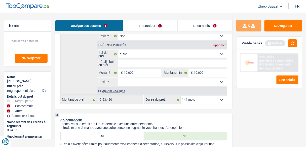
click at [211, 96] on select "12 mois 18 mois 24 mois 30 mois 36 mois 42 mois 48 mois 60 mois 72 mois 84 mois…" at bounding box center [204, 100] width 46 height 8
select select "120"
click at [181, 96] on select "12 mois 18 mois 24 mois 30 mois 36 mois 42 mois 48 mois 60 mois 72 mois 84 mois…" at bounding box center [204, 100] width 46 height 8
select select "120"
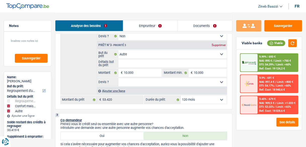
click at [243, 63] on img at bounding box center [249, 62] width 15 height 5
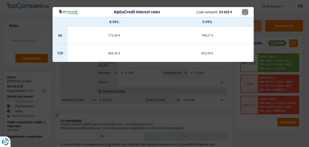
click at [242, 13] on button "×" at bounding box center [244, 12] width 5 height 5
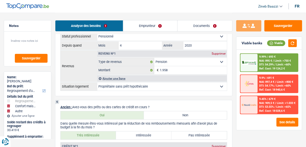
scroll to position [402, 0]
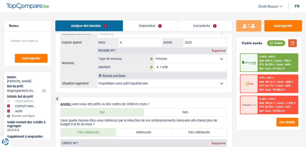
click at [292, 43] on button "button" at bounding box center [292, 43] width 9 height 8
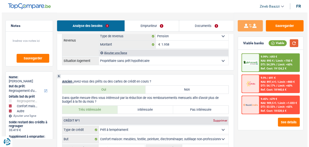
scroll to position [422, 0]
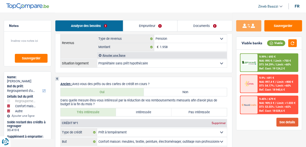
click at [281, 121] on button "See details" at bounding box center [287, 122] width 22 height 9
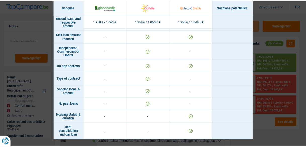
scroll to position [378, 0]
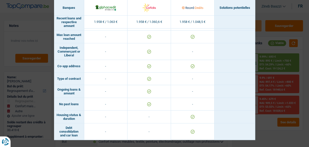
click at [265, 18] on div "Banks conditions × Banques Solutions potentielles Revenus / Charges 1.958 € / 1…" at bounding box center [154, 73] width 309 height 147
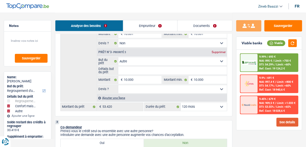
scroll to position [181, 0]
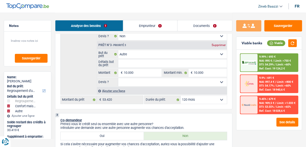
click at [145, 52] on select "Confort maison: meubles, textile, peinture, électroménager, outillage non-profe…" at bounding box center [172, 54] width 109 height 8
click at [145, 53] on select "Confort maison: meubles, textile, peinture, électroménager, outillage non-profe…" at bounding box center [172, 54] width 109 height 8
click at [139, 63] on input "Détails but du prêt" at bounding box center [172, 64] width 109 height 8
type input "c"
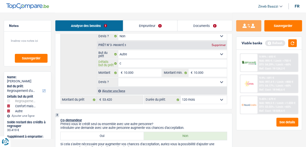
type input "cl"
type input "clo"
type input "clot"
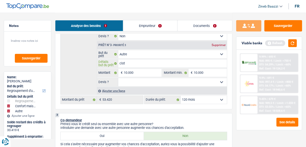
type input "clot"
type input "clotu"
type input "clotur"
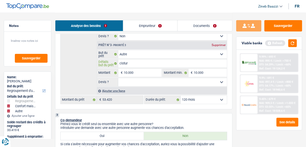
type input "cloture"
type input "cloturer"
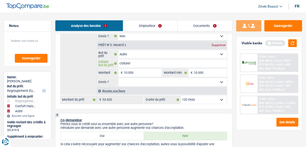
type input "cloturer"
type input "cloturer r"
type input "cloturer re"
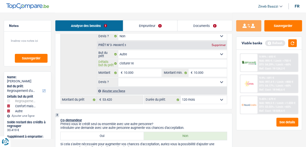
type input "cloturer res"
type input "cloturer rese"
type input "cloturer reser"
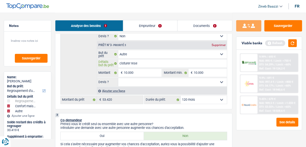
type input "cloturer reser"
type input "cloturer reserv"
type input "cloturer reserve"
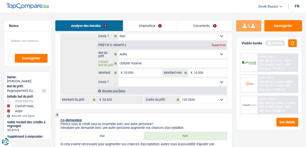
type input "cloturer reserve"
type input "cloturer reserve c"
type input "cloturer reserve co"
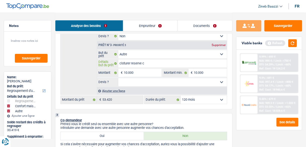
type input "cloturer reserve co"
type input "cloturer reserve cof"
type input "cloturer reserve cofi"
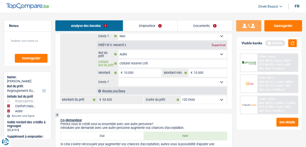
type input "cloturer reserve cofid"
type input "cloturer reserve cofidi"
type input "cloturer reserve cofidis"
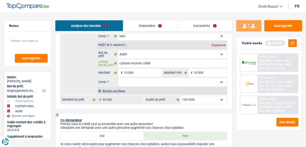
type input "cloturer reserve cofidis"
click at [138, 79] on select "Oui Non Non répondu Sélectionner une option" at bounding box center [172, 82] width 109 height 8
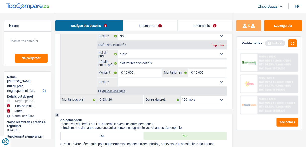
select select "yes"
click at [118, 78] on select "Oui Non Non répondu Sélectionner une option" at bounding box center [172, 82] width 109 height 8
select select "yes"
click at [298, 41] on div "Viable banks Refresh" at bounding box center [268, 43] width 65 height 13
click at [294, 42] on button "button" at bounding box center [292, 43] width 9 height 8
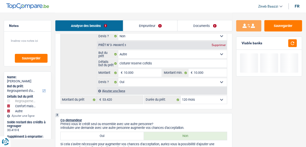
click at [181, 113] on div "3 Co-demandeur Prenez-vous le crédit seul ou ensemble avec une autre personne? …" at bounding box center [143, 143] width 177 height 60
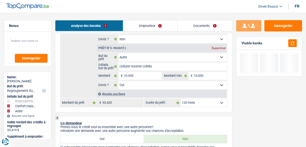
scroll to position [141, 0]
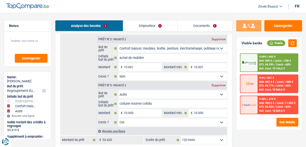
click at [267, 53] on div "9.99% | 693 € NAI: 895 € / Limit: >750 € DTI: 54.29% / Limit: <60% Ref. Cost: 1…" at bounding box center [268, 90] width 65 height 80
click at [250, 65] on div at bounding box center [248, 63] width 17 height 18
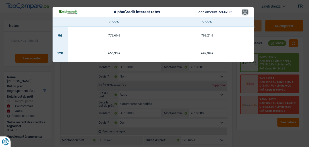
click at [245, 10] on button "×" at bounding box center [244, 12] width 5 height 5
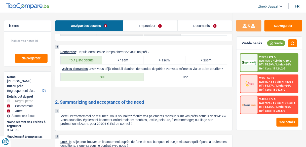
scroll to position [905, 0]
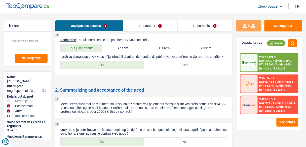
drag, startPoint x: 103, startPoint y: 50, endPoint x: 173, endPoint y: 45, distance: 70.6
click at [173, 45] on div "8 Recherche : Depuis combien de temps cherchez-vous un prêt ? Tout juste débuté…" at bounding box center [143, 54] width 177 height 42
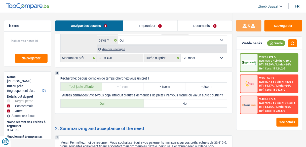
scroll to position [865, 0]
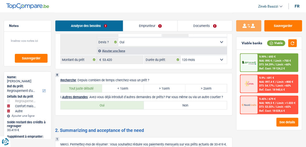
click at [161, 103] on div "8 Recherche : Depuis combien de temps cherchez-vous un prêt ? Tout juste débuté…" at bounding box center [143, 94] width 177 height 42
click at [162, 101] on label "Non" at bounding box center [185, 105] width 83 height 8
click at [162, 101] on input "Non" at bounding box center [185, 105] width 83 height 8
radio input "true"
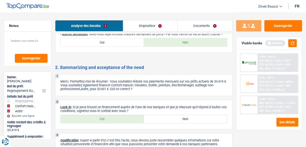
scroll to position [945, 0]
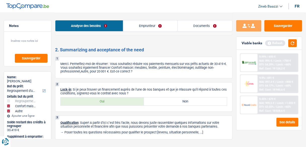
click at [123, 97] on label "Oui" at bounding box center [102, 101] width 83 height 8
click at [123, 97] on input "Oui" at bounding box center [102, 101] width 83 height 8
radio input "true"
click at [295, 45] on button "button" at bounding box center [292, 43] width 9 height 8
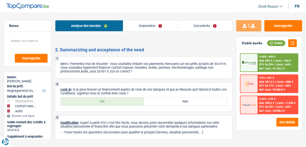
click at [199, 26] on link "Documents" at bounding box center [205, 25] width 54 height 11
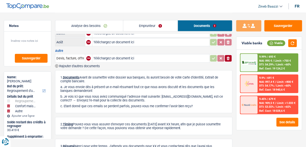
scroll to position [0, 0]
